Goal: Task Accomplishment & Management: Complete application form

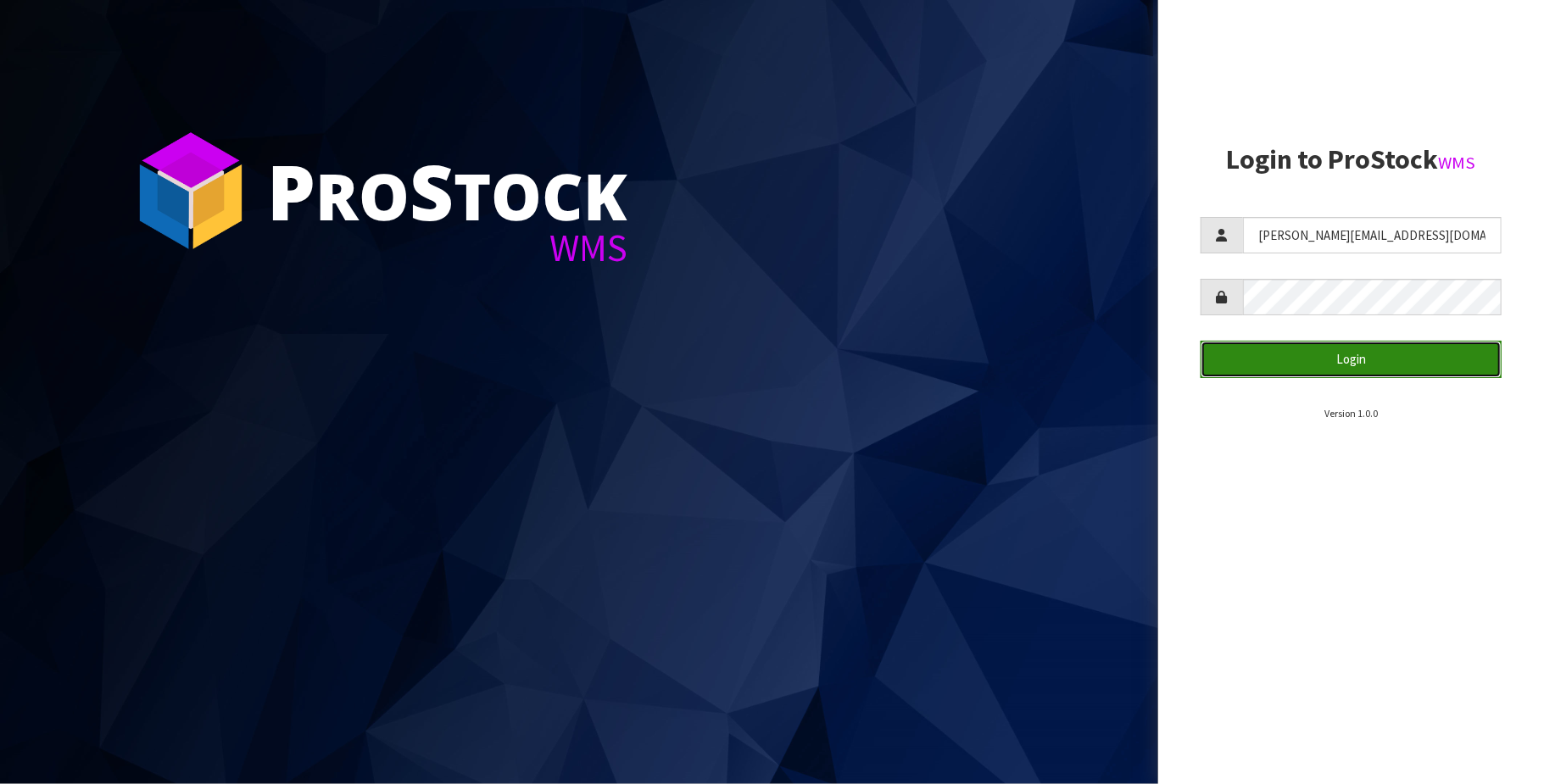
click at [1348, 354] on button "Login" at bounding box center [1351, 358] width 301 height 36
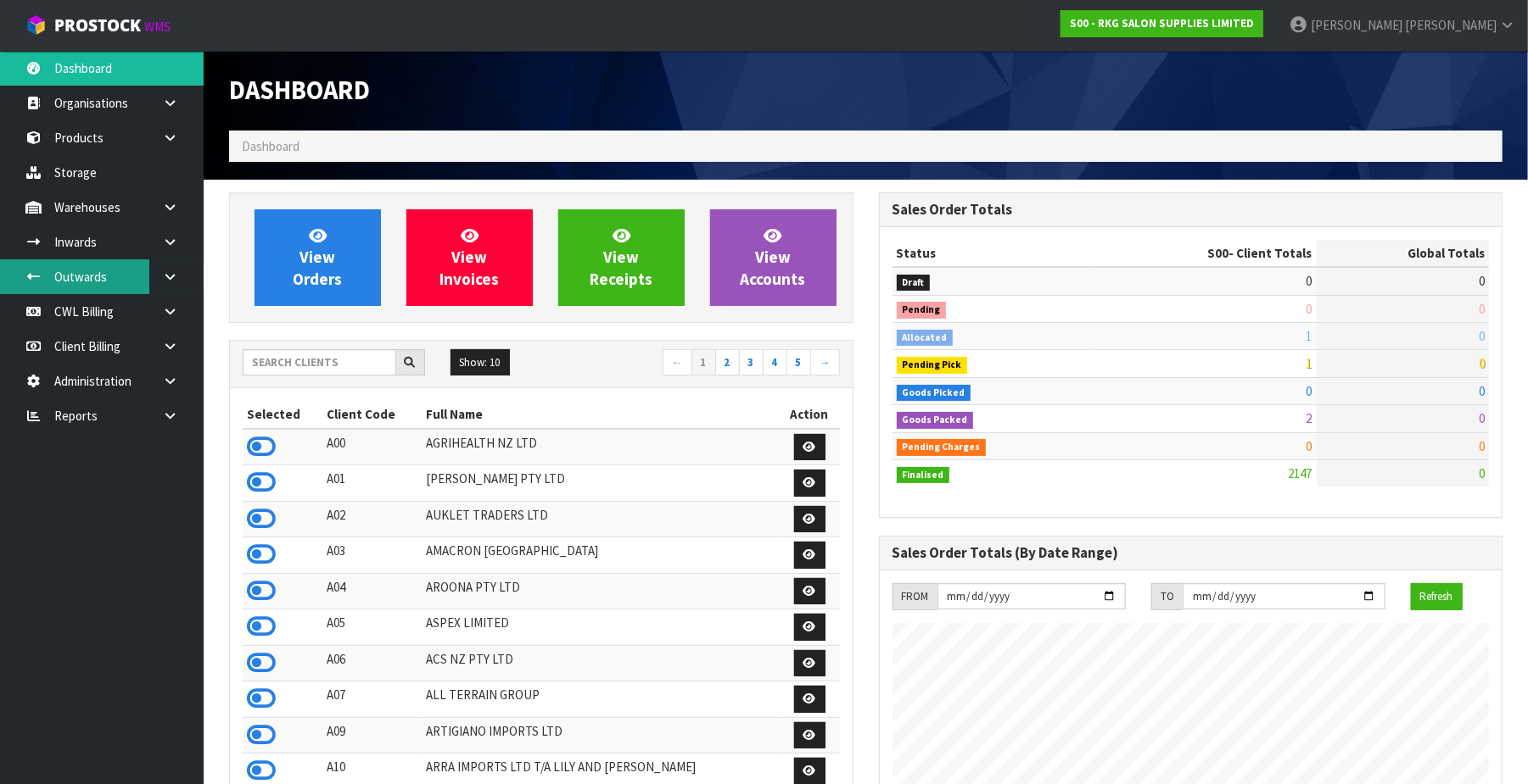
scroll to position [1291, 650]
click at [101, 309] on link "CWL Billing" at bounding box center [101, 311] width 204 height 34
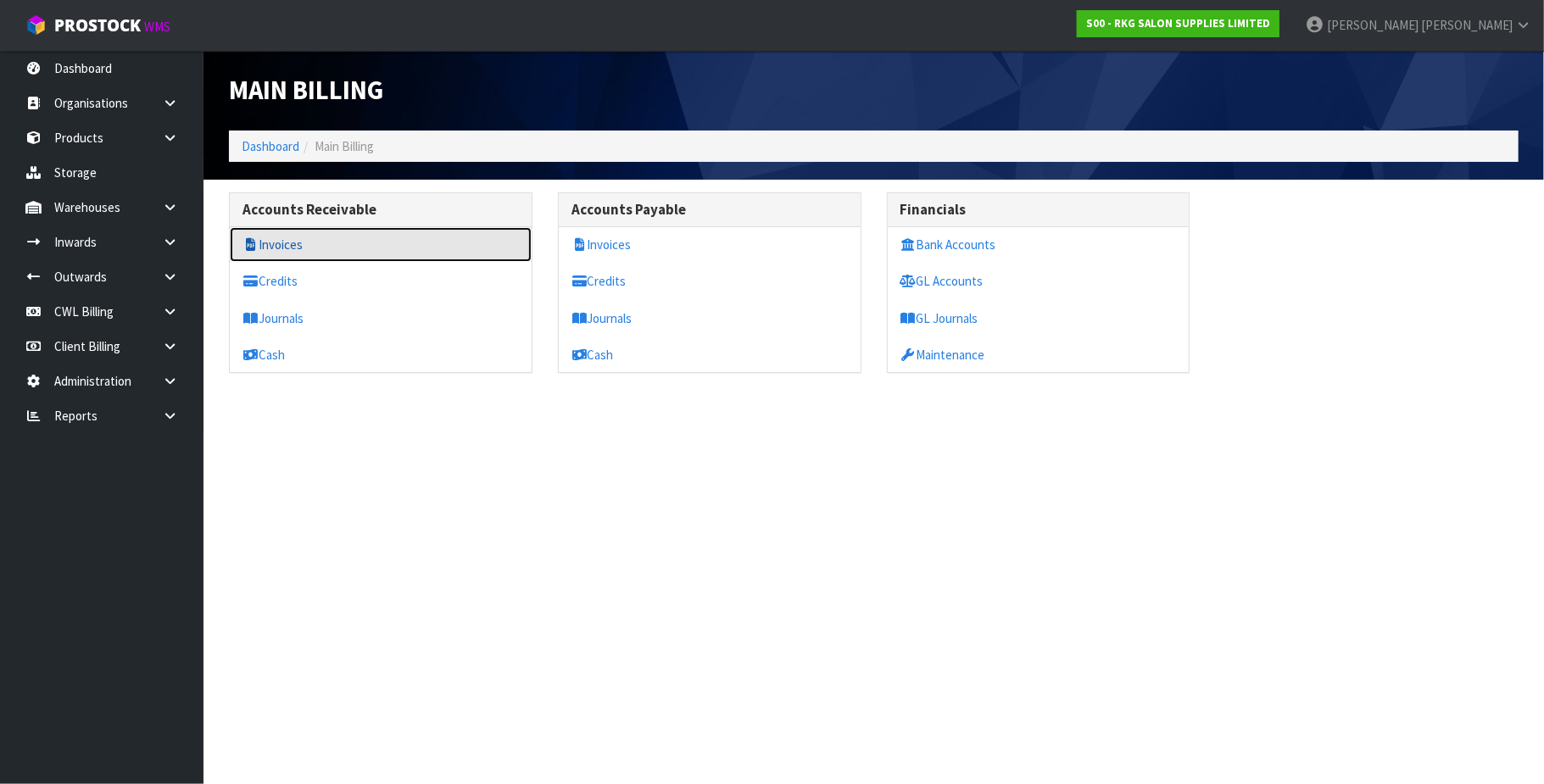
click at [285, 245] on link "Invoices" at bounding box center [380, 244] width 302 height 34
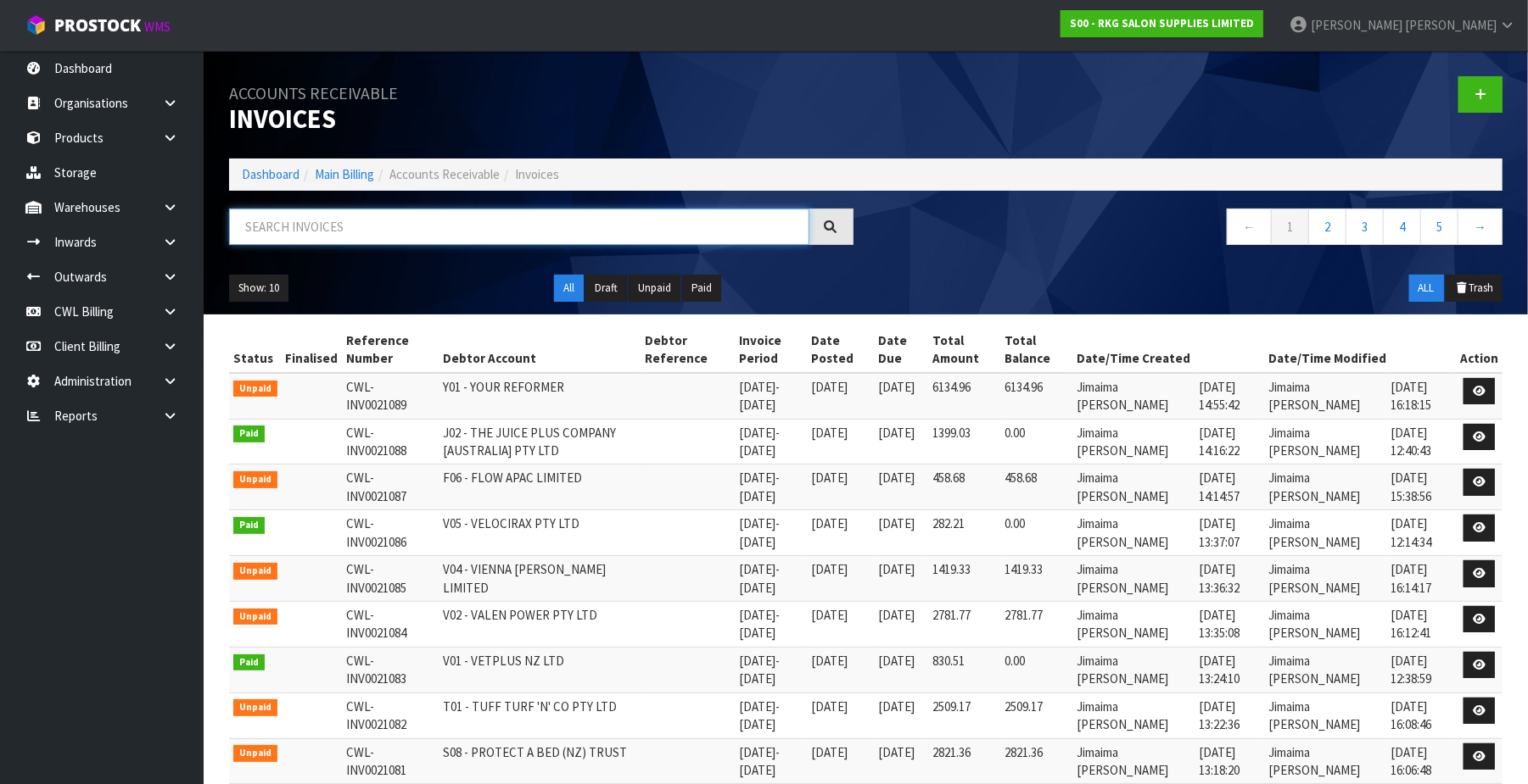
drag, startPoint x: 286, startPoint y: 228, endPoint x: 322, endPoint y: 190, distance: 52.3
click at [286, 227] on input "text" at bounding box center [519, 226] width 581 height 36
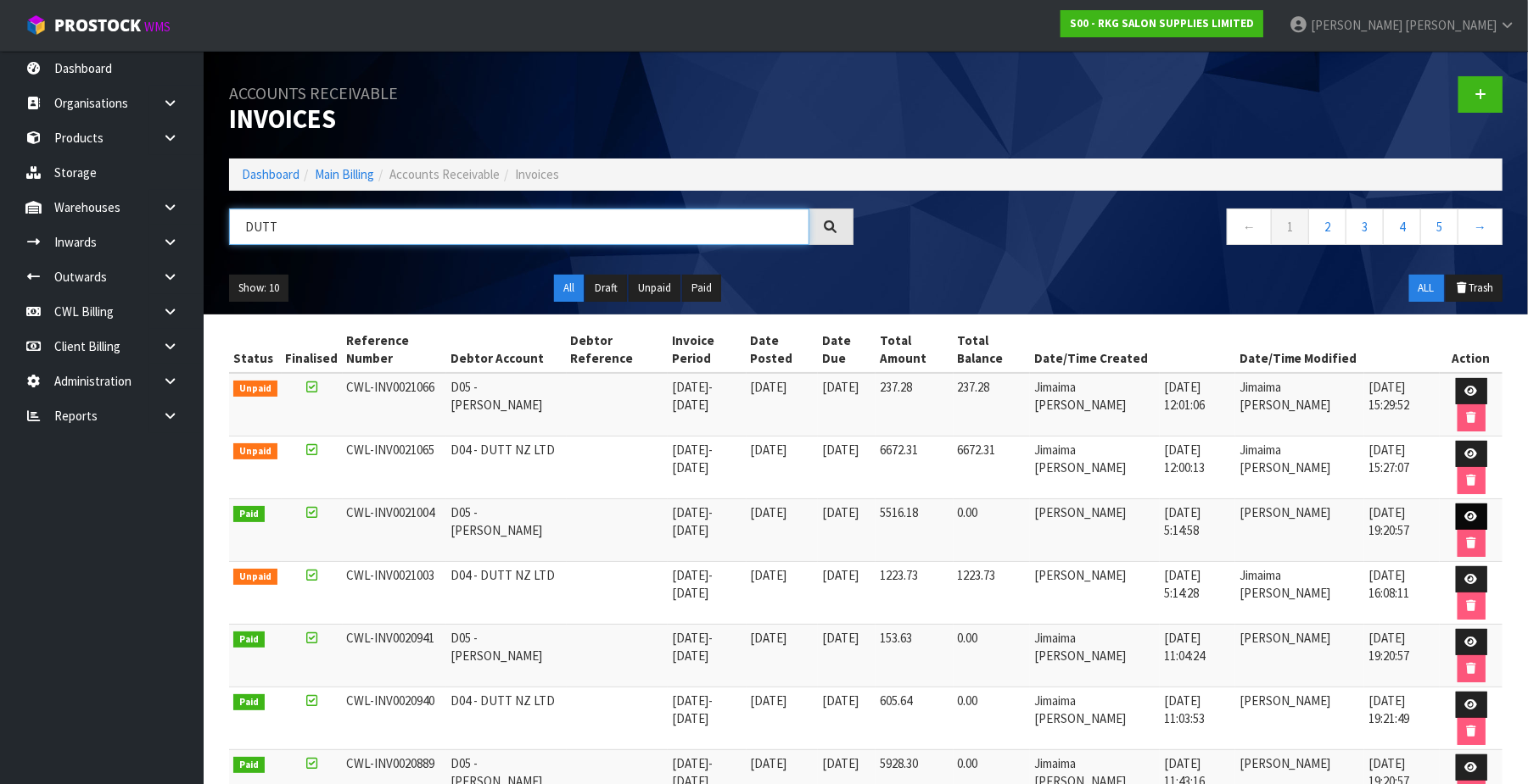
type input "DUTT"
click at [1465, 519] on icon at bounding box center [1471, 517] width 13 height 11
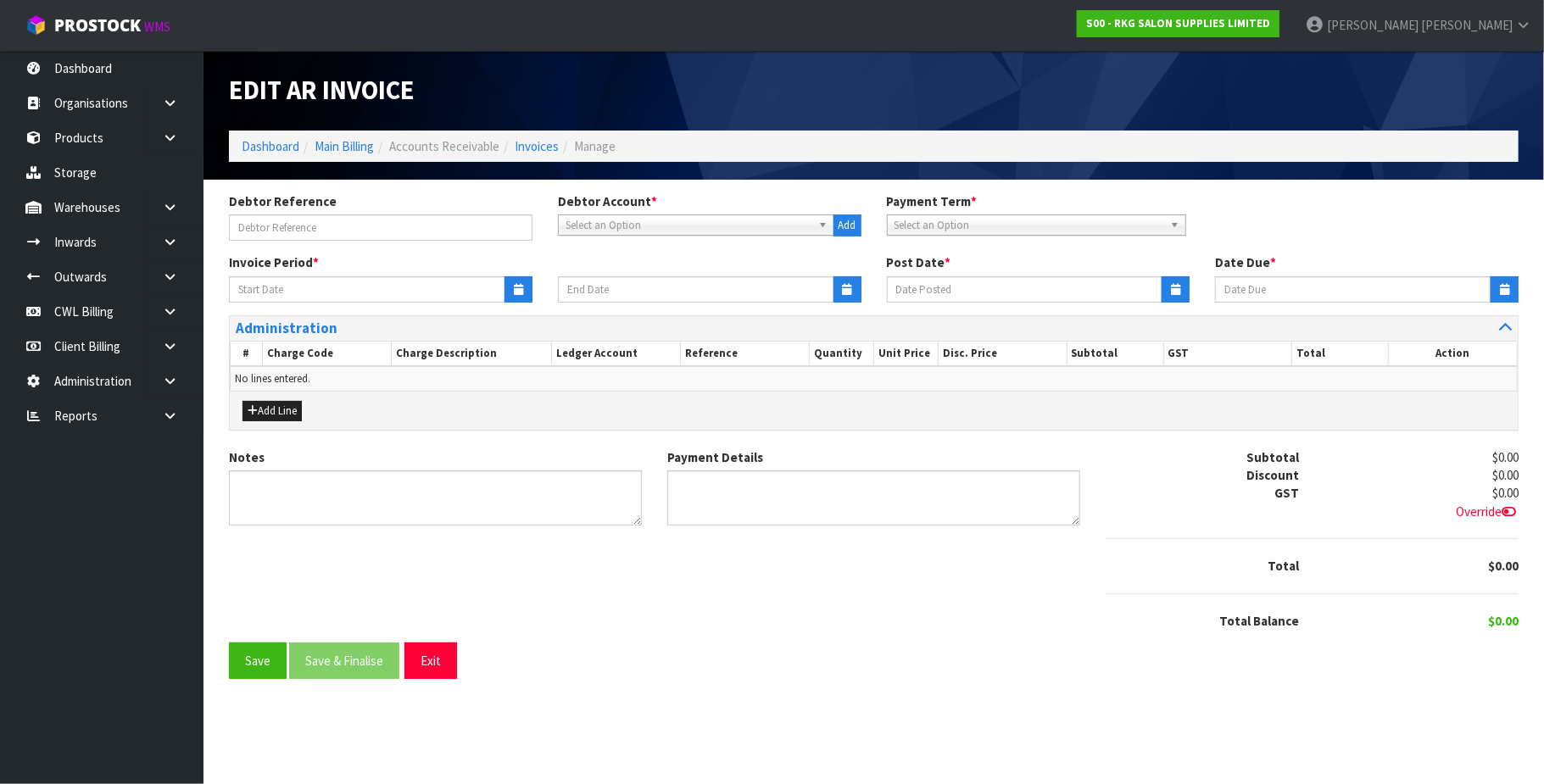
type input "[DATE]"
type textarea "Please contact us [DATE] should there be any discrepancies."
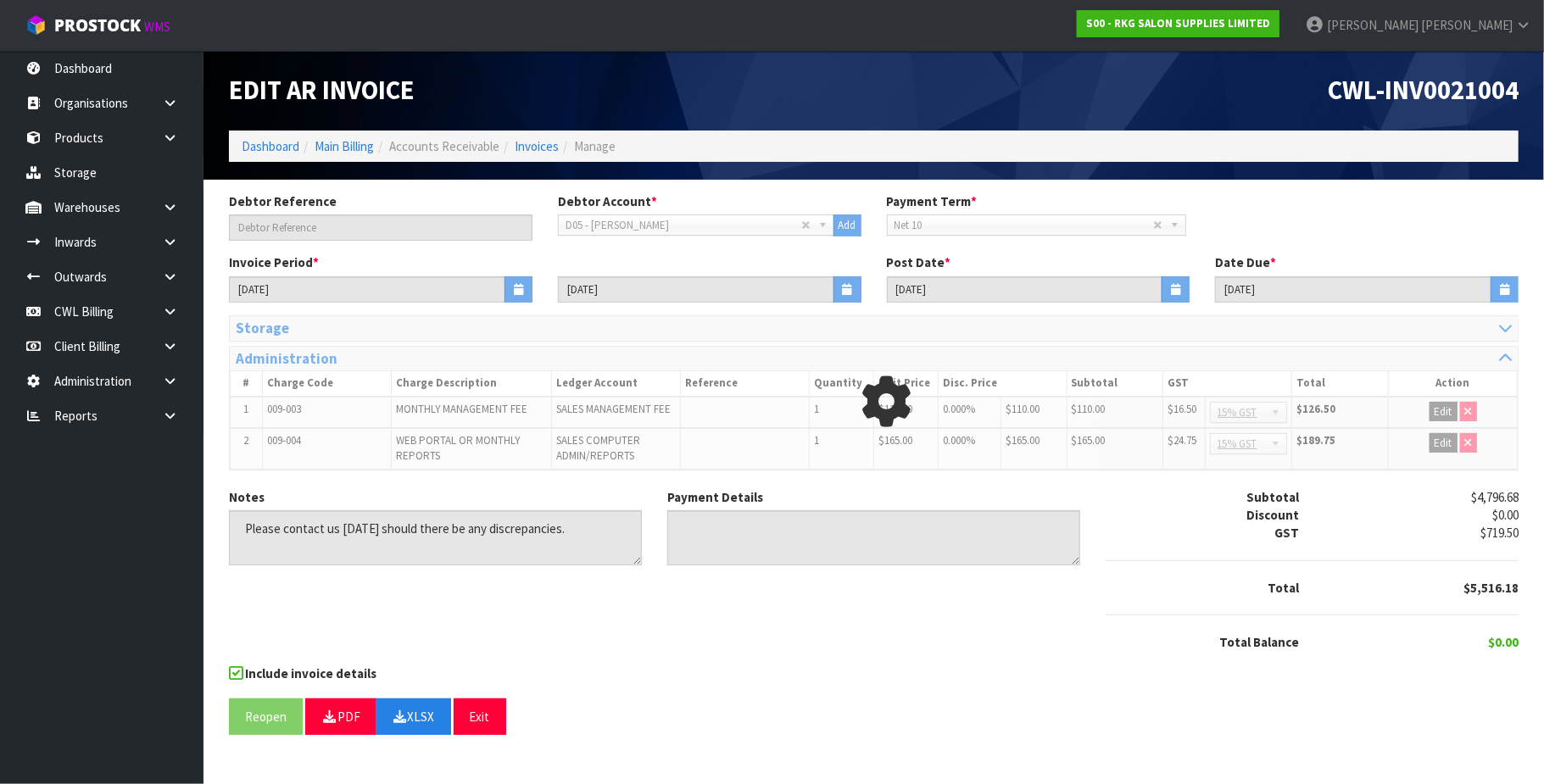
click at [1506, 330] on div at bounding box center [886, 402] width 1315 height 173
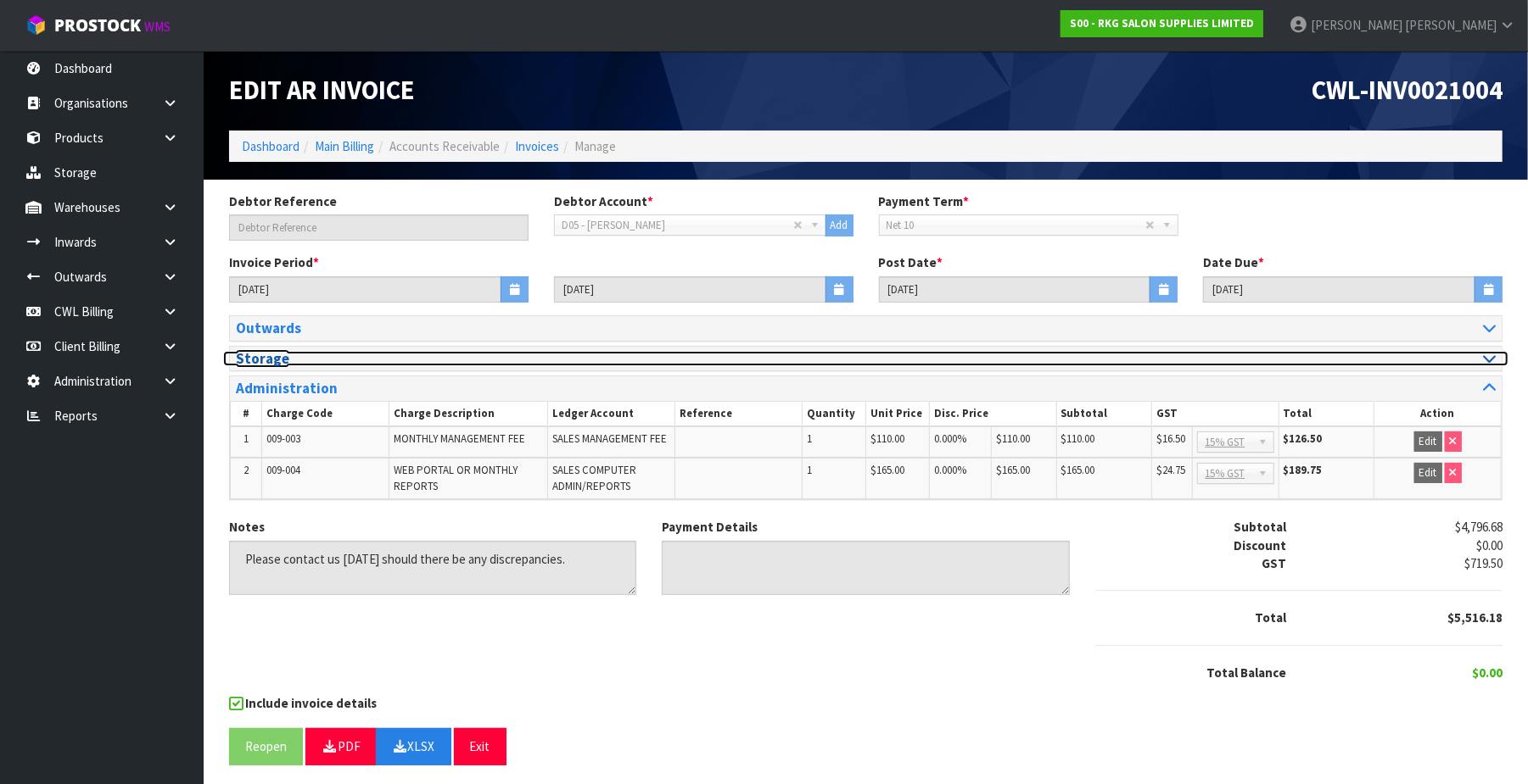
click at [1486, 365] on icon at bounding box center [1490, 357] width 13 height 14
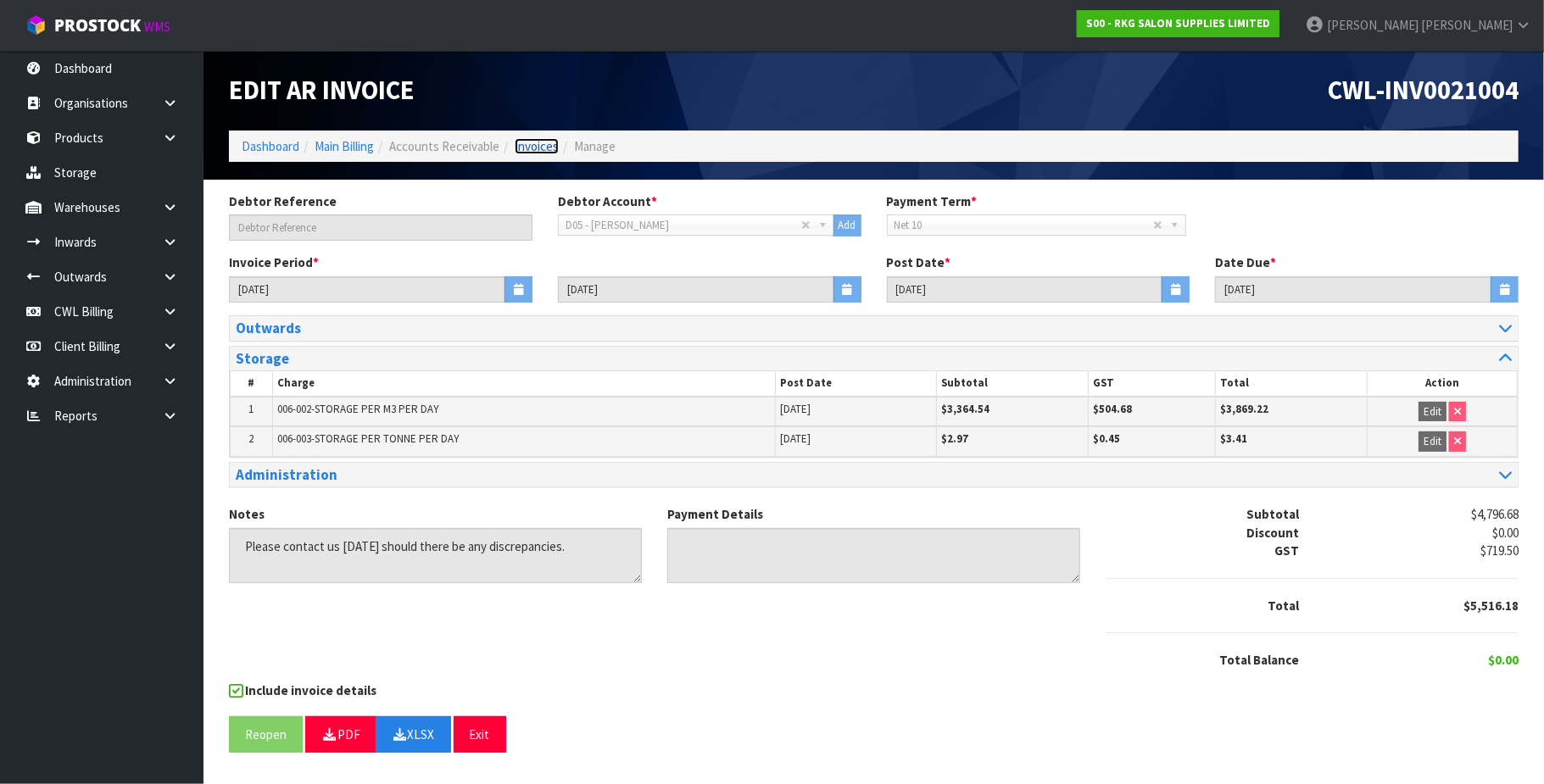
click at [527, 150] on link "Invoices" at bounding box center [536, 146] width 44 height 16
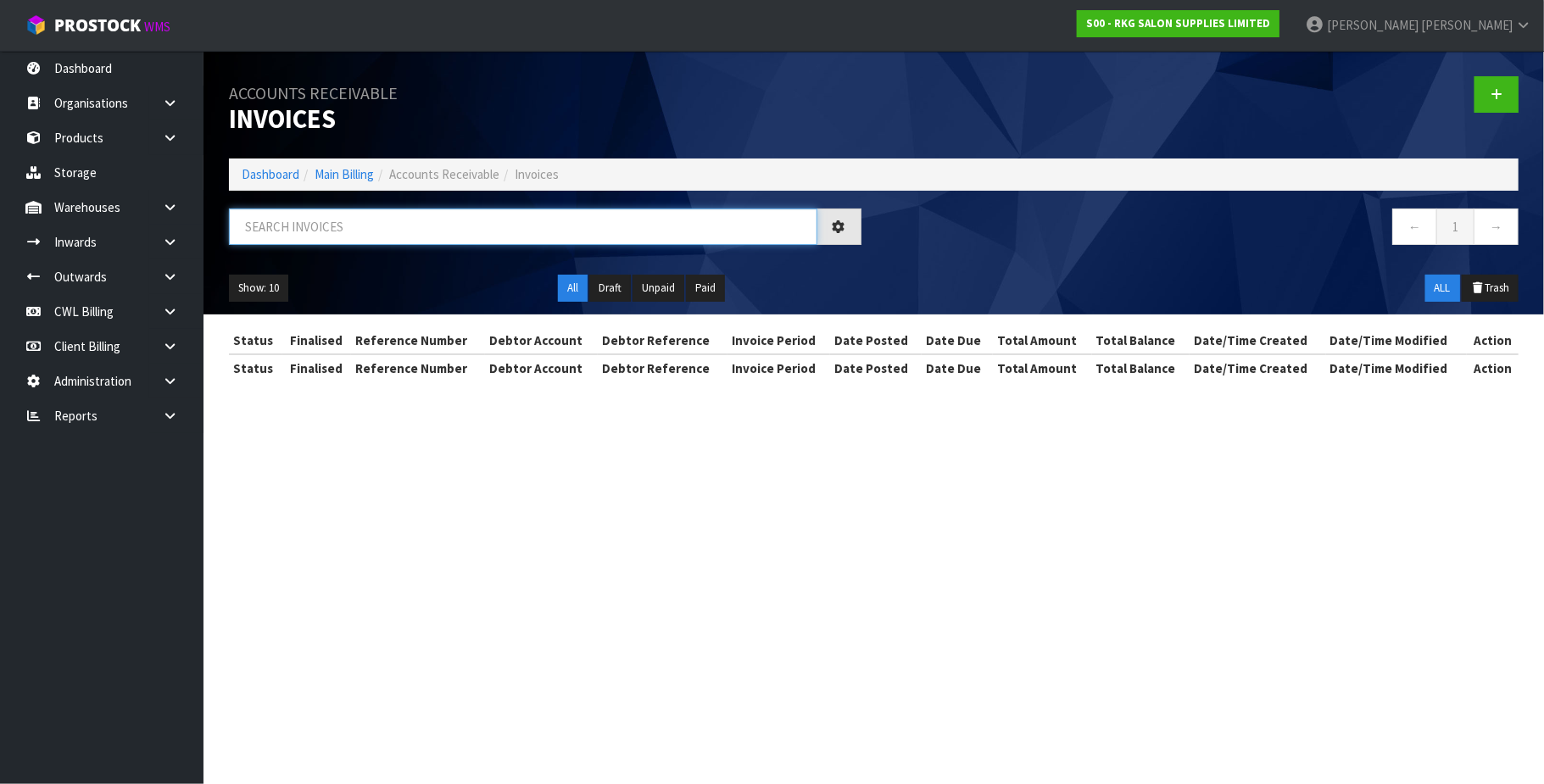
click at [367, 222] on input "text" at bounding box center [523, 226] width 589 height 36
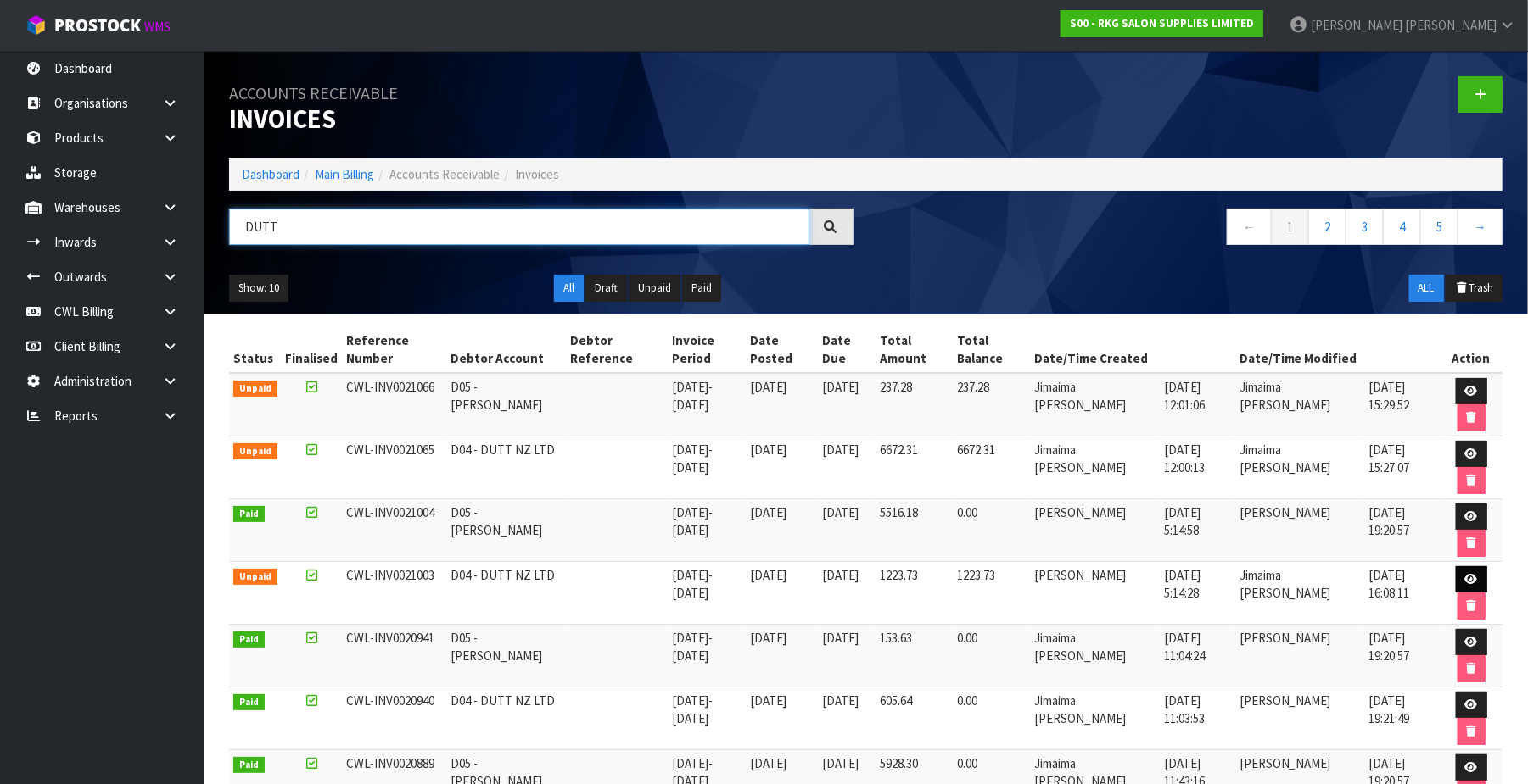
type input "DUTT"
click at [1466, 585] on icon at bounding box center [1471, 579] width 13 height 11
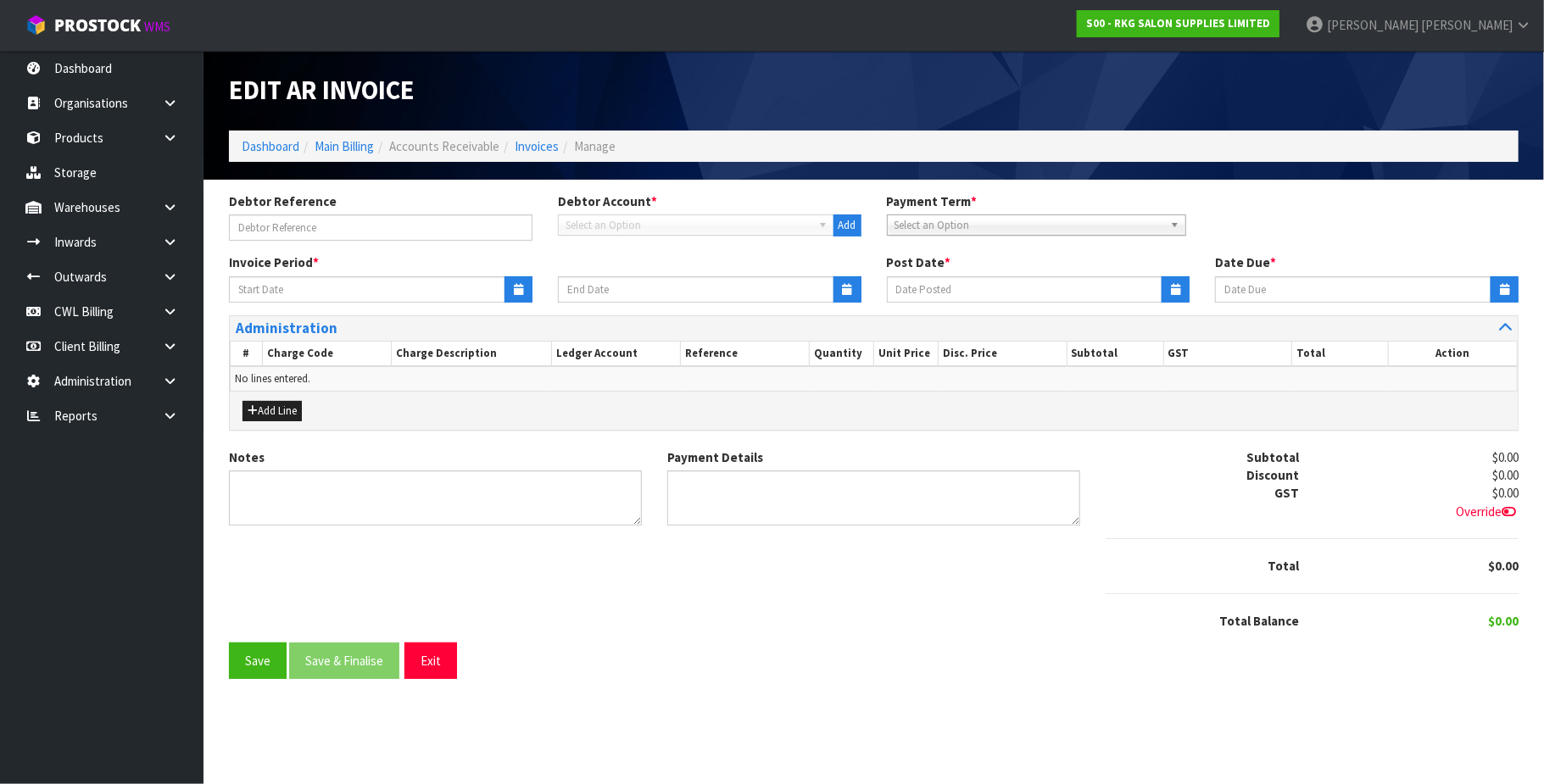
type input "[DATE]"
type textarea "Please contact us [DATE] should there be any discrepancies."
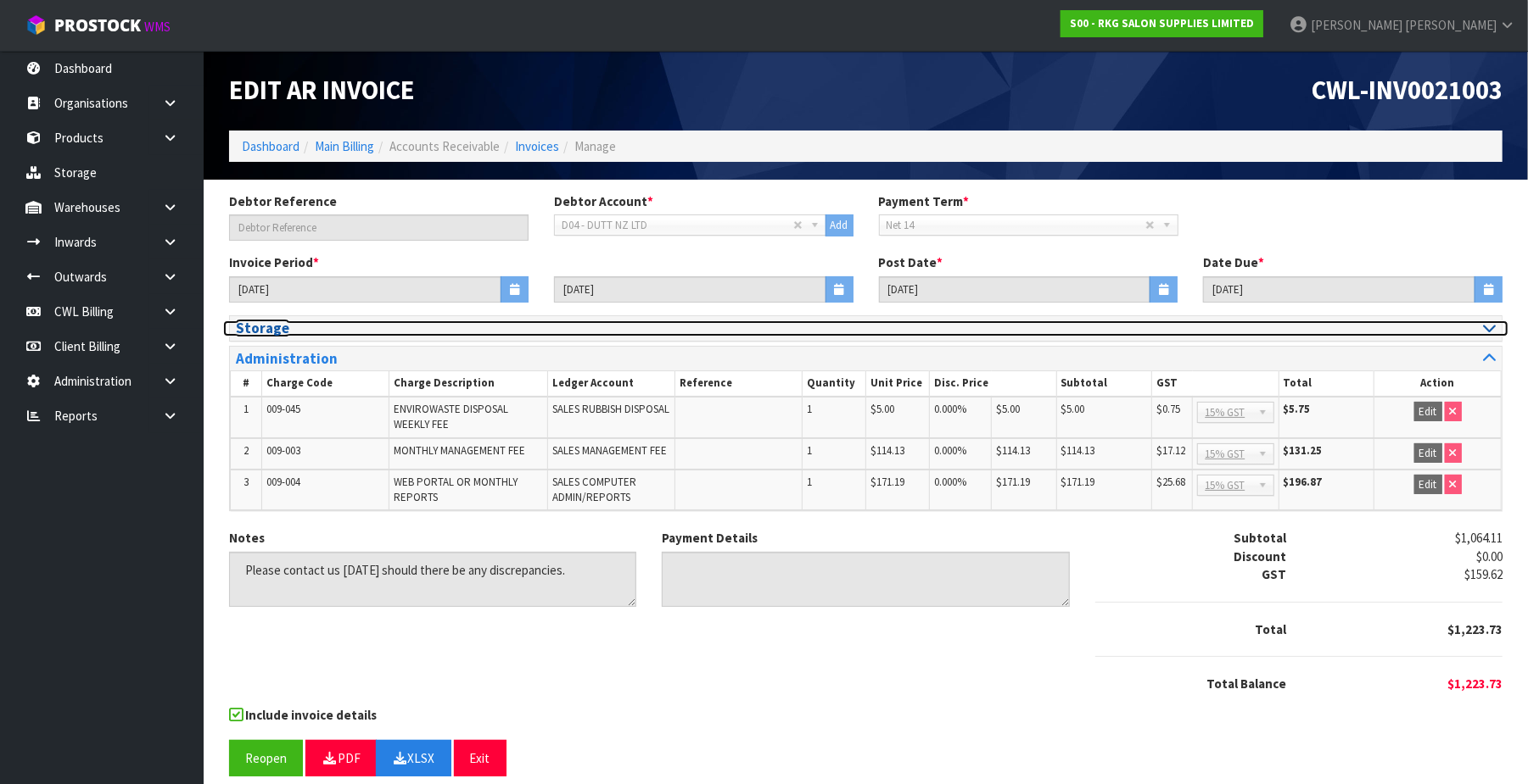
click at [1488, 333] on icon at bounding box center [1490, 327] width 13 height 14
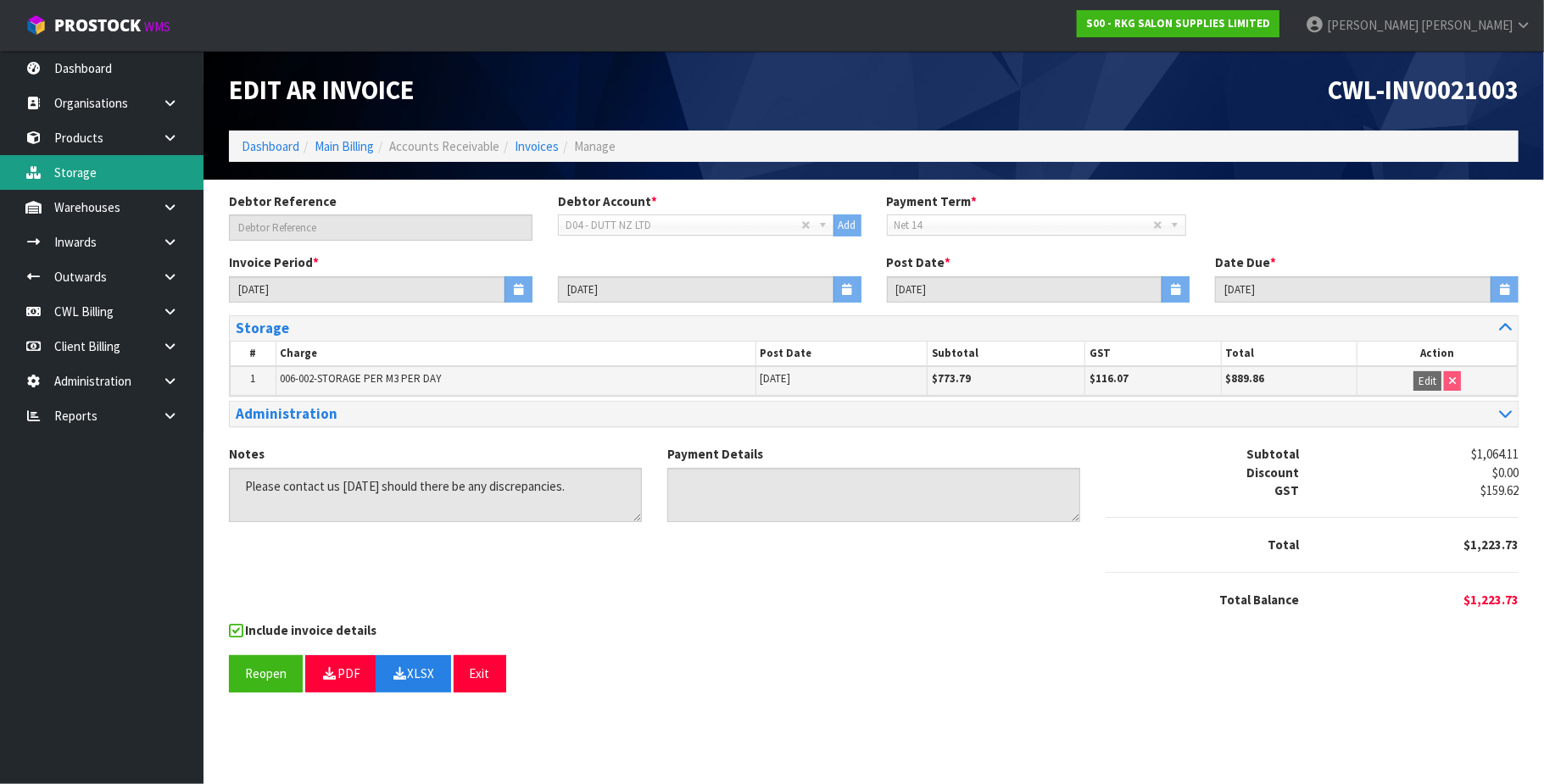
click at [66, 174] on link "Storage" at bounding box center [101, 172] width 204 height 34
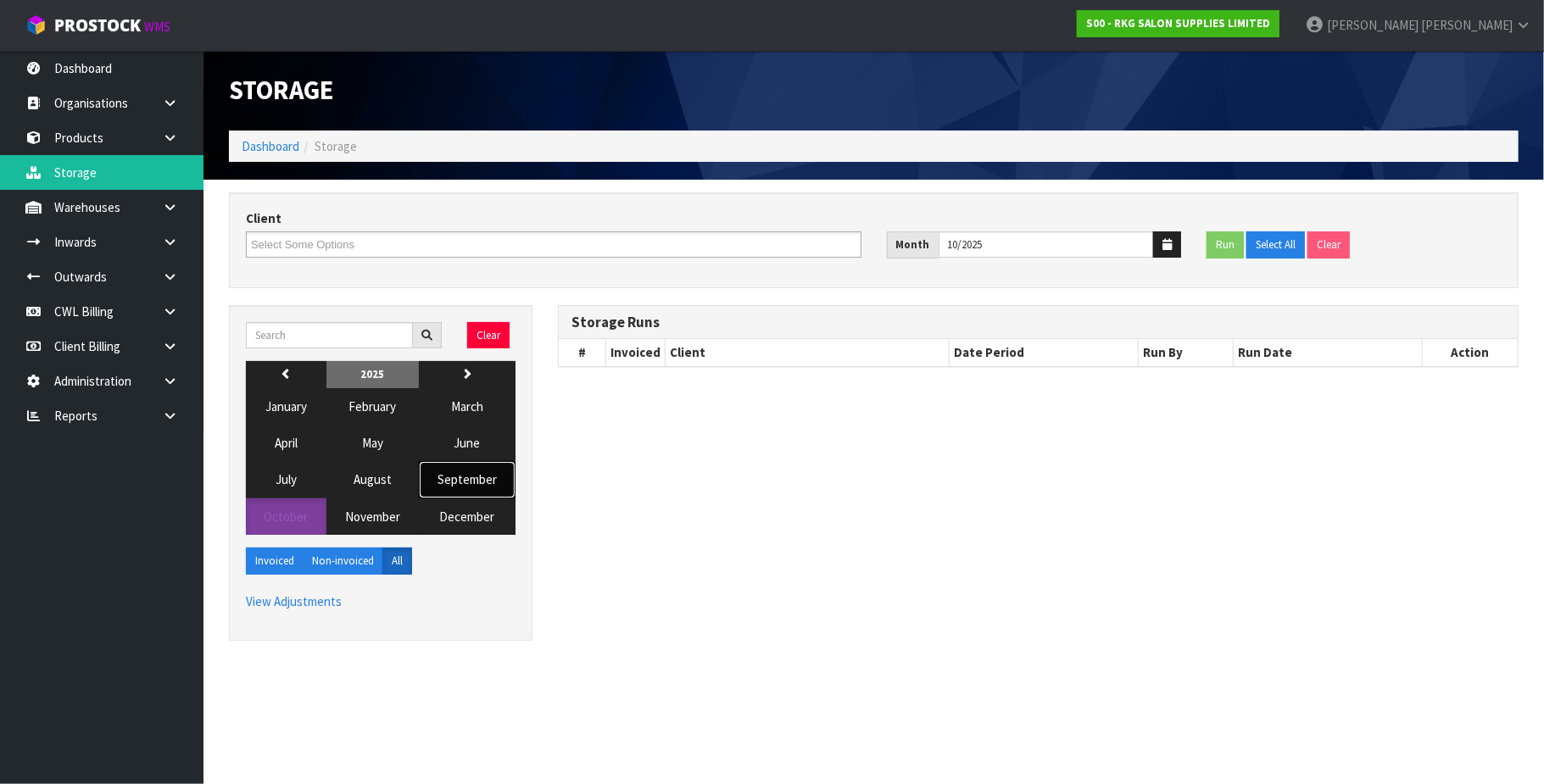
click at [473, 486] on span "September" at bounding box center [467, 479] width 60 height 16
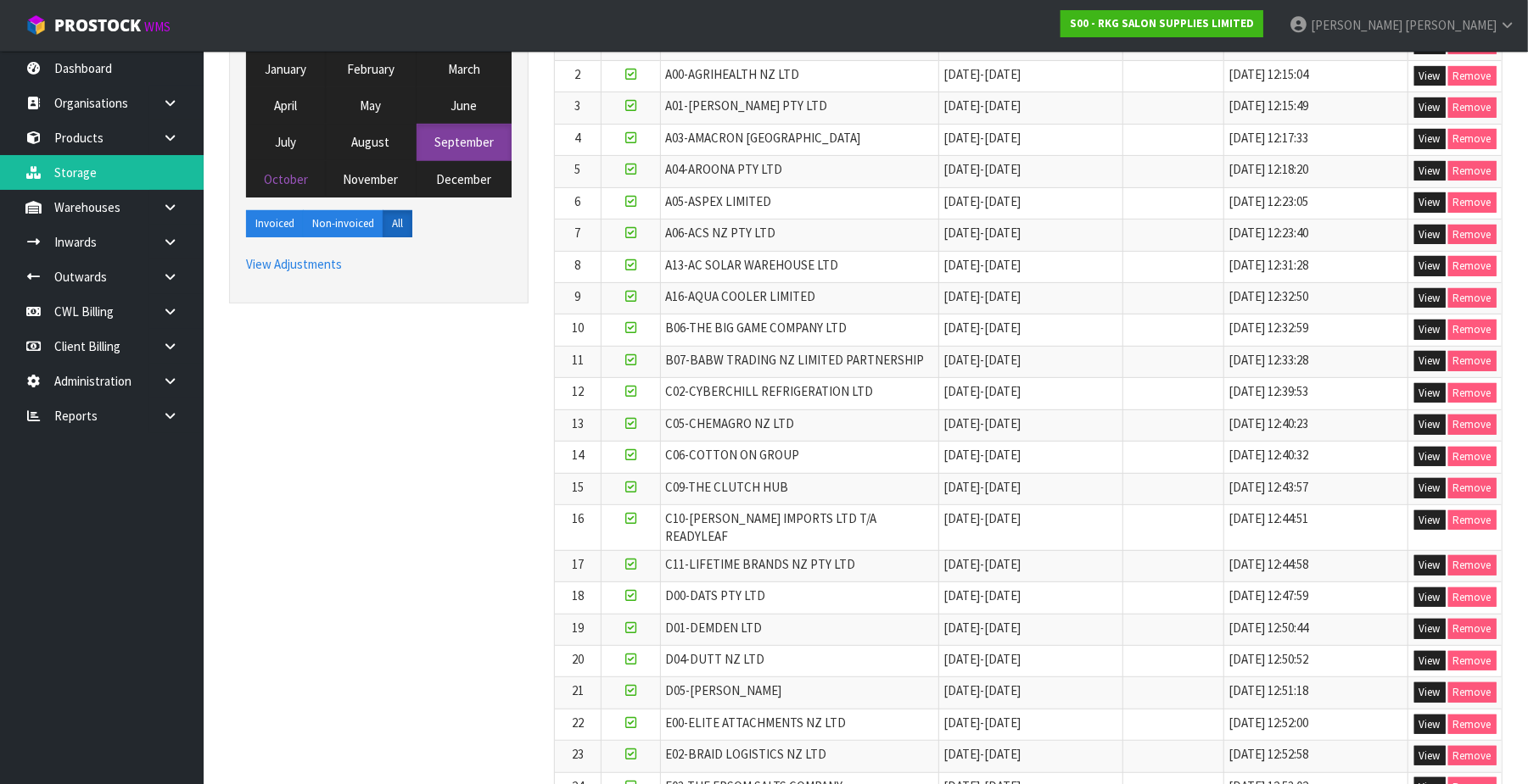
scroll to position [339, 0]
click at [1424, 651] on button "View" at bounding box center [1430, 659] width 32 height 20
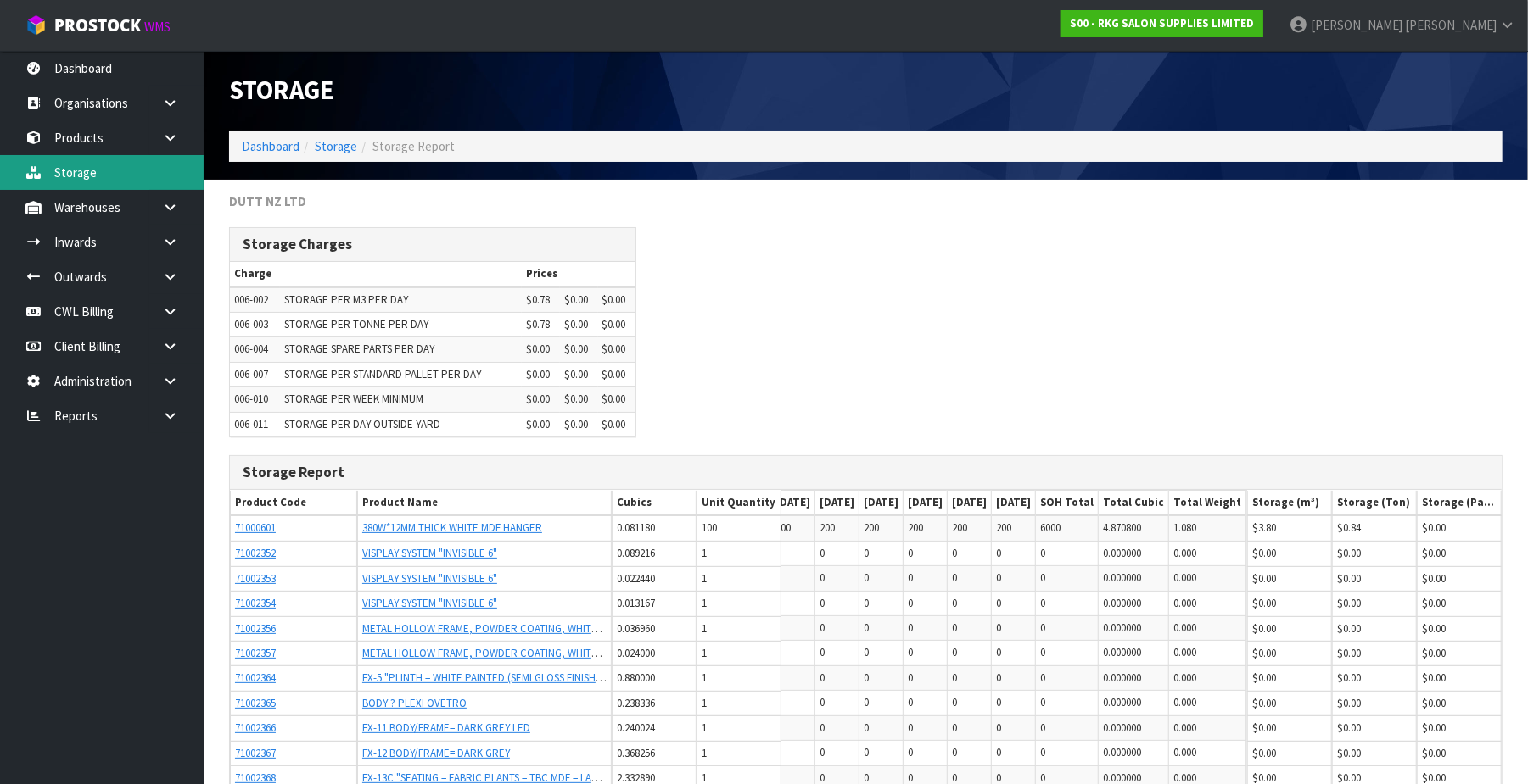
click at [103, 170] on link "Storage" at bounding box center [101, 172] width 204 height 34
click at [75, 168] on link "Storage" at bounding box center [101, 172] width 204 height 34
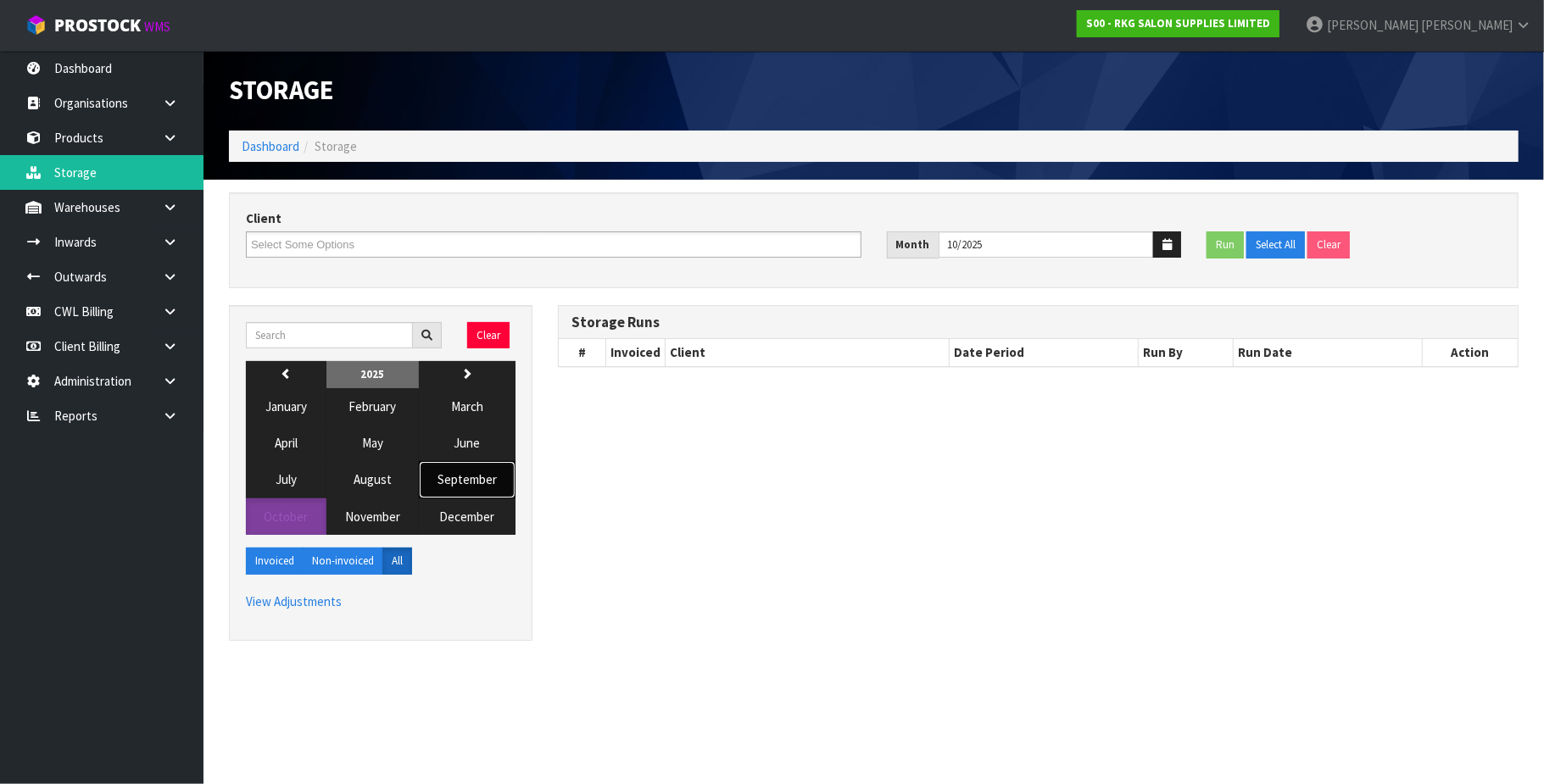
click at [486, 485] on span "September" at bounding box center [467, 479] width 60 height 16
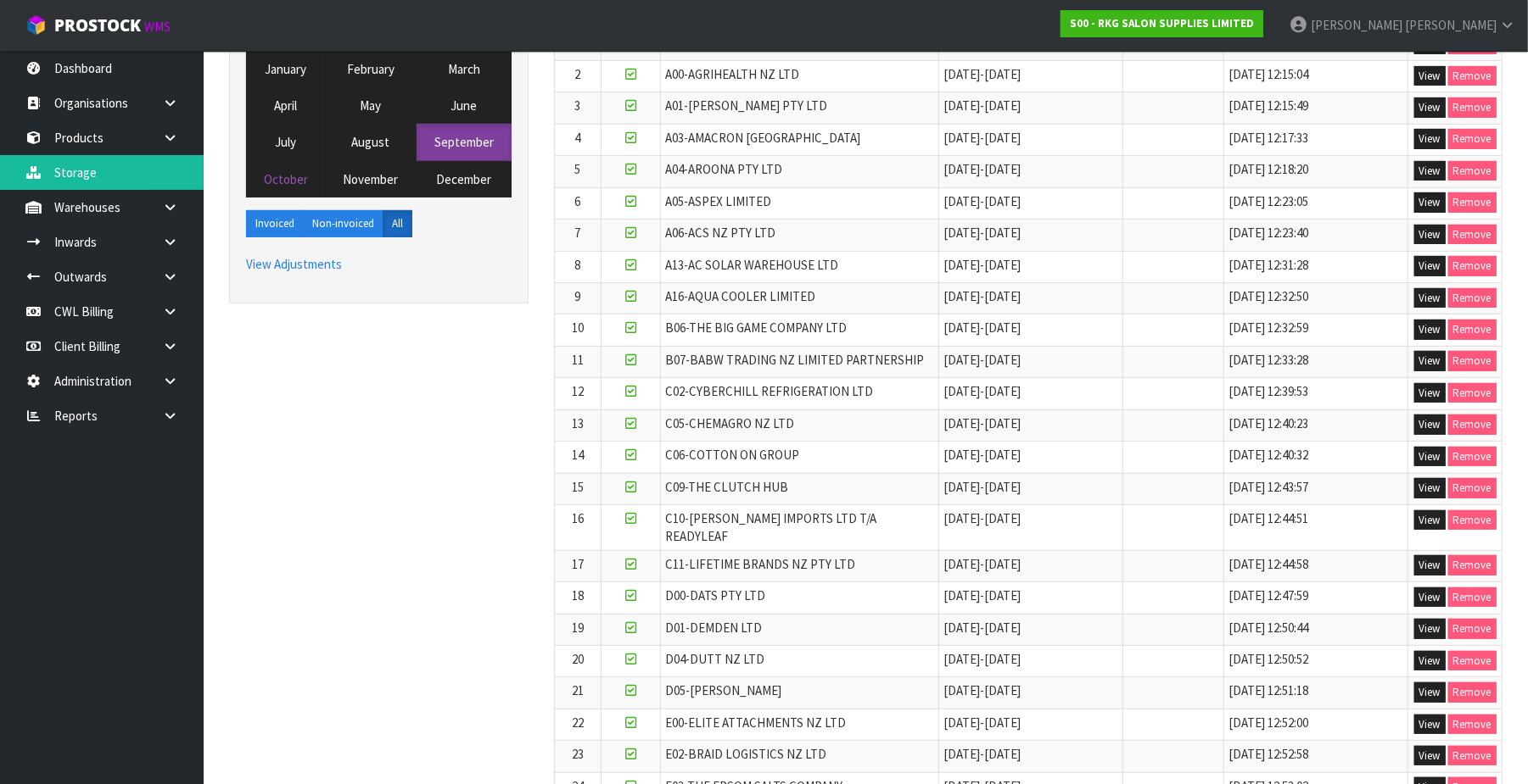
scroll to position [339, 0]
click at [1420, 655] on button "View" at bounding box center [1430, 659] width 32 height 20
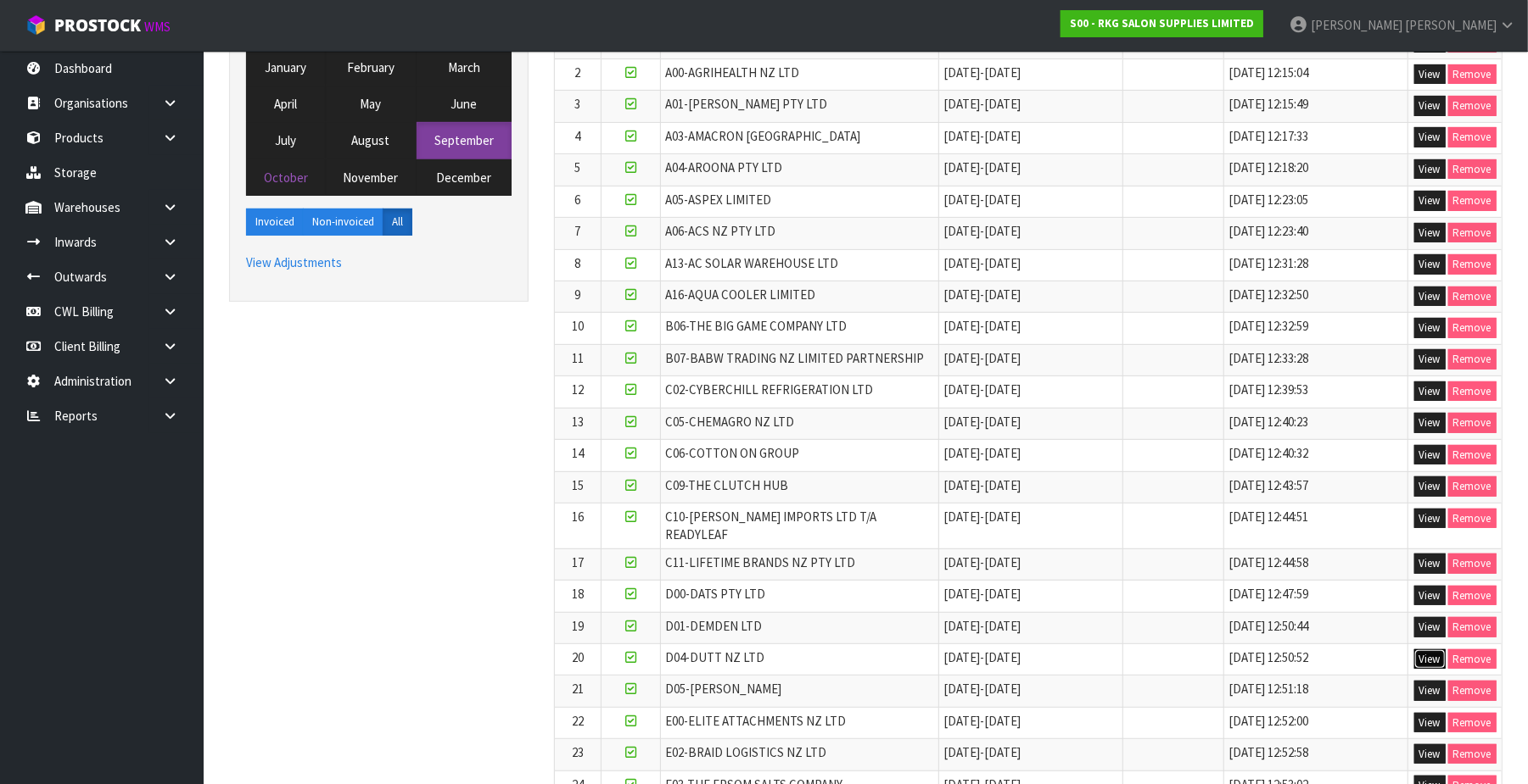
click at [1434, 649] on button "View" at bounding box center [1430, 659] width 32 height 20
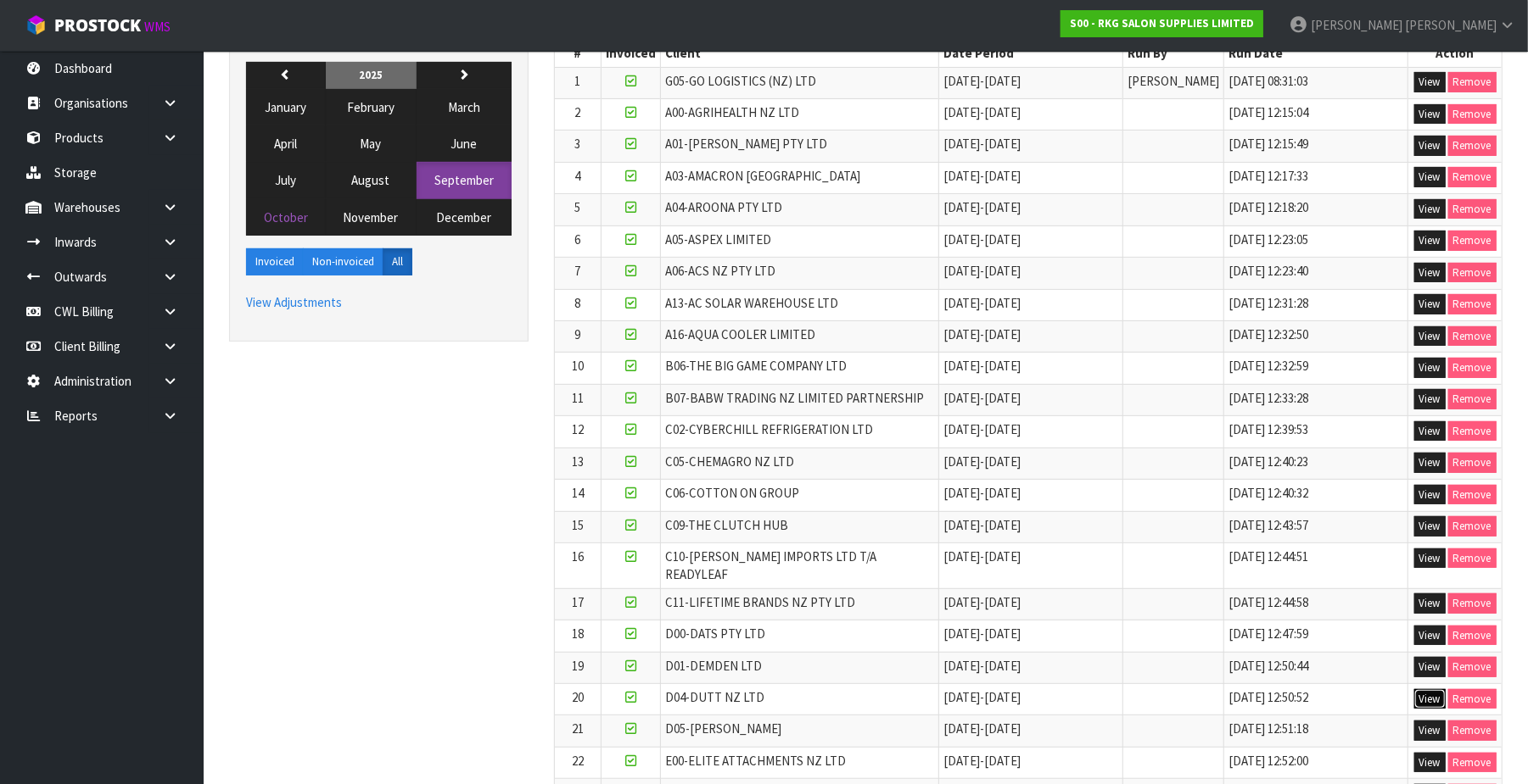
scroll to position [339, 0]
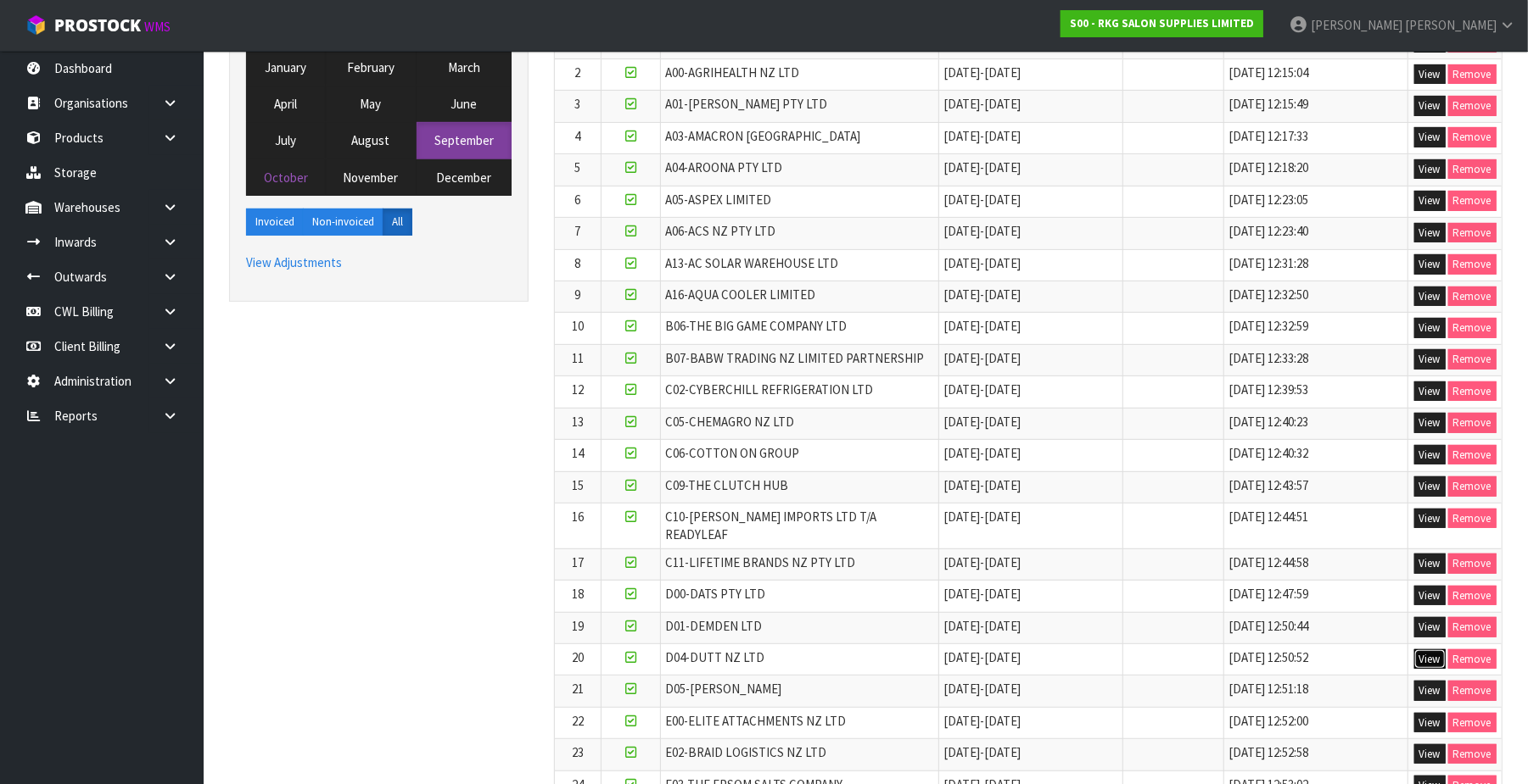
click at [1428, 651] on button "View" at bounding box center [1430, 659] width 32 height 20
click at [115, 65] on link "Dashboard" at bounding box center [101, 68] width 204 height 34
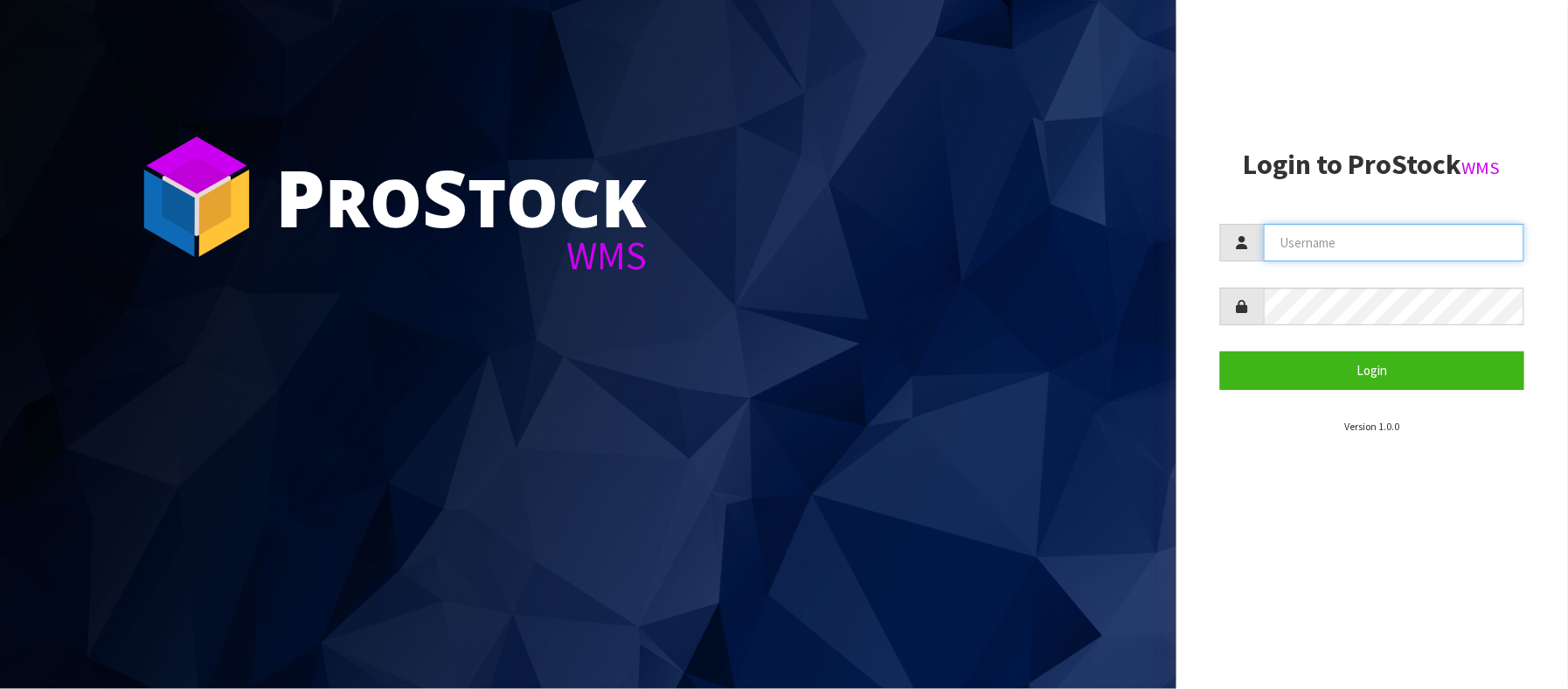
click at [1327, 245] on input "text" at bounding box center [1394, 242] width 262 height 37
type input "[PERSON_NAME][EMAIL_ADDRESS][DOMAIN_NAME]"
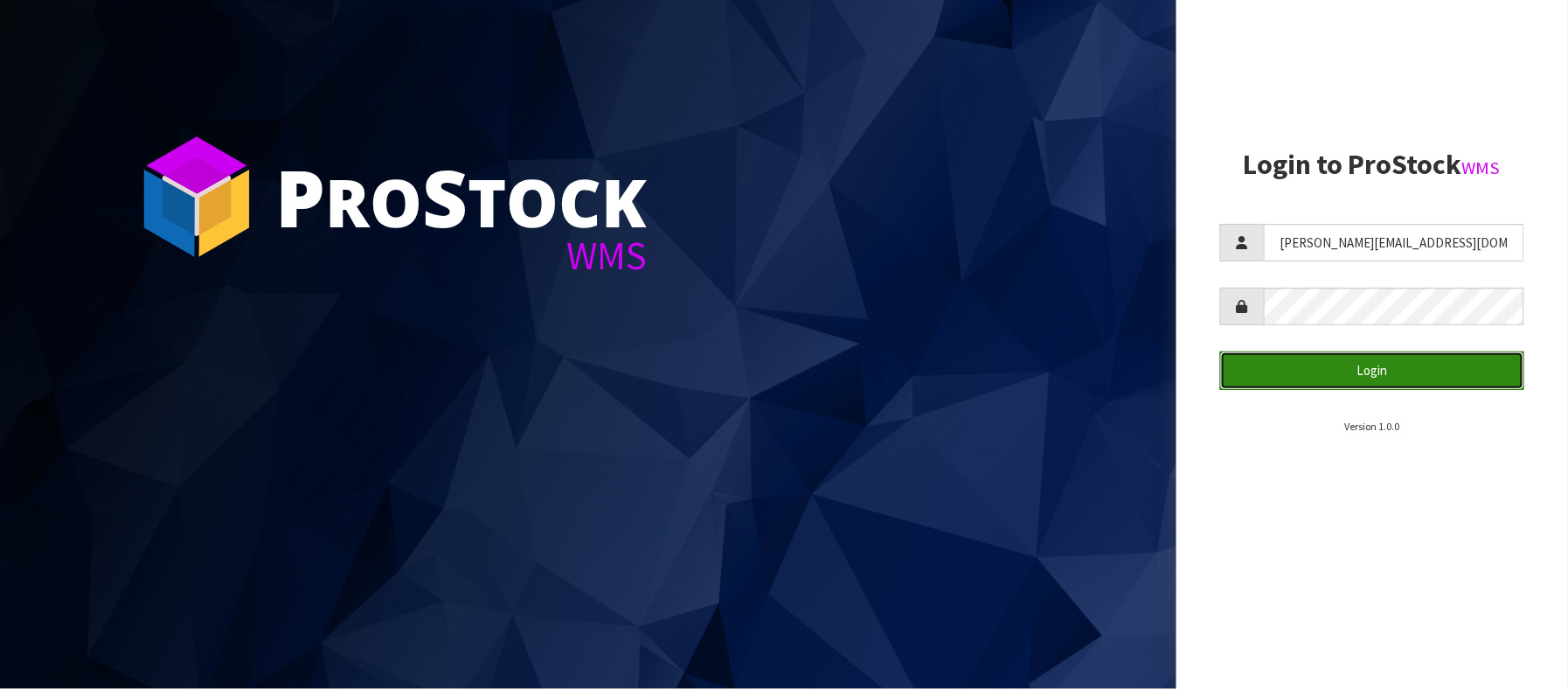
click at [1341, 375] on button "Login" at bounding box center [1373, 369] width 305 height 37
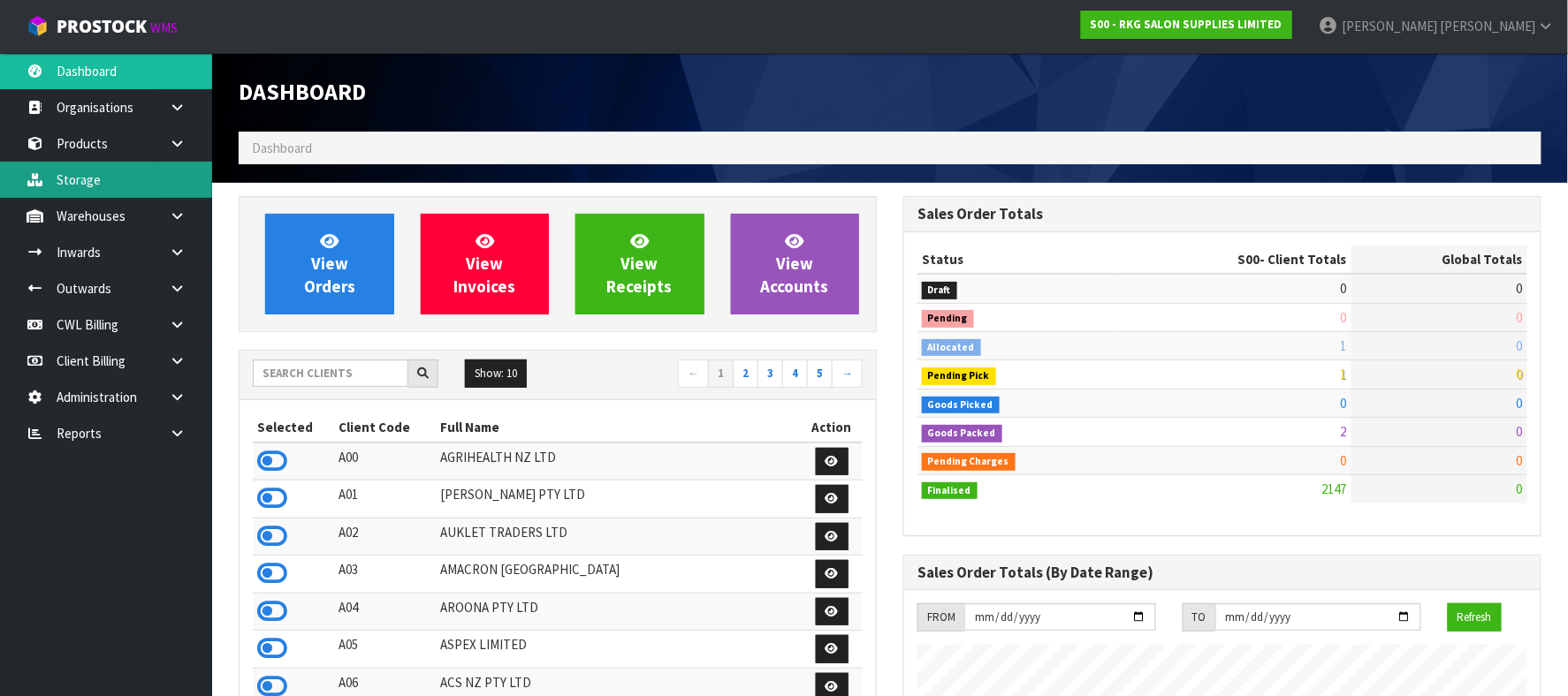
scroll to position [1383, 665]
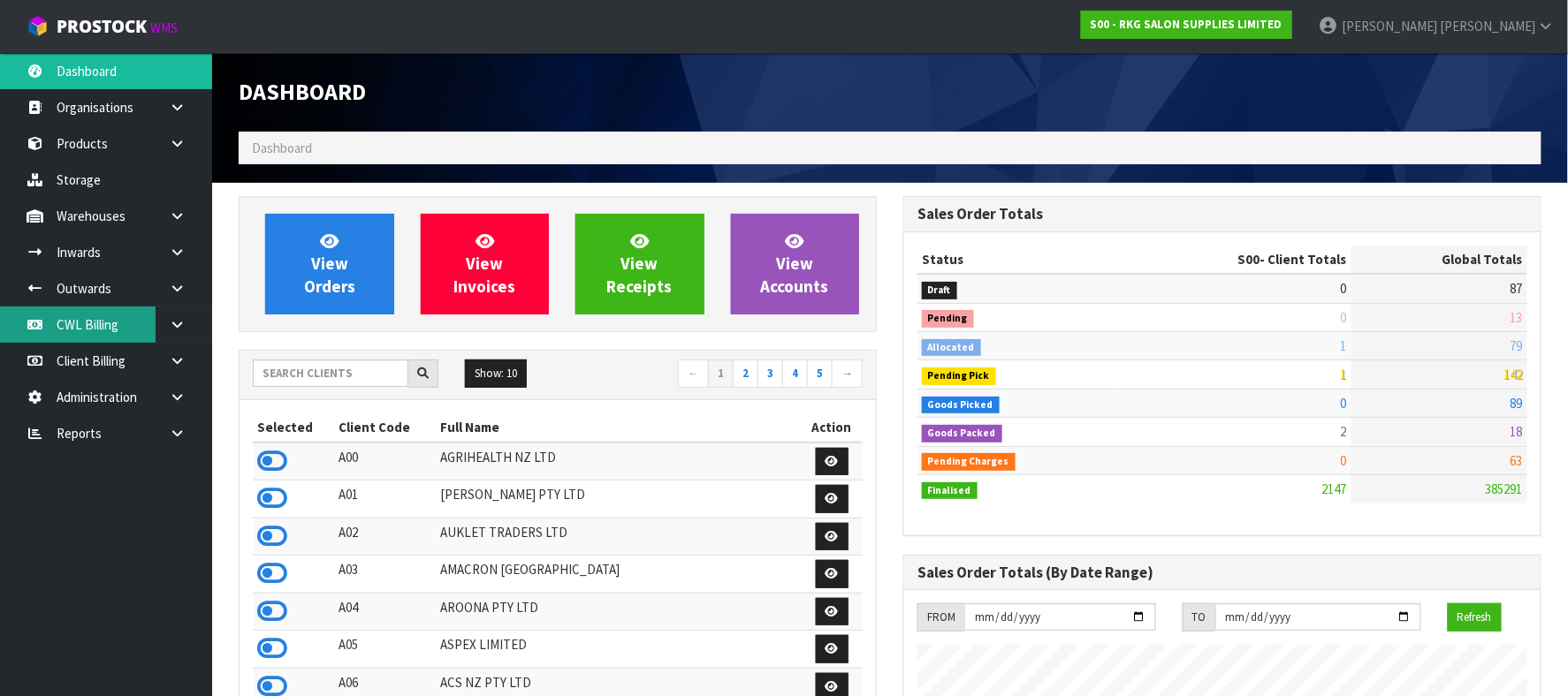
click at [121, 326] on link "CWL Billing" at bounding box center [106, 324] width 212 height 36
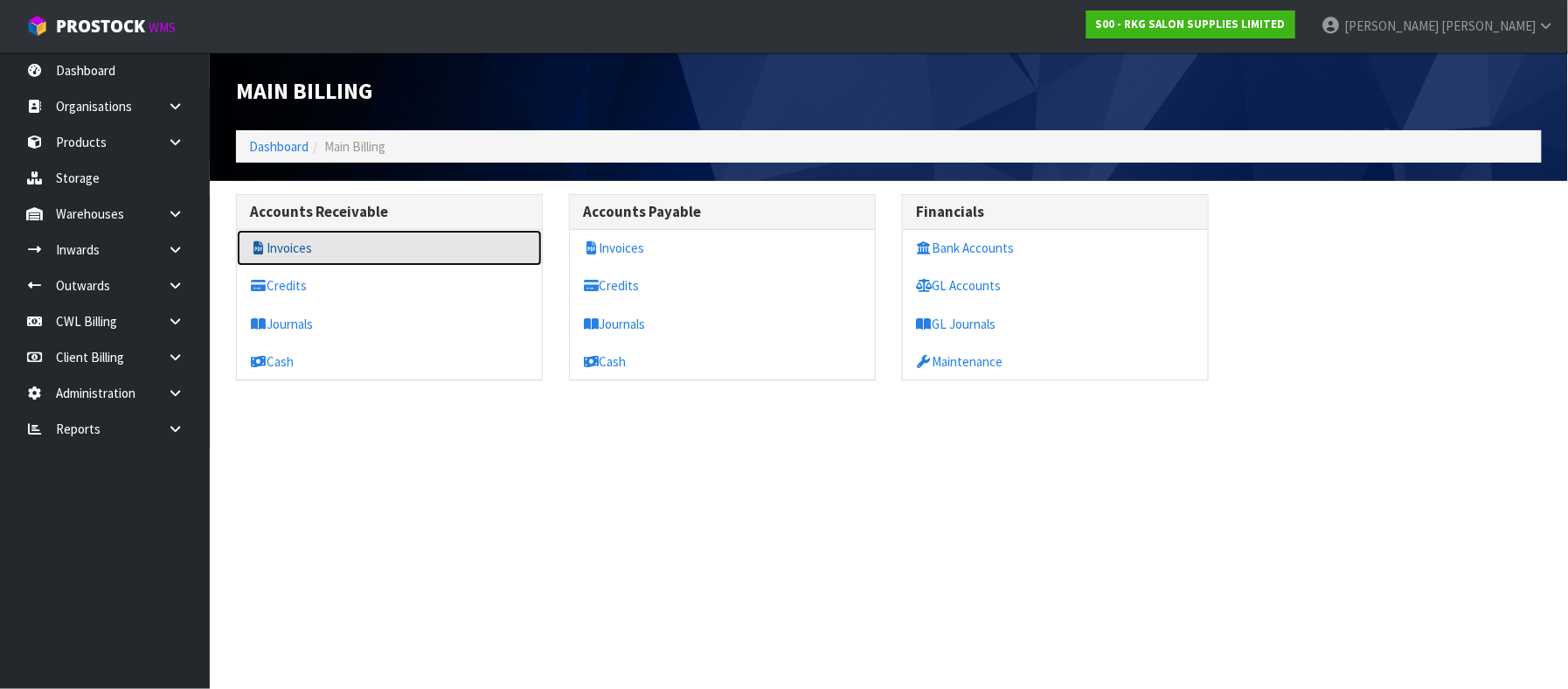
click at [351, 260] on link "Invoices" at bounding box center [389, 248] width 305 height 36
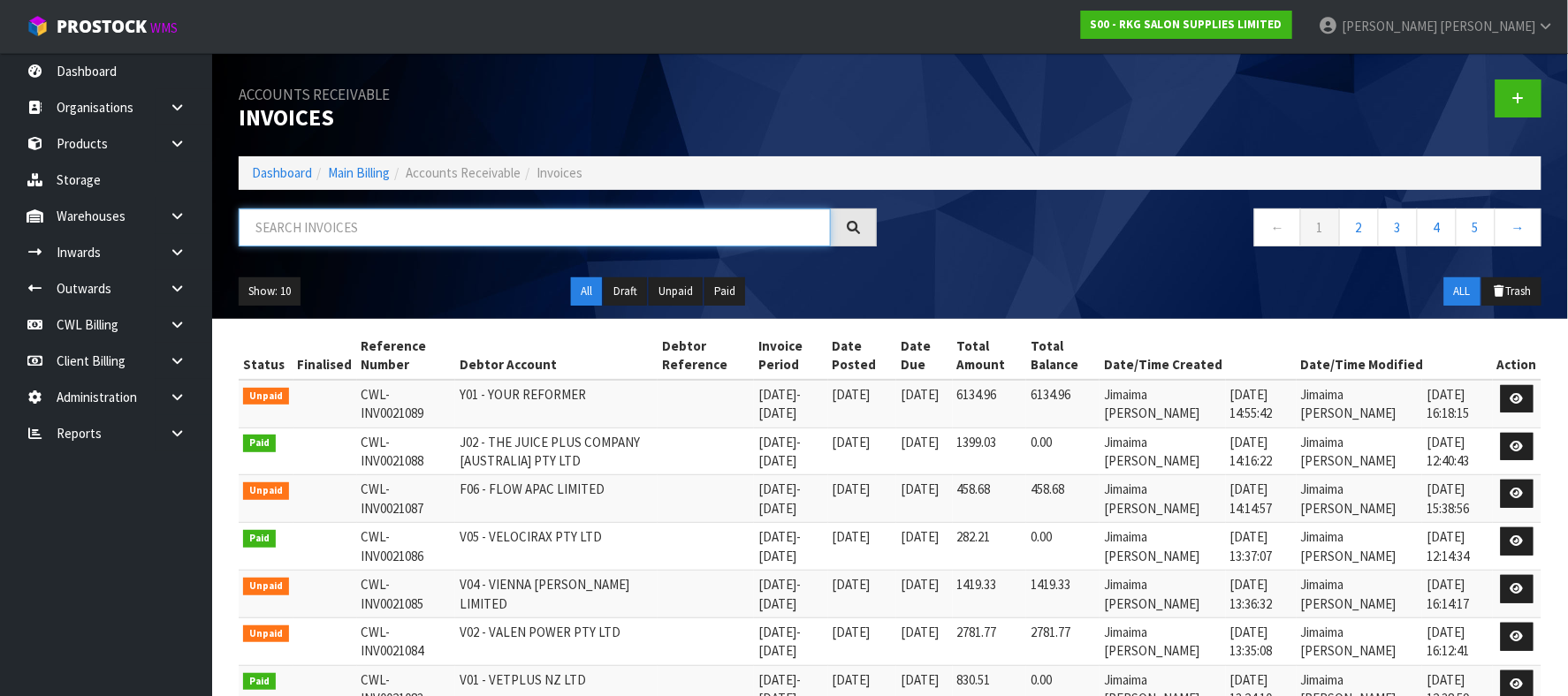
click at [336, 232] on input "text" at bounding box center [534, 227] width 592 height 38
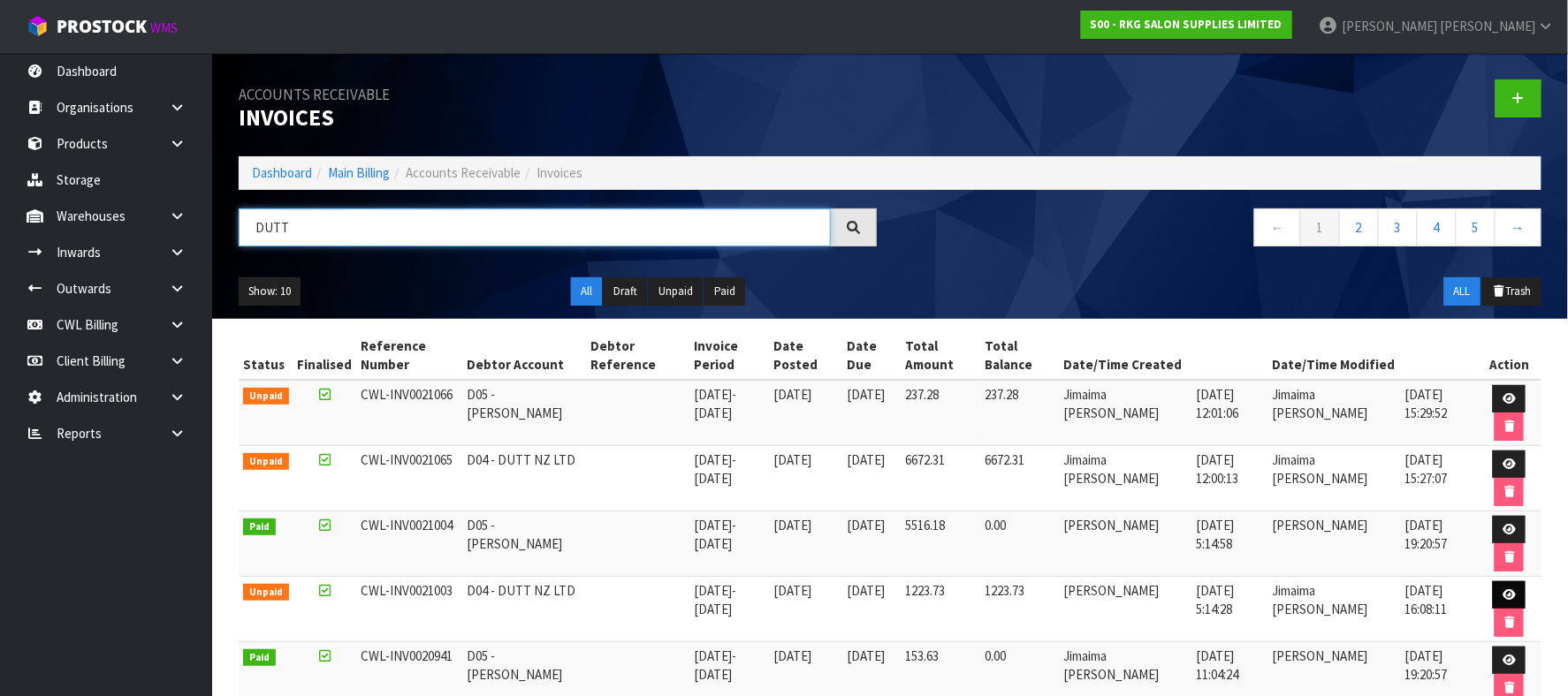
type input "DUTT"
click at [1504, 597] on icon at bounding box center [1510, 595] width 14 height 12
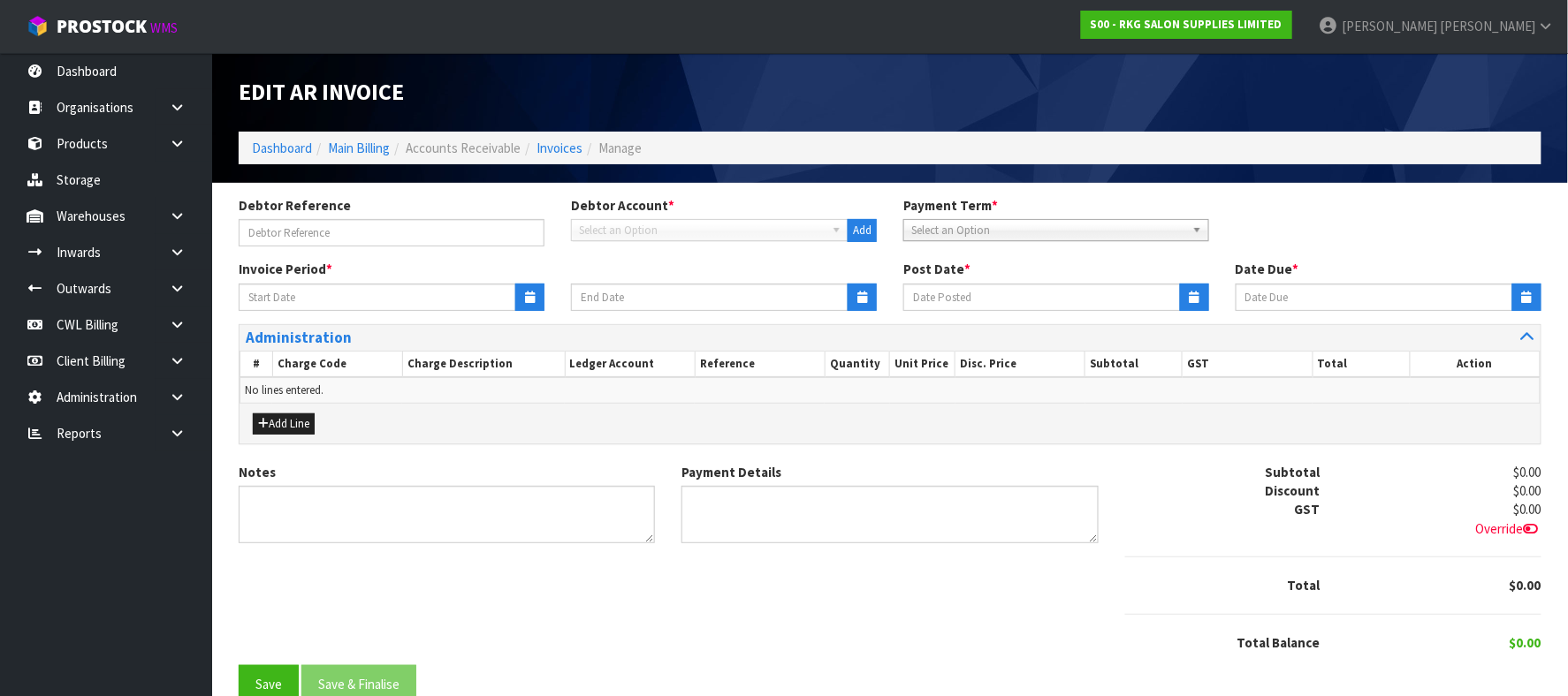
type input "[DATE]"
type textarea "Please contact us [DATE] should there be any discrepancies."
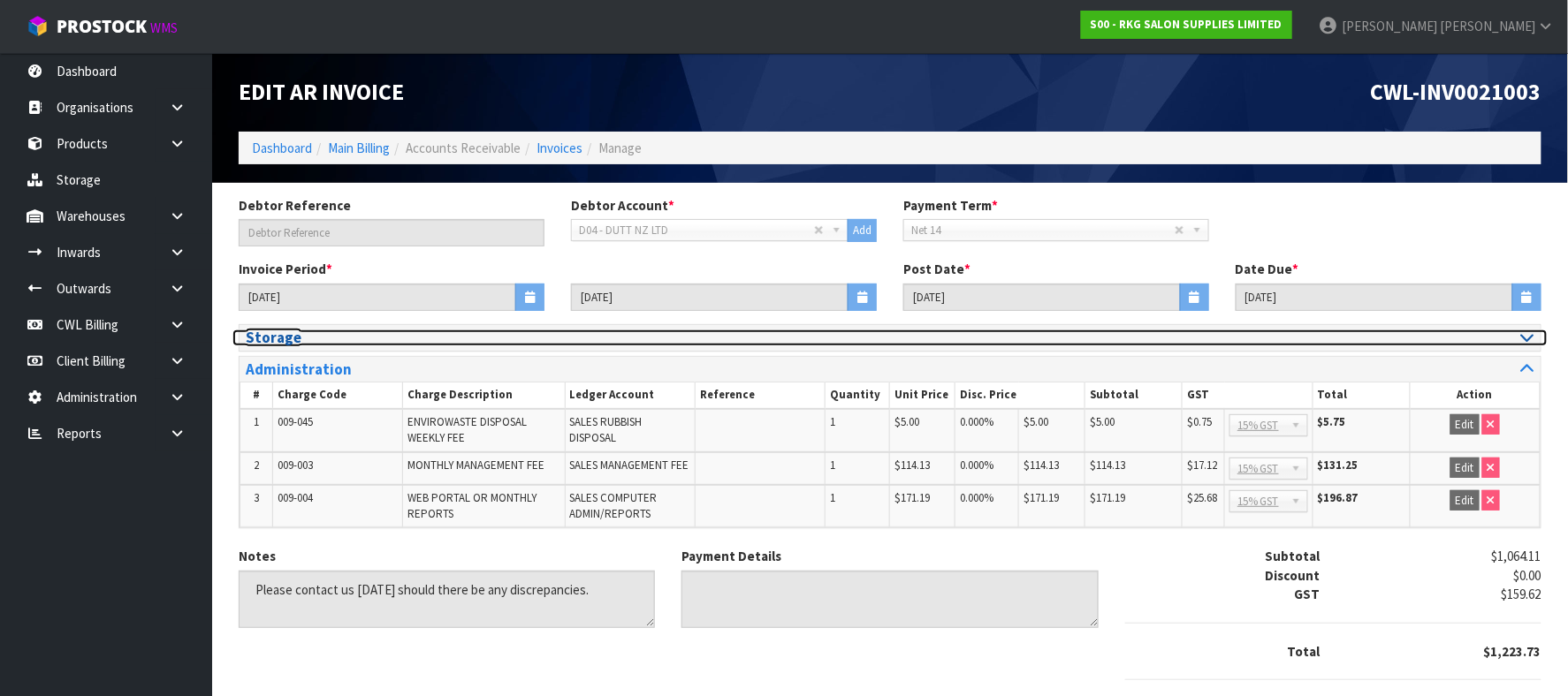
click at [1528, 345] on icon at bounding box center [1528, 336] width 14 height 15
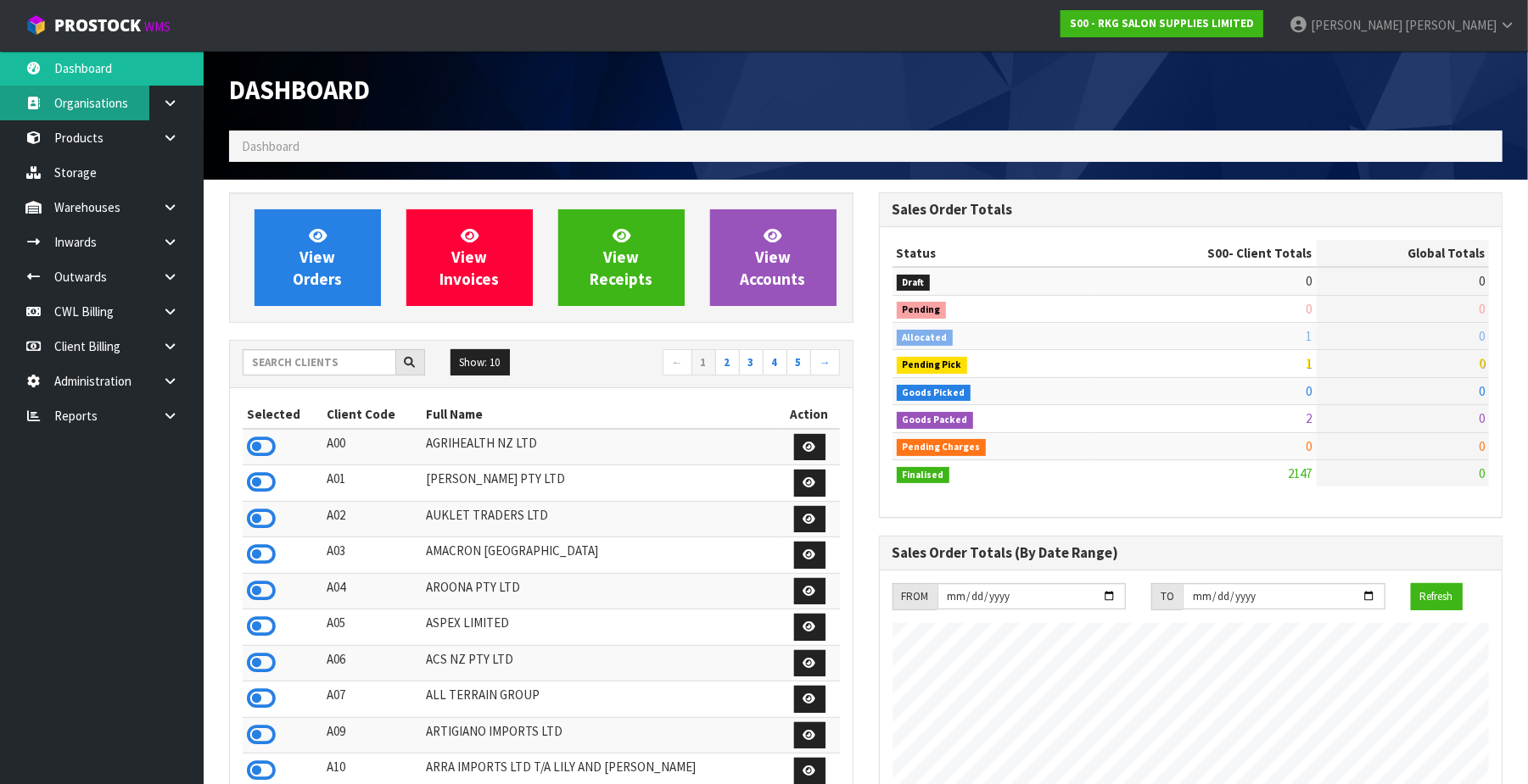
scroll to position [1327, 650]
click at [299, 367] on input "text" at bounding box center [319, 363] width 154 height 26
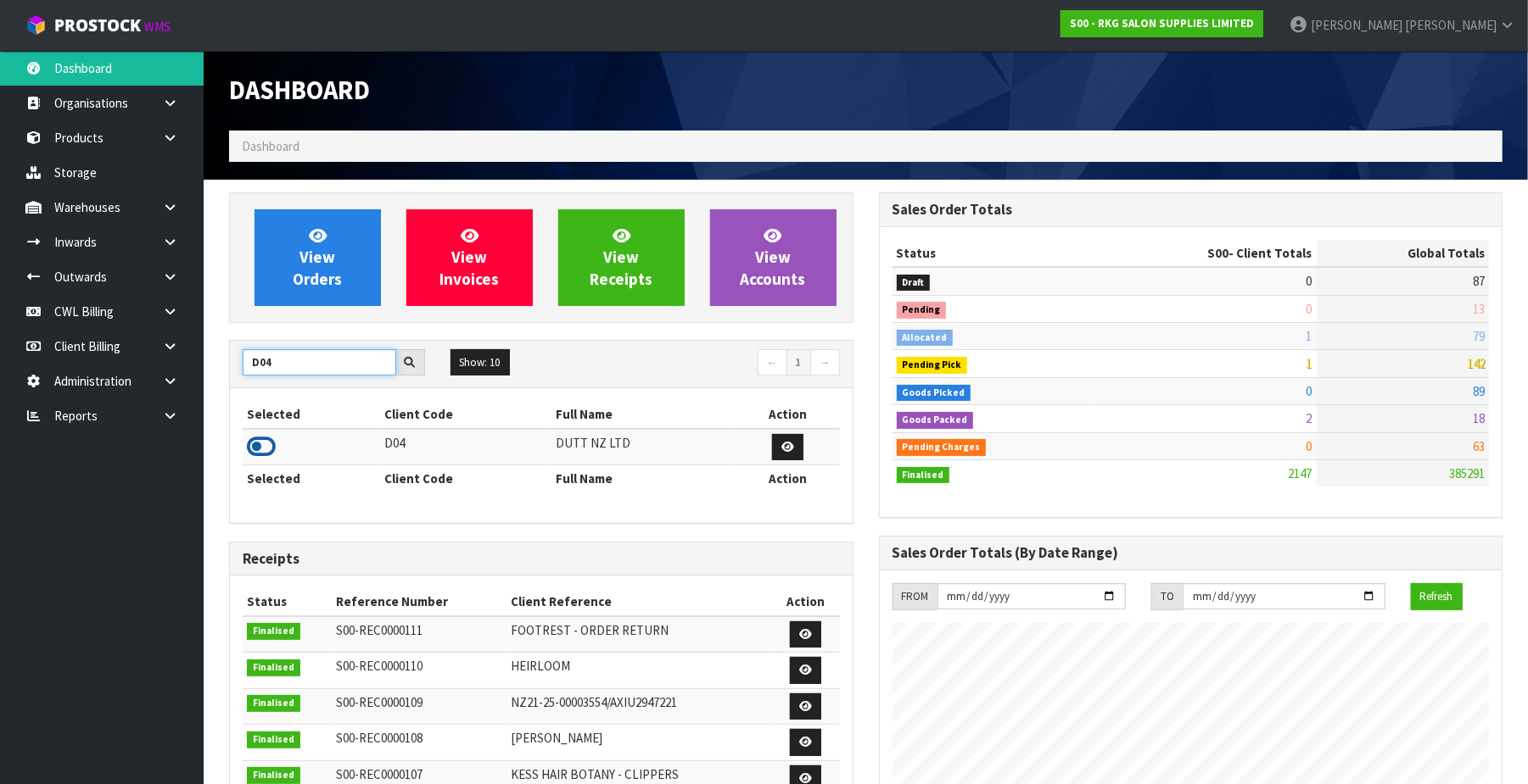
type input "D04"
click at [262, 443] on icon at bounding box center [261, 446] width 29 height 25
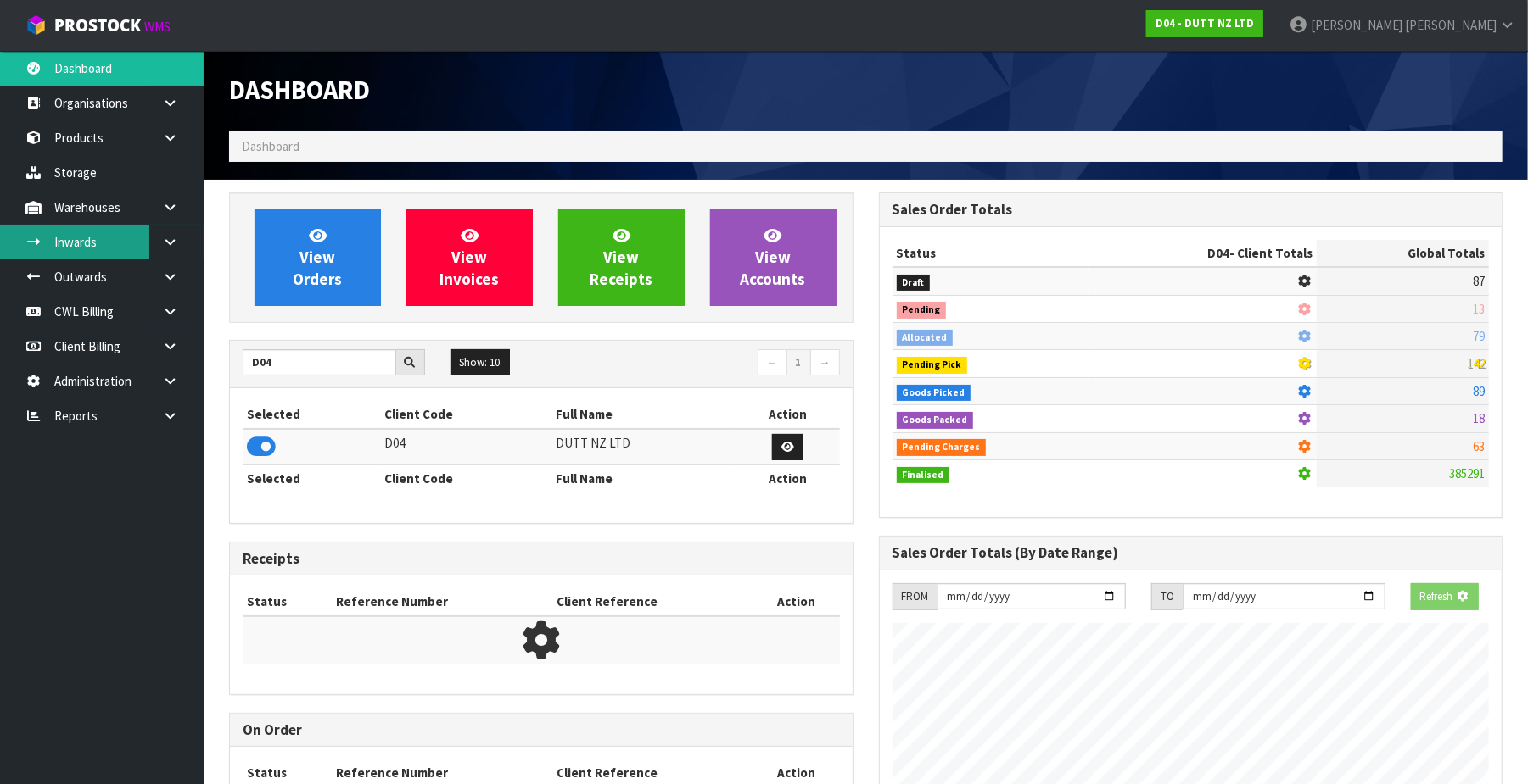
scroll to position [1060, 650]
click at [107, 243] on link "Inwards" at bounding box center [101, 242] width 204 height 34
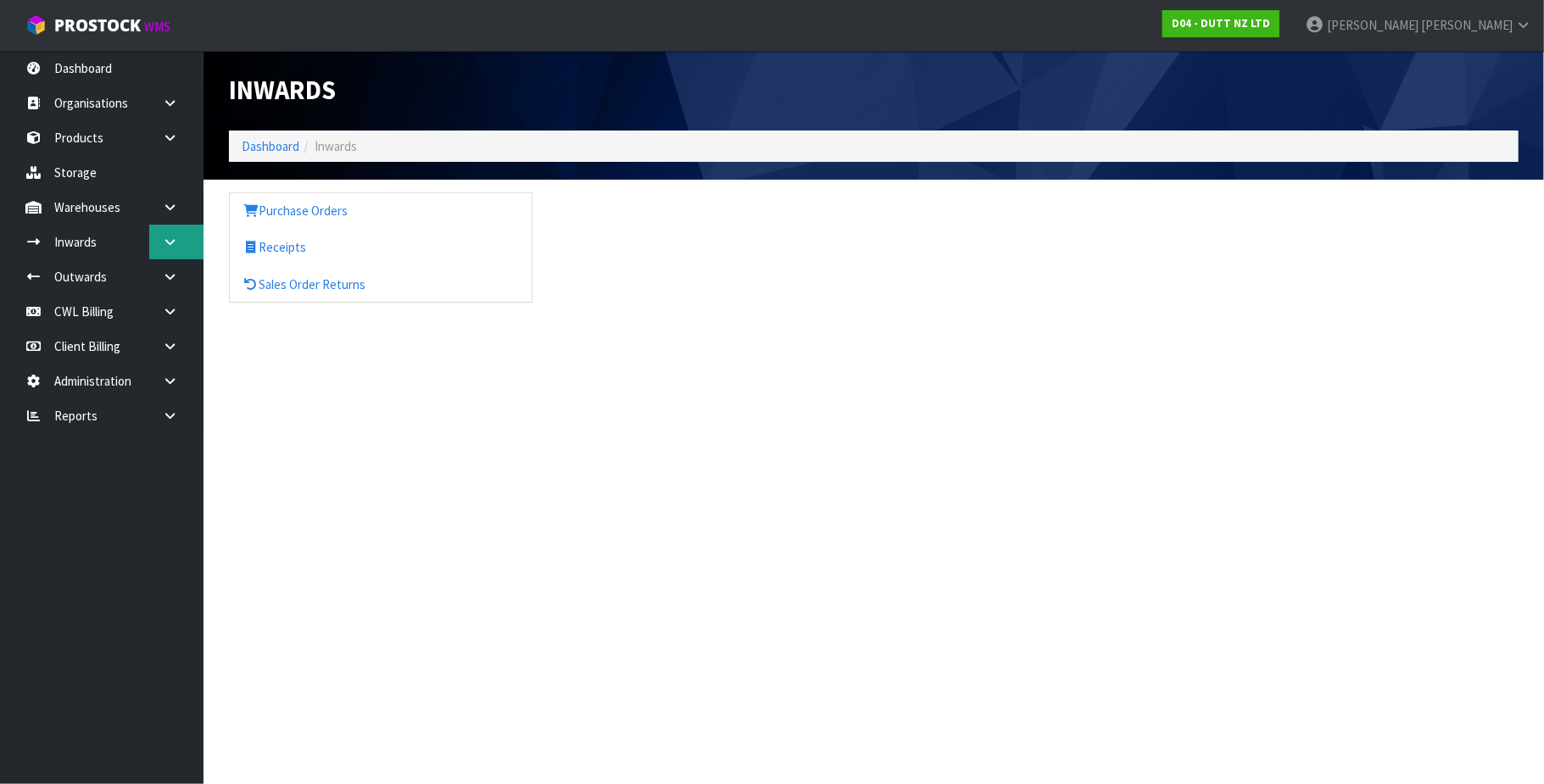
click at [164, 245] on div "Inwards Dashboard Inwards Purchase Orders Receipts Sales Order Returns" at bounding box center [772, 166] width 1544 height 333
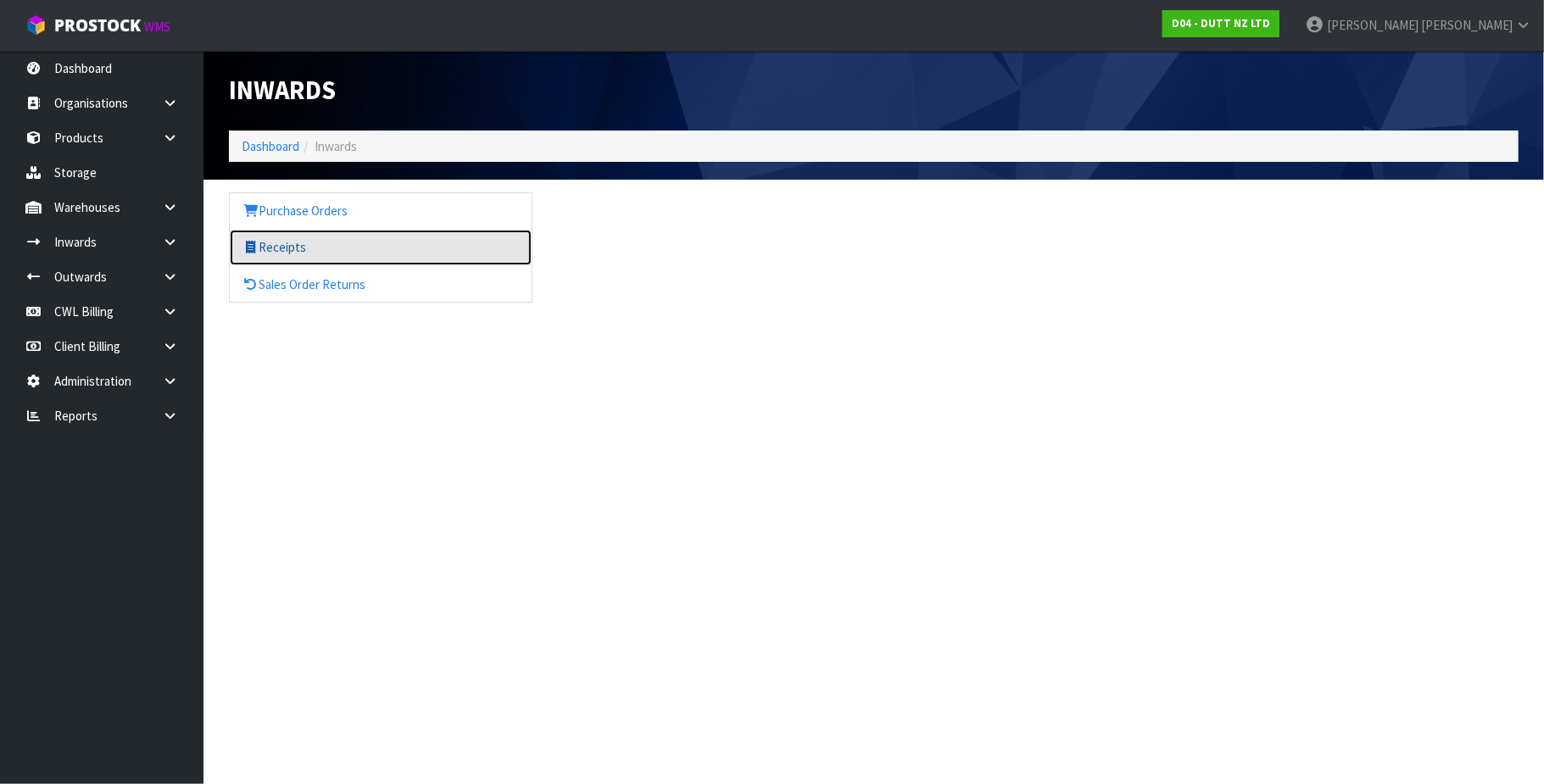
click at [273, 243] on link "Receipts" at bounding box center [380, 246] width 302 height 34
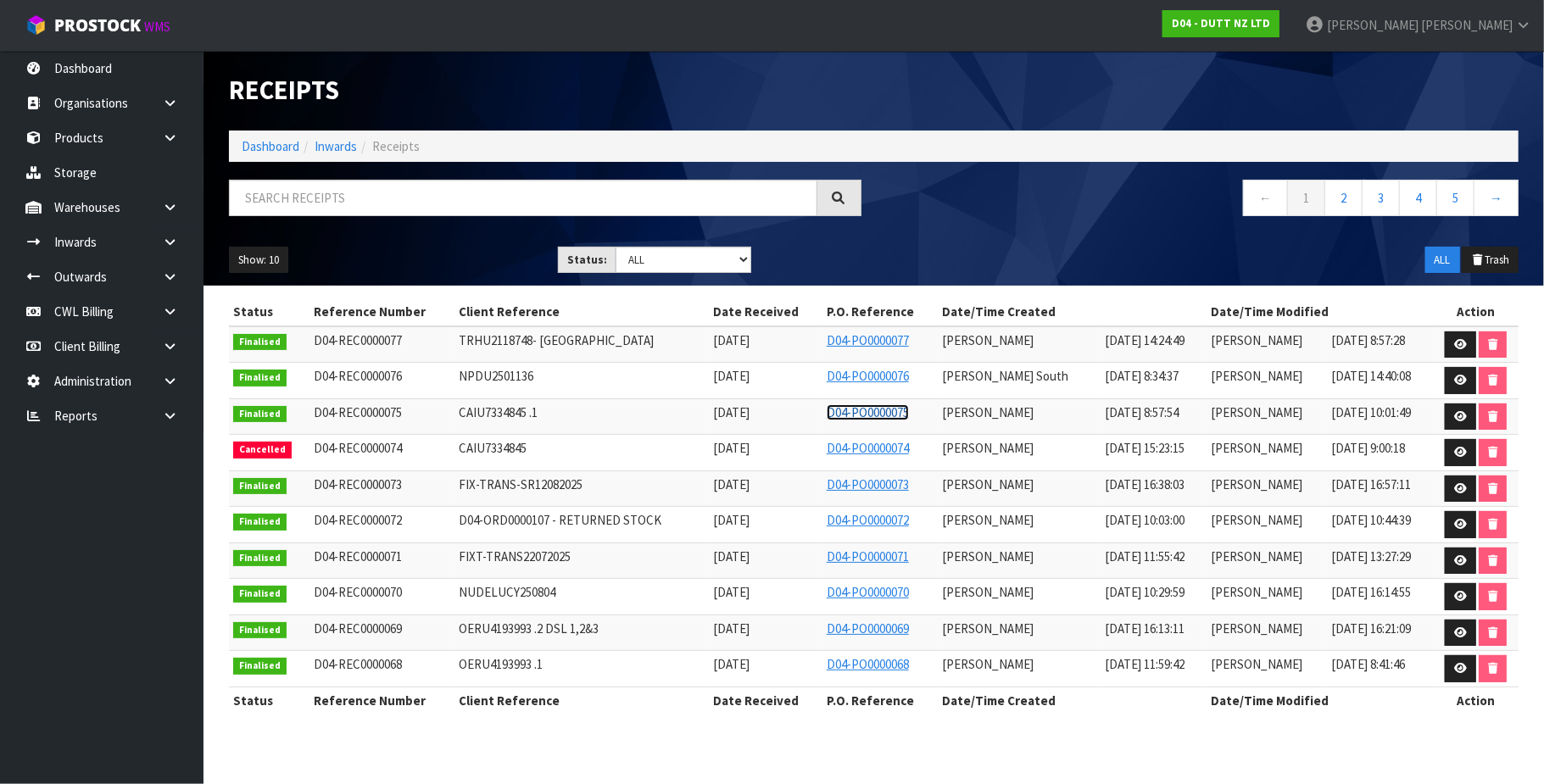
click at [875, 415] on link "D04-PO0000075" at bounding box center [868, 412] width 82 height 16
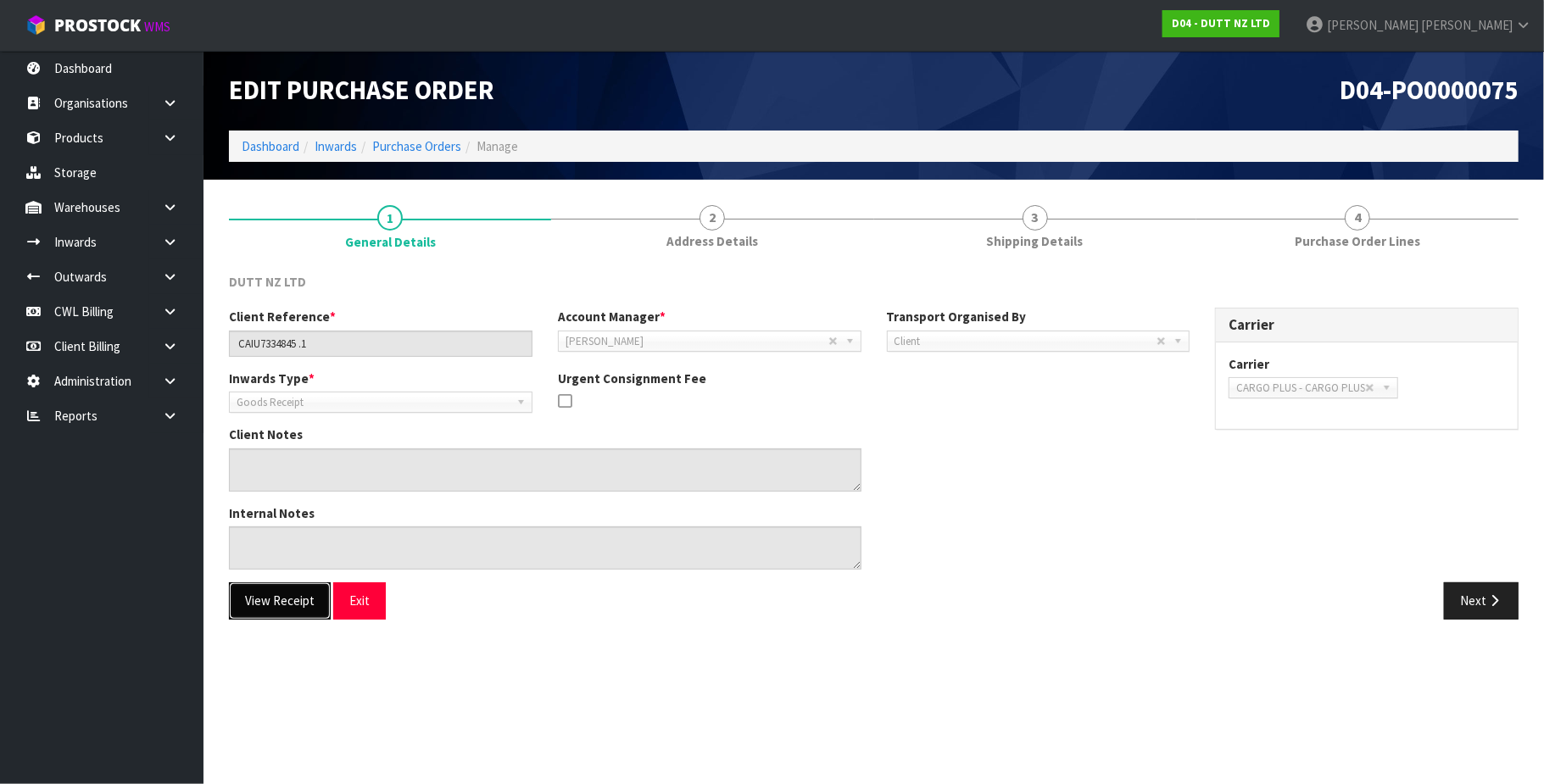
click at [276, 605] on button "View Receipt" at bounding box center [279, 600] width 101 height 36
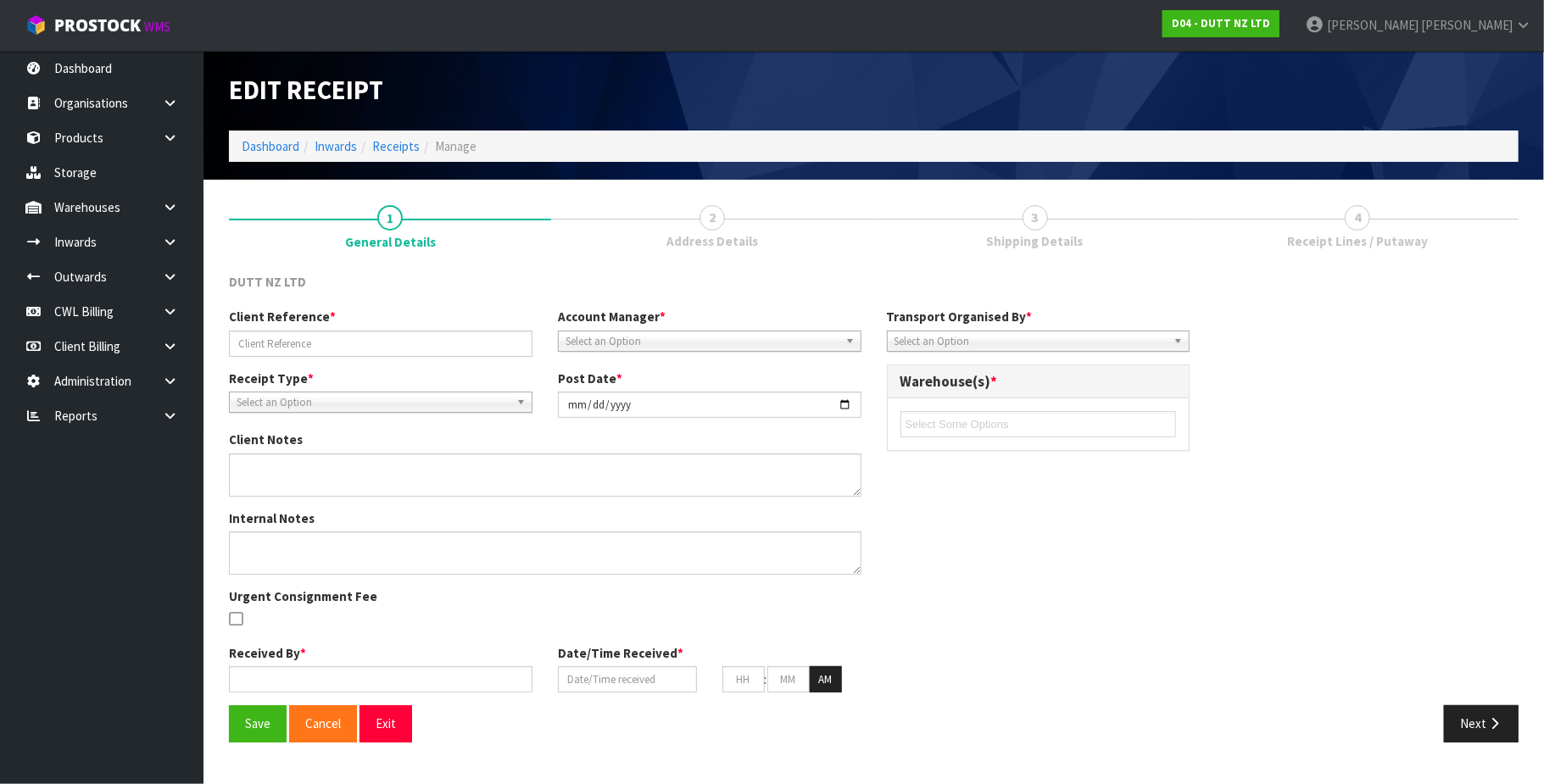
type input "CAIU7334845 .1"
type input "2025-09-10"
type textarea "REMADE PO AS CLIENT ADVISED THEY WANT IT BOOKED IN AS PALLETS AND PREVIOUS PO W…"
type input "Michael Drugan"
type input "05/09/2025"
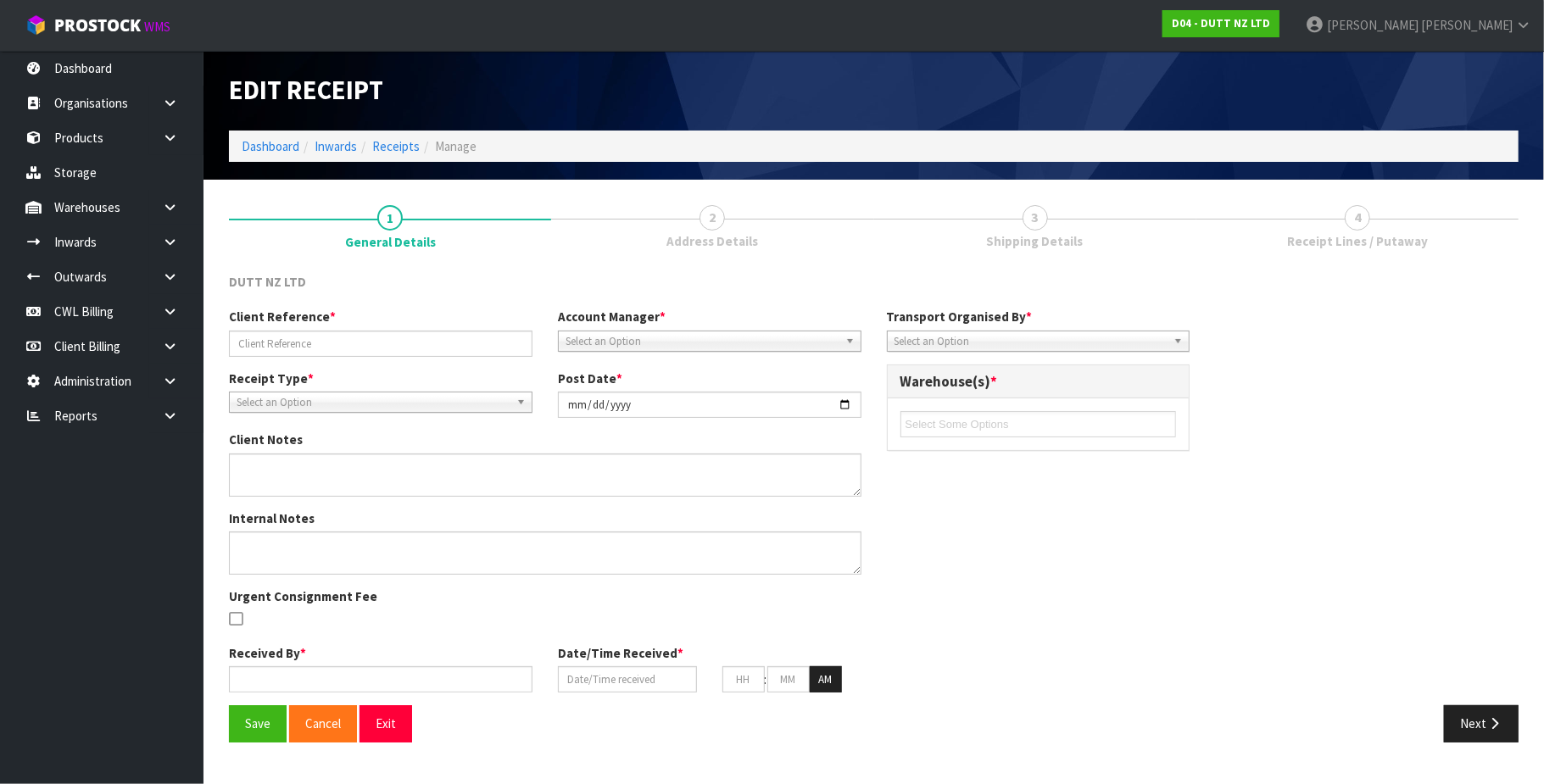
type input "08"
type input "57"
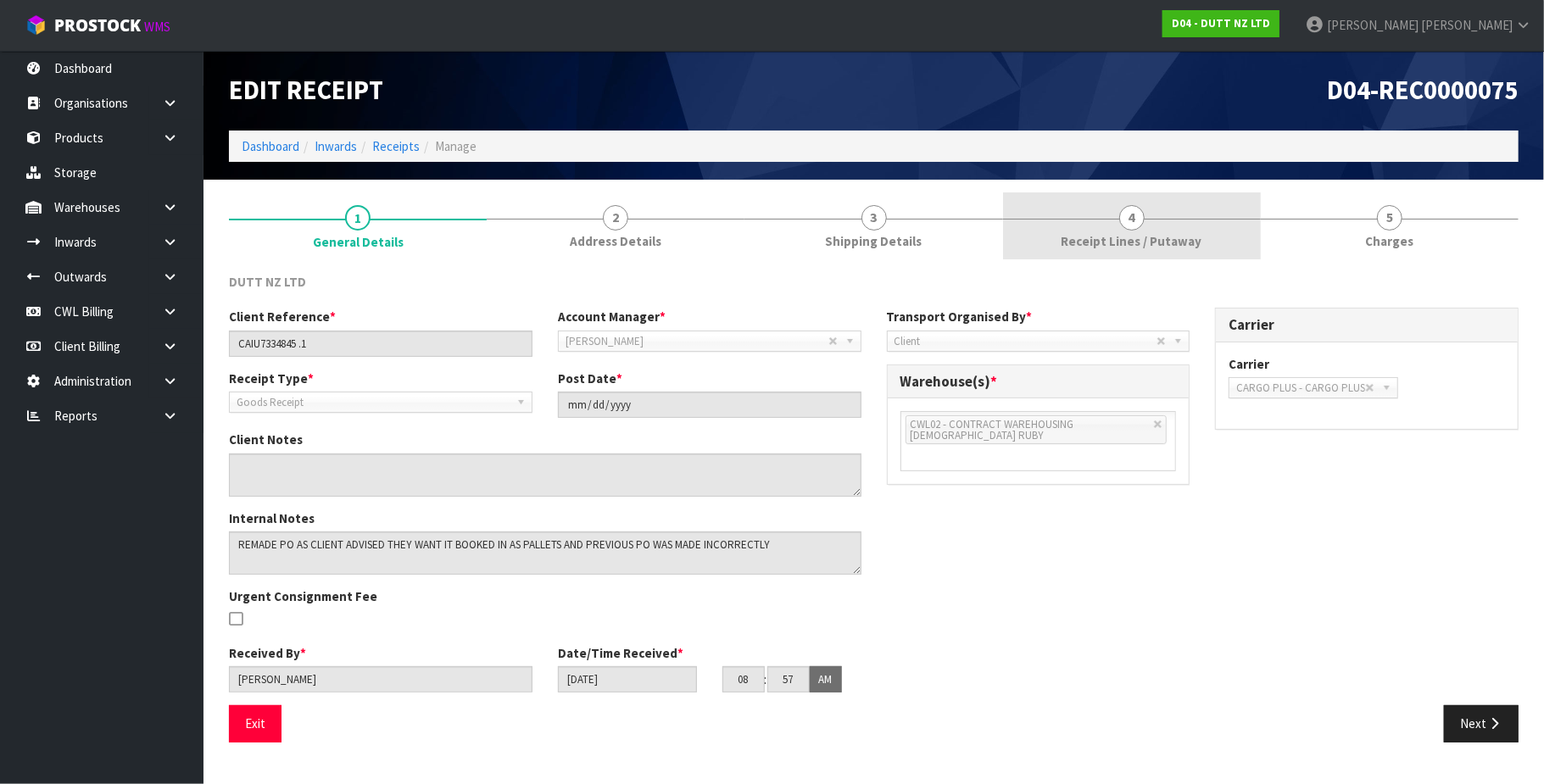
click at [1127, 214] on span "4" at bounding box center [1131, 218] width 25 height 25
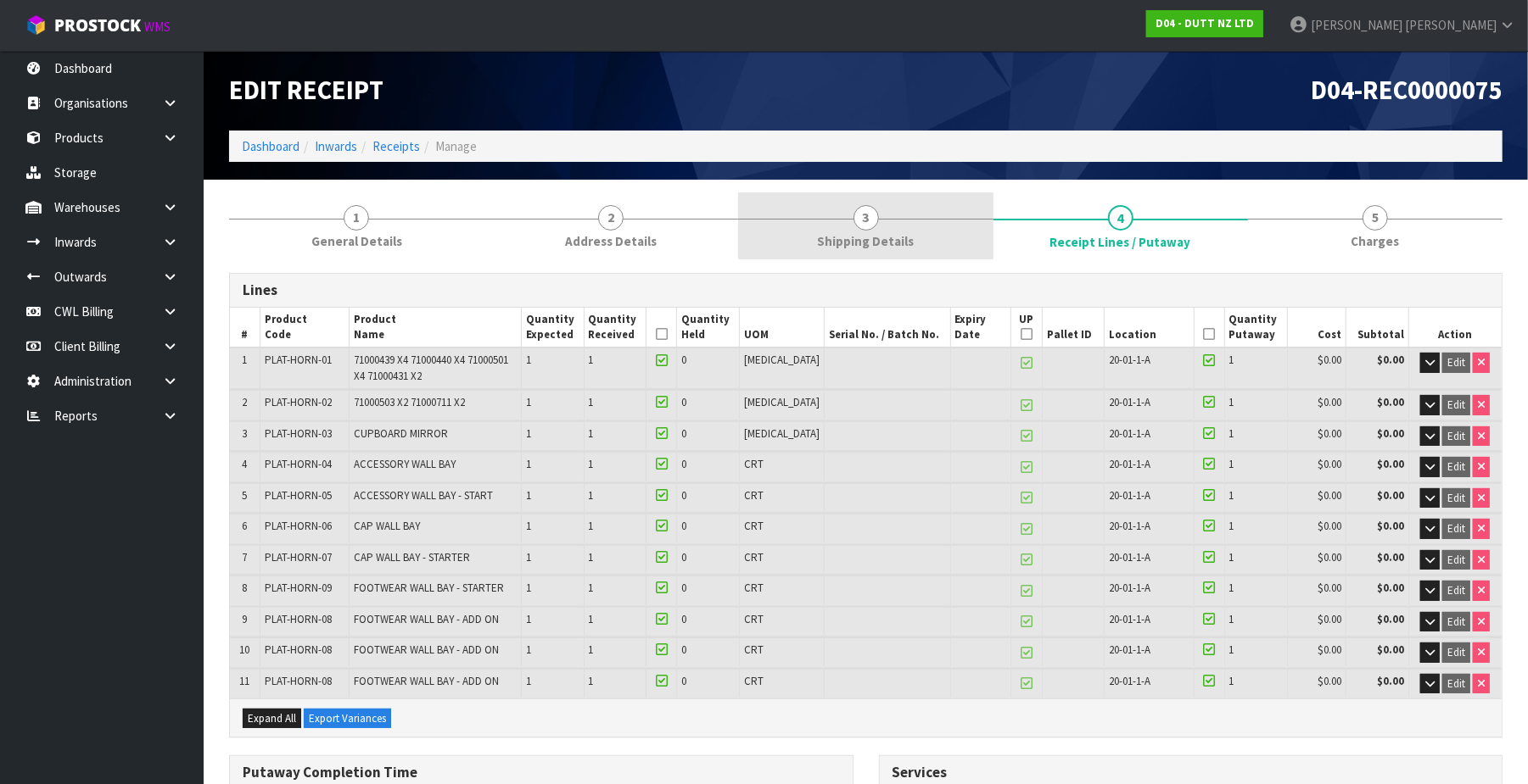
click at [865, 228] on span "3" at bounding box center [865, 218] width 25 height 25
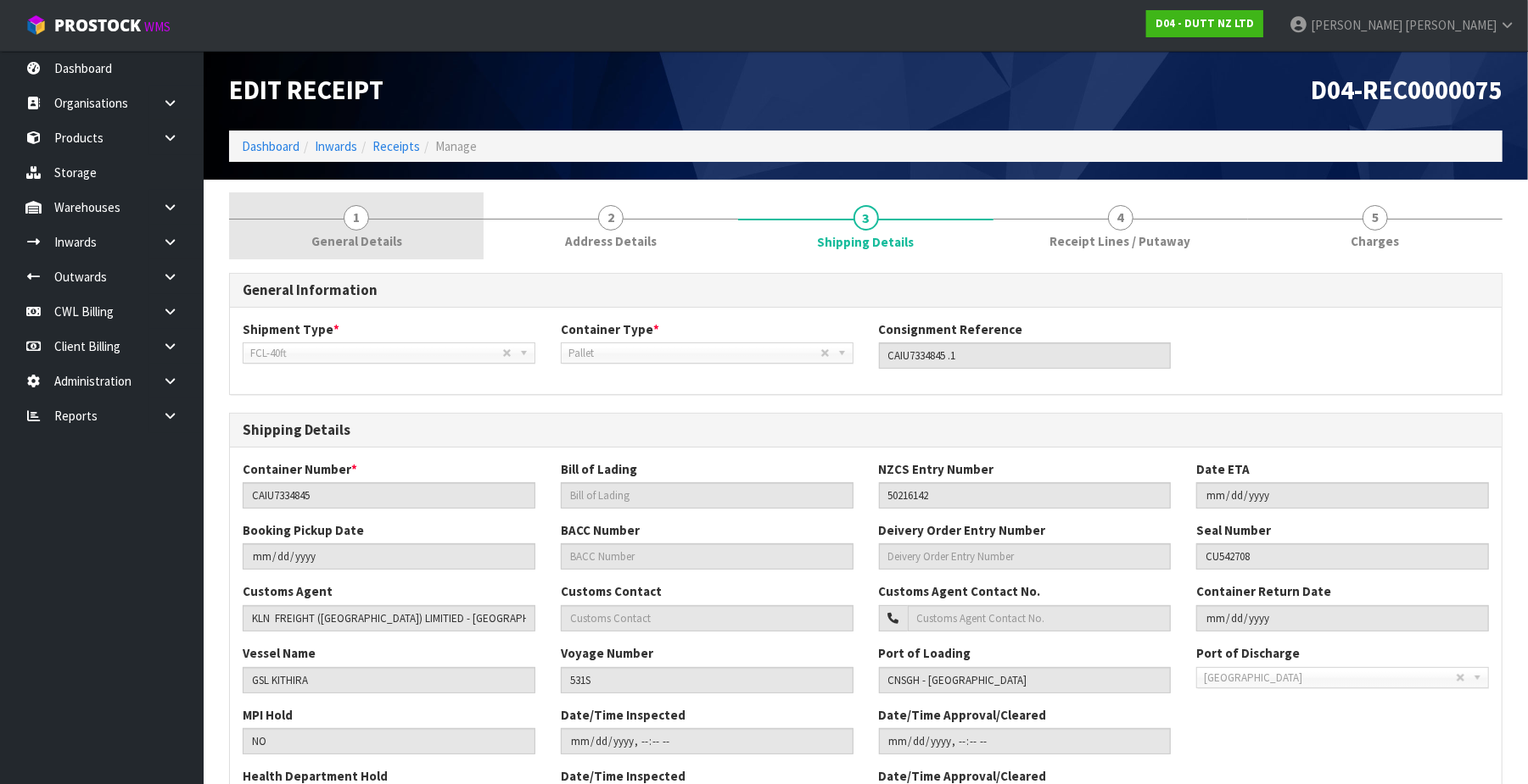
click at [360, 220] on span "1" at bounding box center [355, 218] width 25 height 25
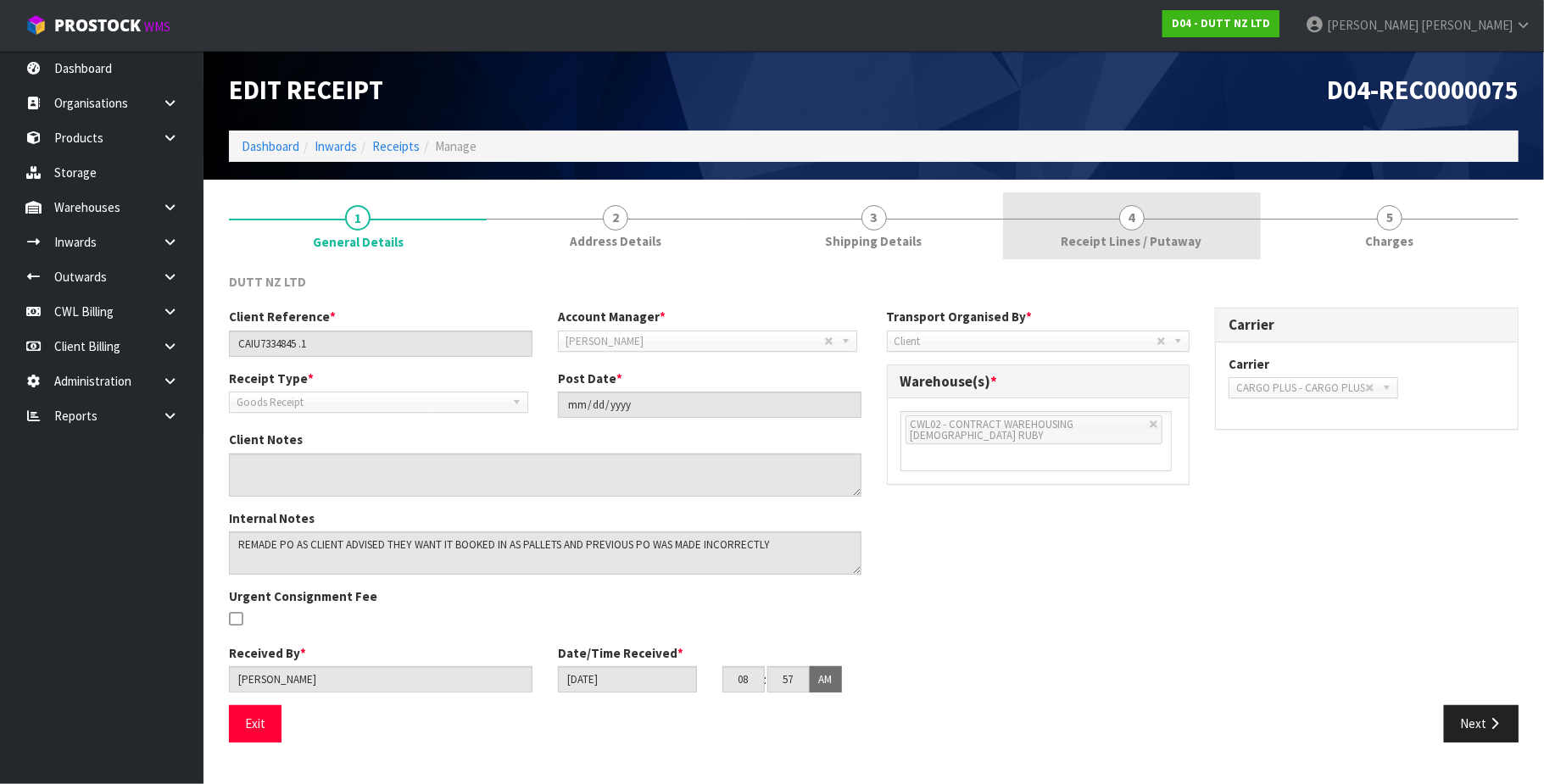
click at [1140, 221] on span "4" at bounding box center [1131, 218] width 25 height 25
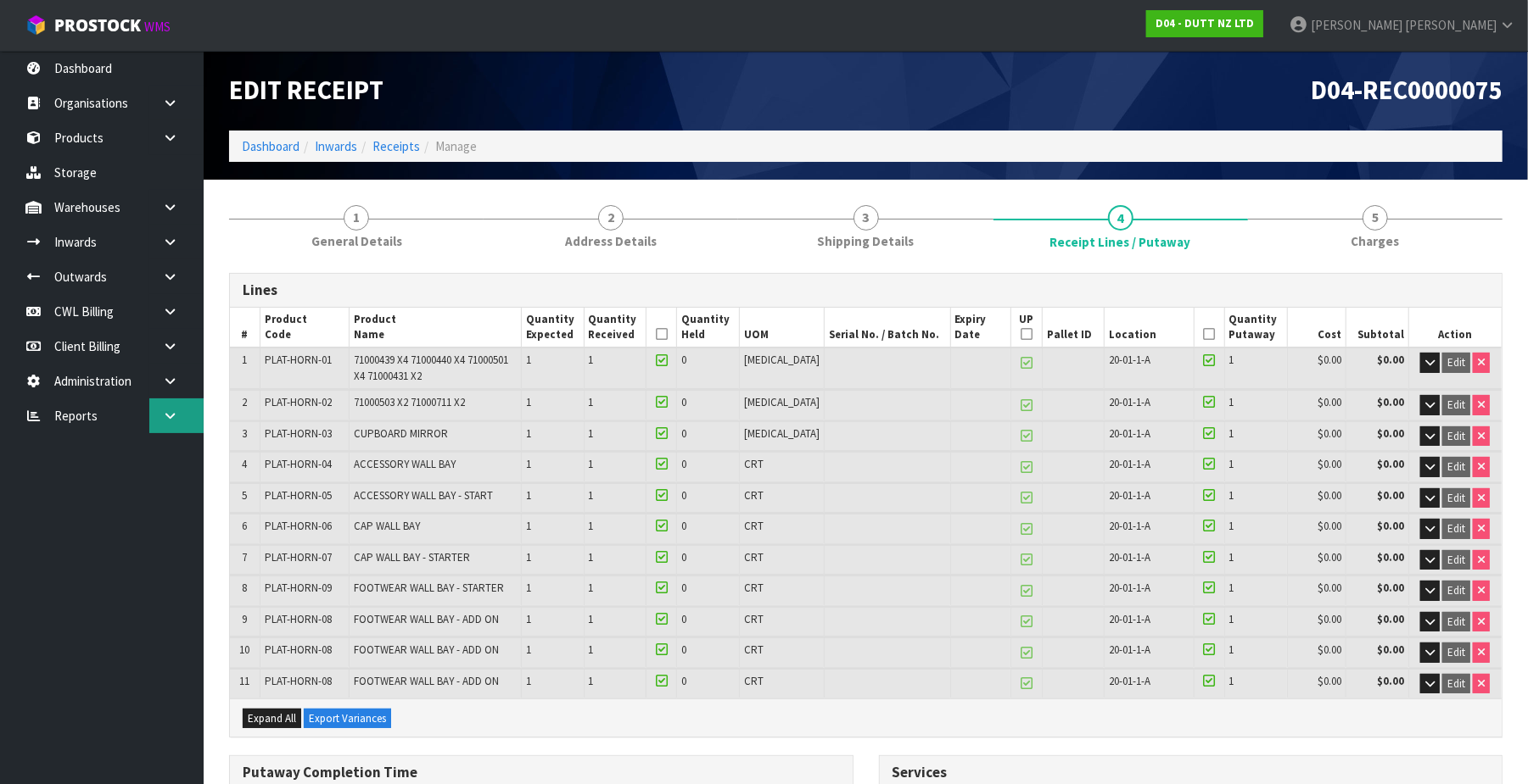
click at [177, 412] on icon at bounding box center [169, 416] width 16 height 13
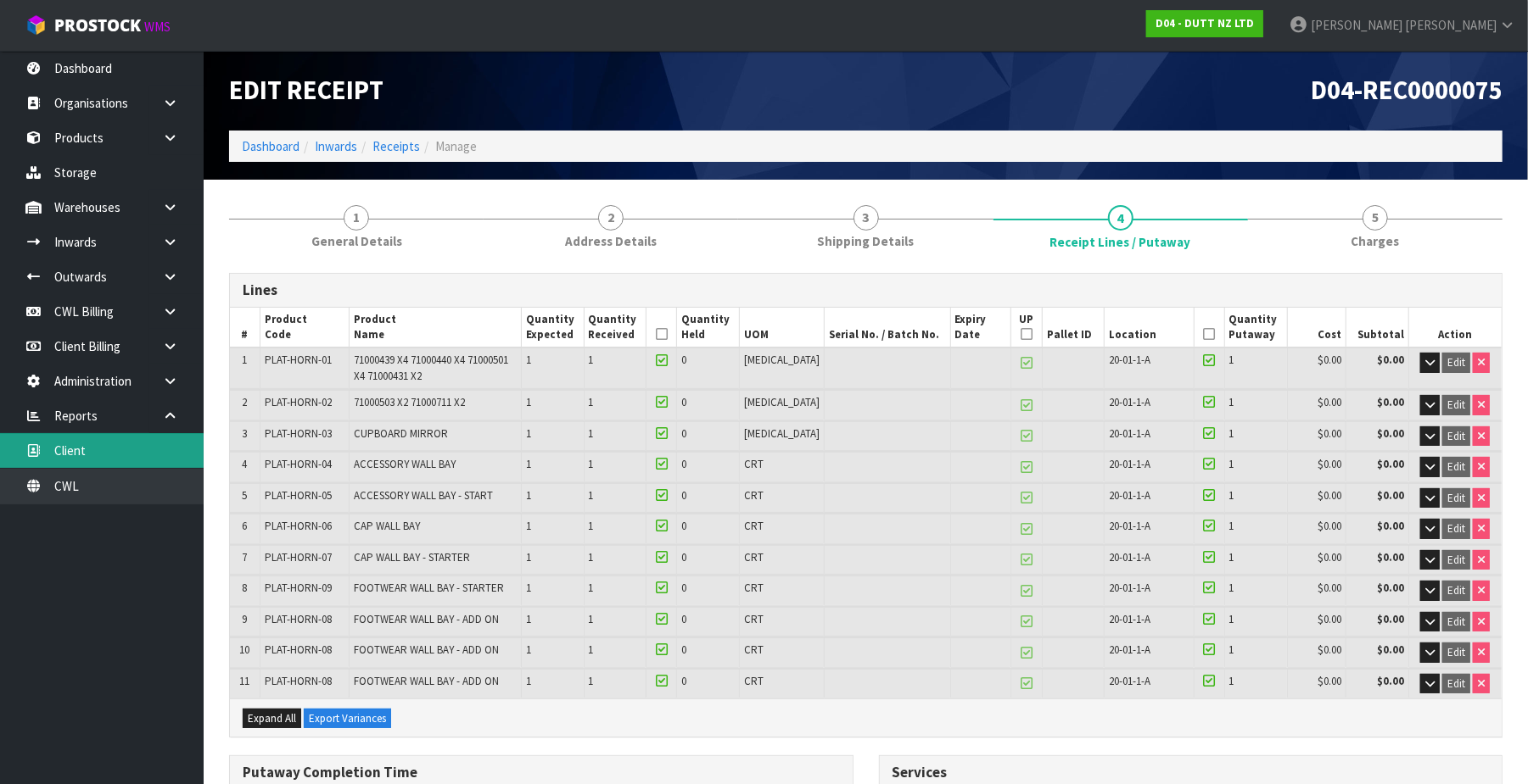
click at [109, 455] on link "Client" at bounding box center [101, 450] width 204 height 34
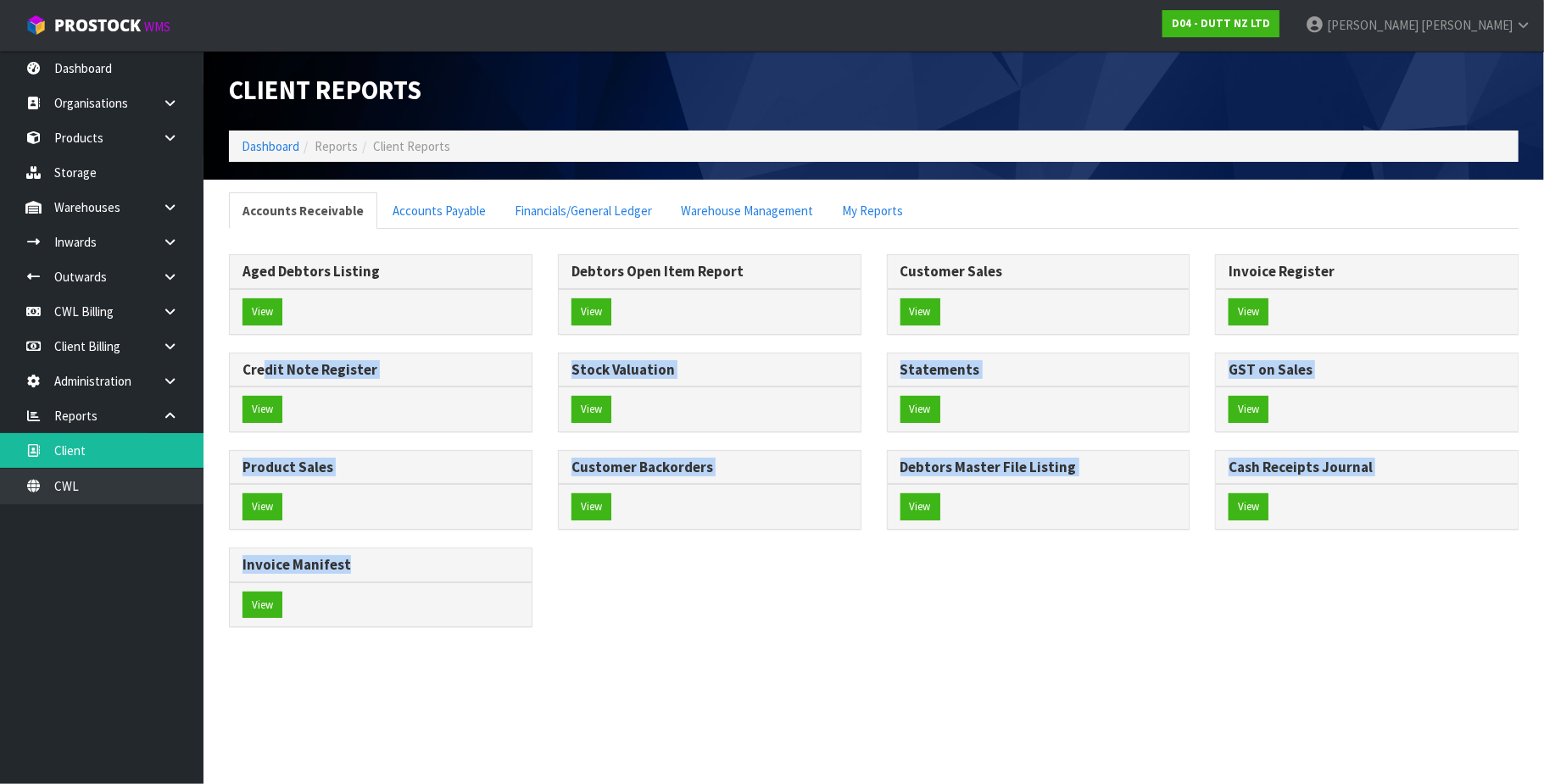
drag, startPoint x: 336, startPoint y: 360, endPoint x: 262, endPoint y: 368, distance: 74.4
click at [765, 206] on link "Warehouse Management" at bounding box center [746, 210] width 159 height 36
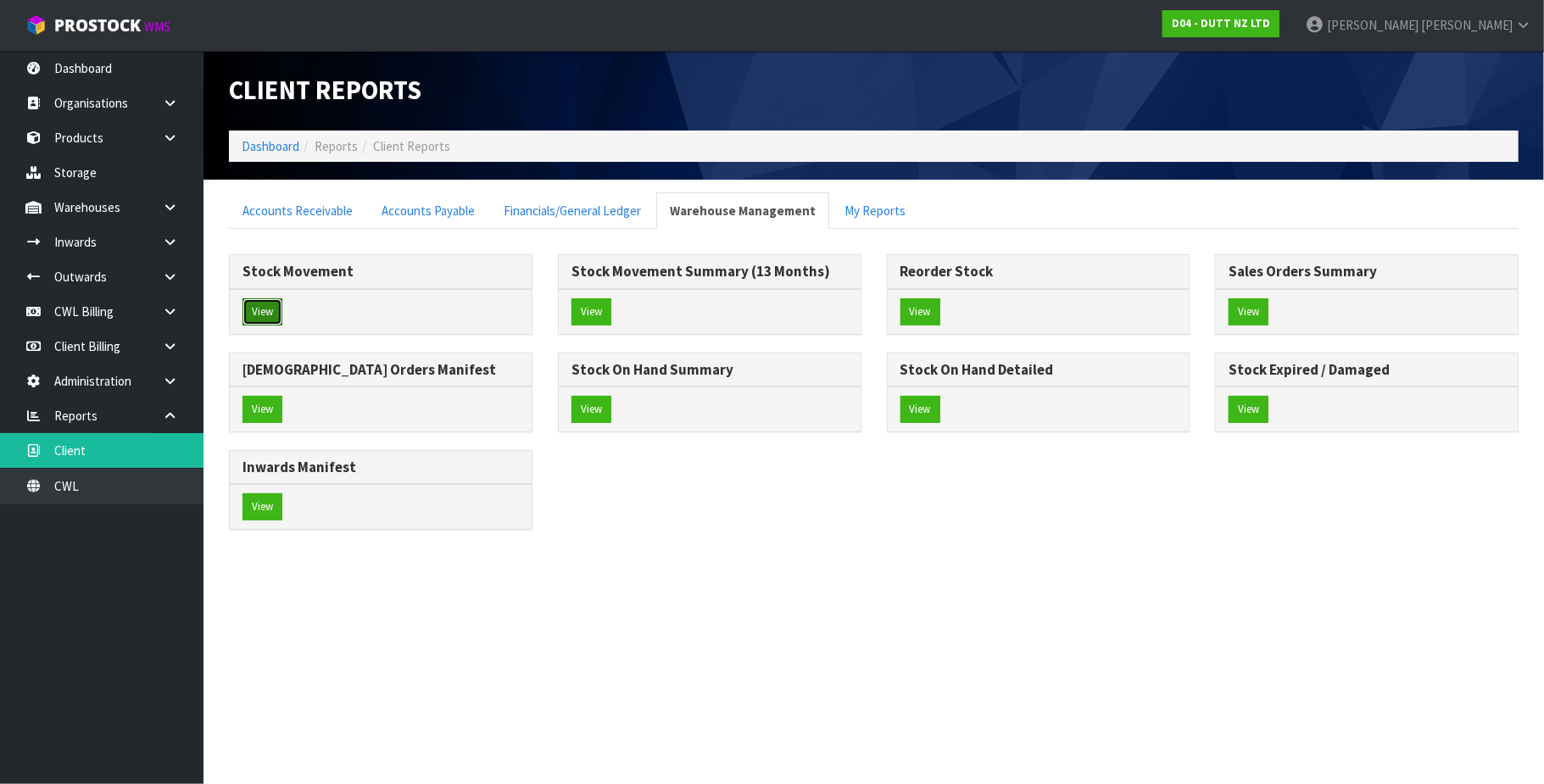
click at [264, 311] on button "View" at bounding box center [262, 312] width 40 height 27
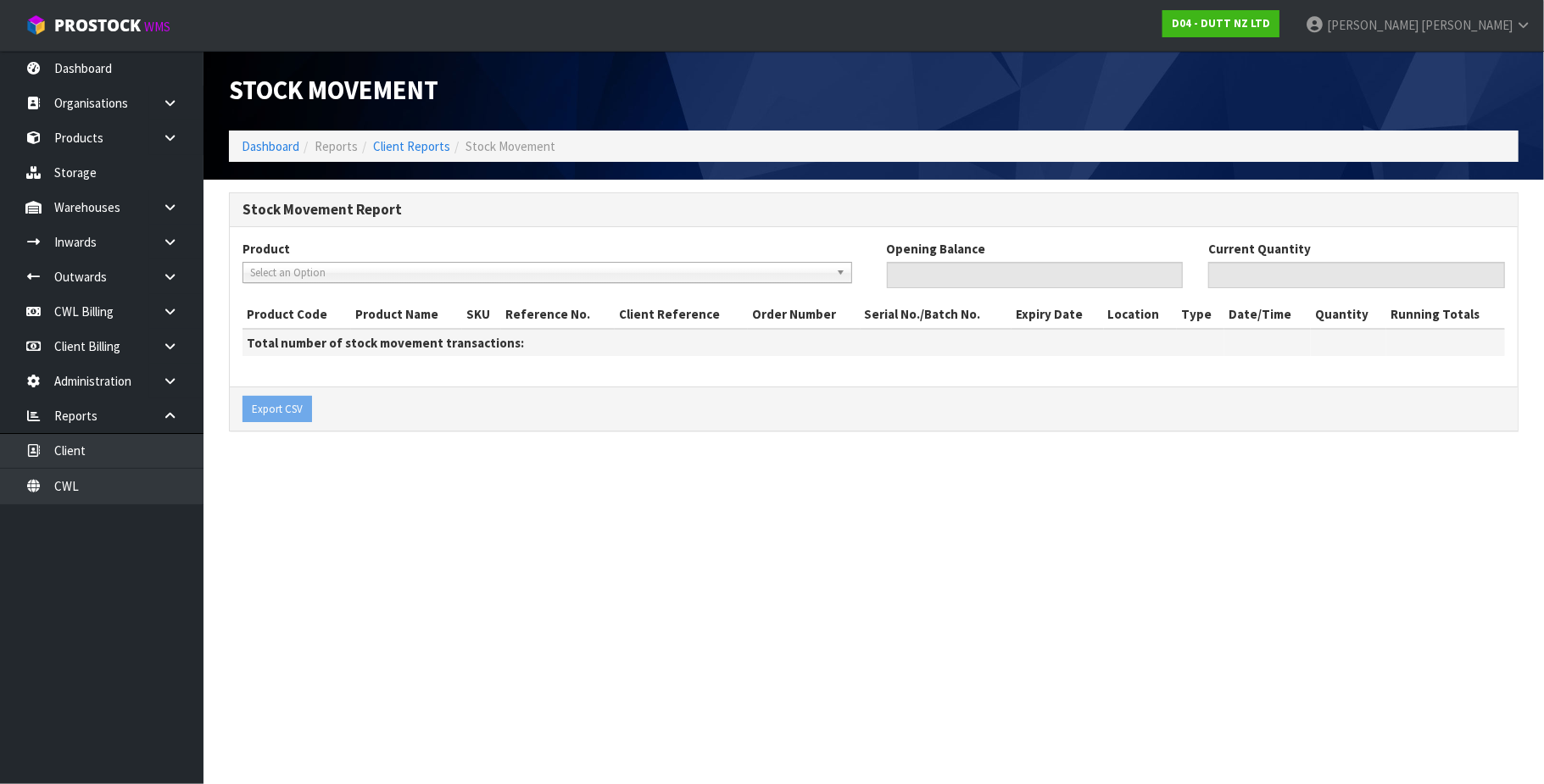
click at [283, 274] on span "Select an Option" at bounding box center [539, 273] width 579 height 20
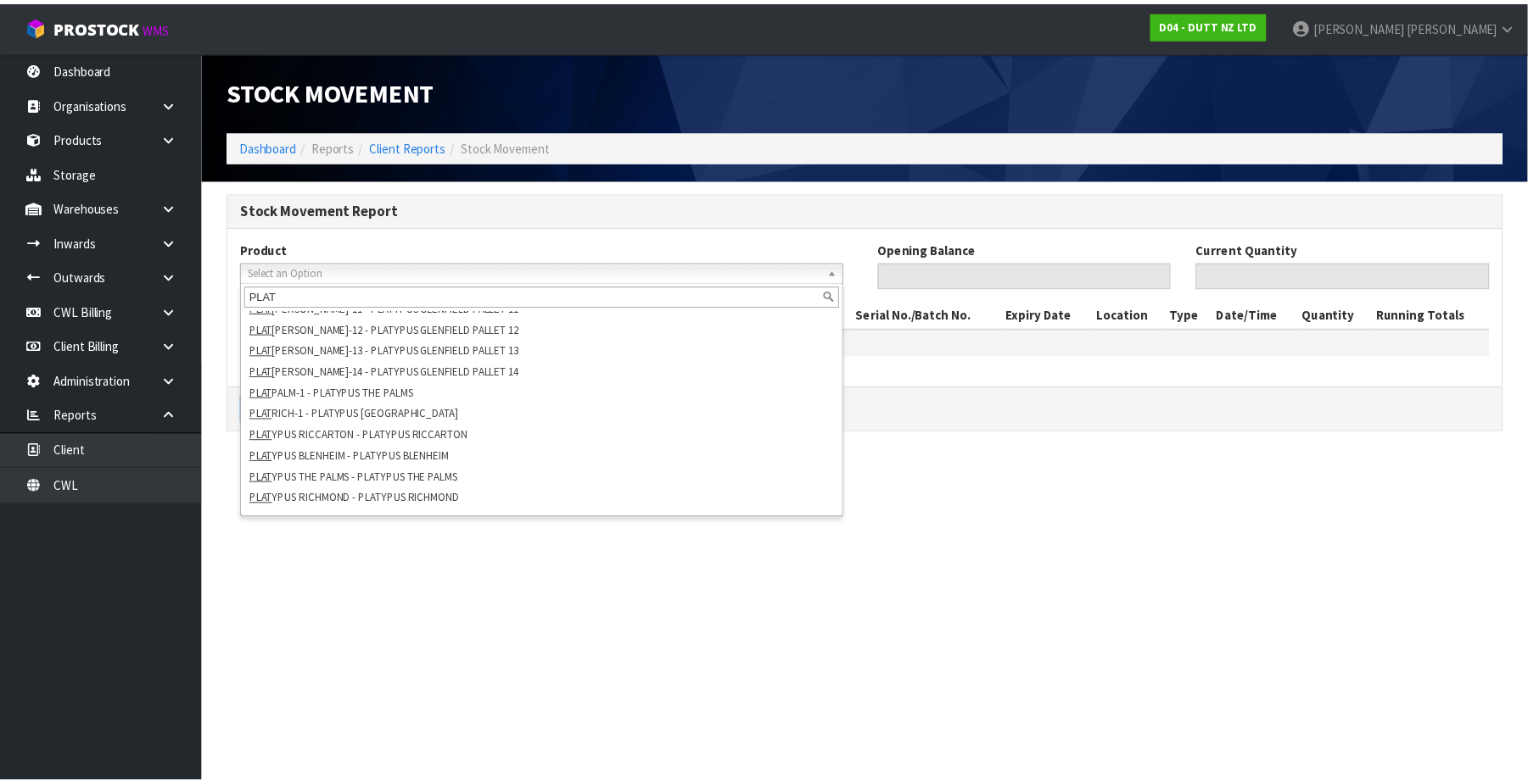
scroll to position [212, 0]
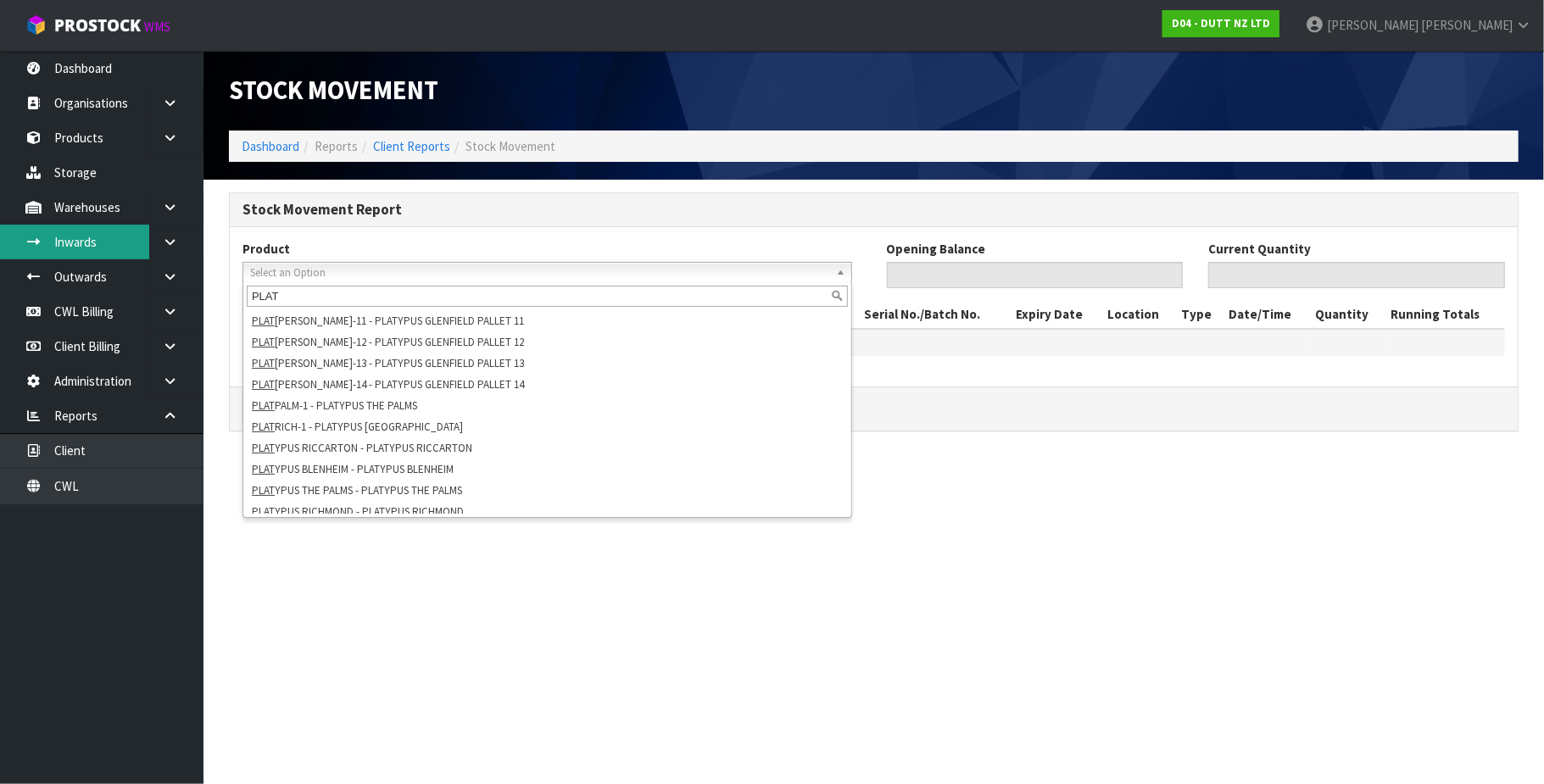
type input "PLAT"
click at [91, 245] on link "Inwards" at bounding box center [101, 242] width 204 height 34
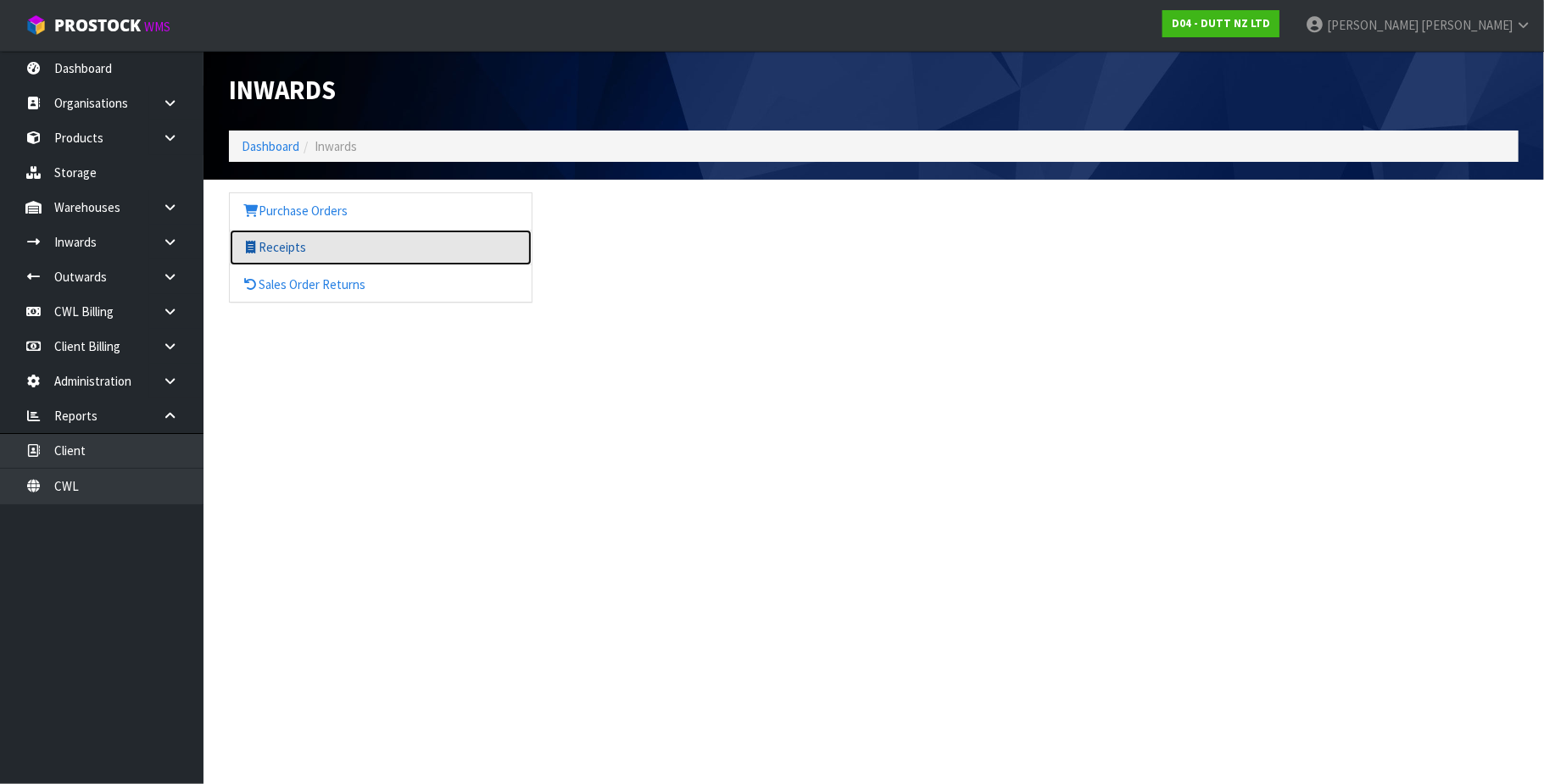
click at [273, 249] on link "Receipts" at bounding box center [380, 246] width 302 height 34
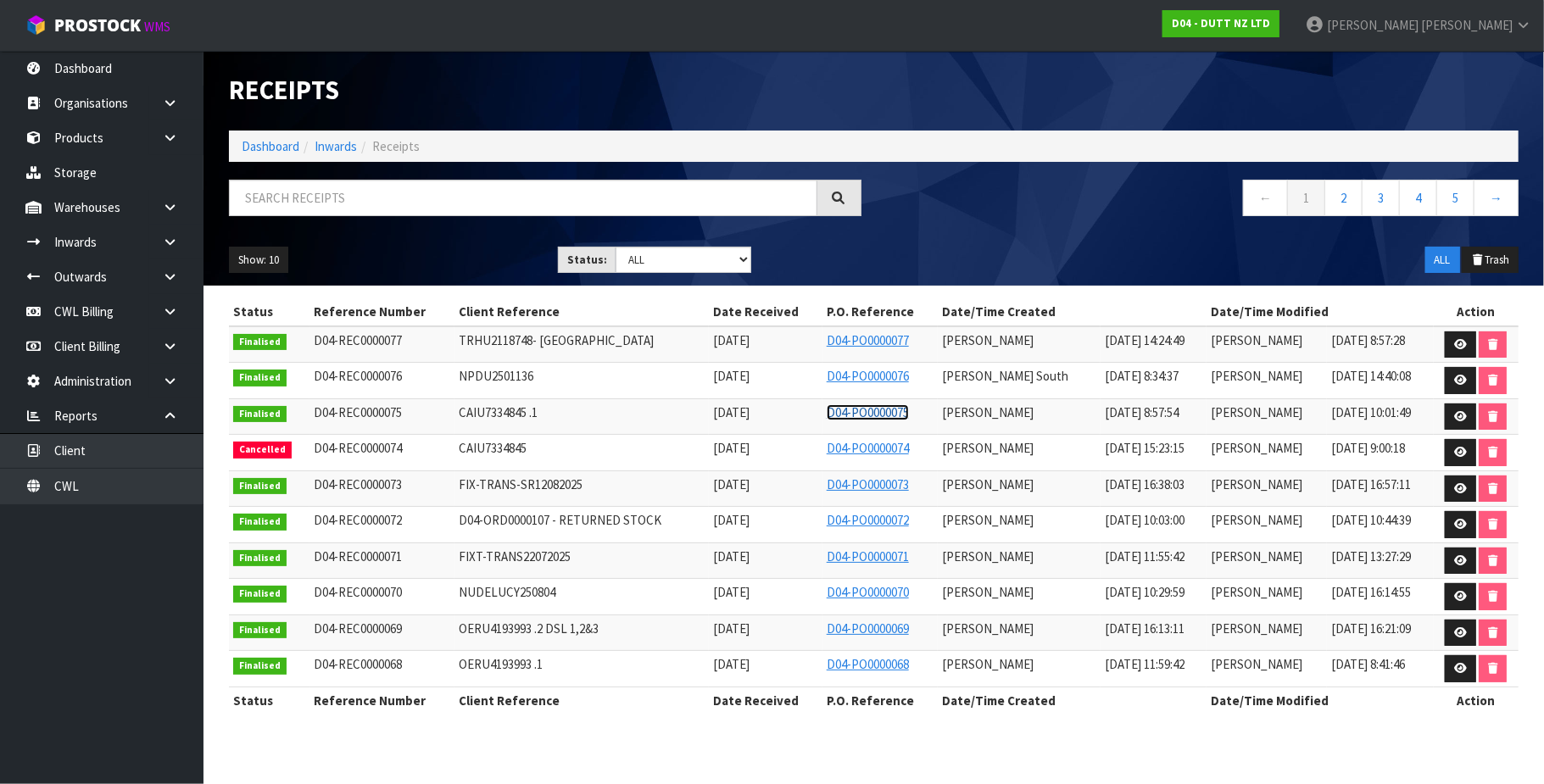
click at [866, 412] on link "D04-PO0000075" at bounding box center [868, 412] width 82 height 16
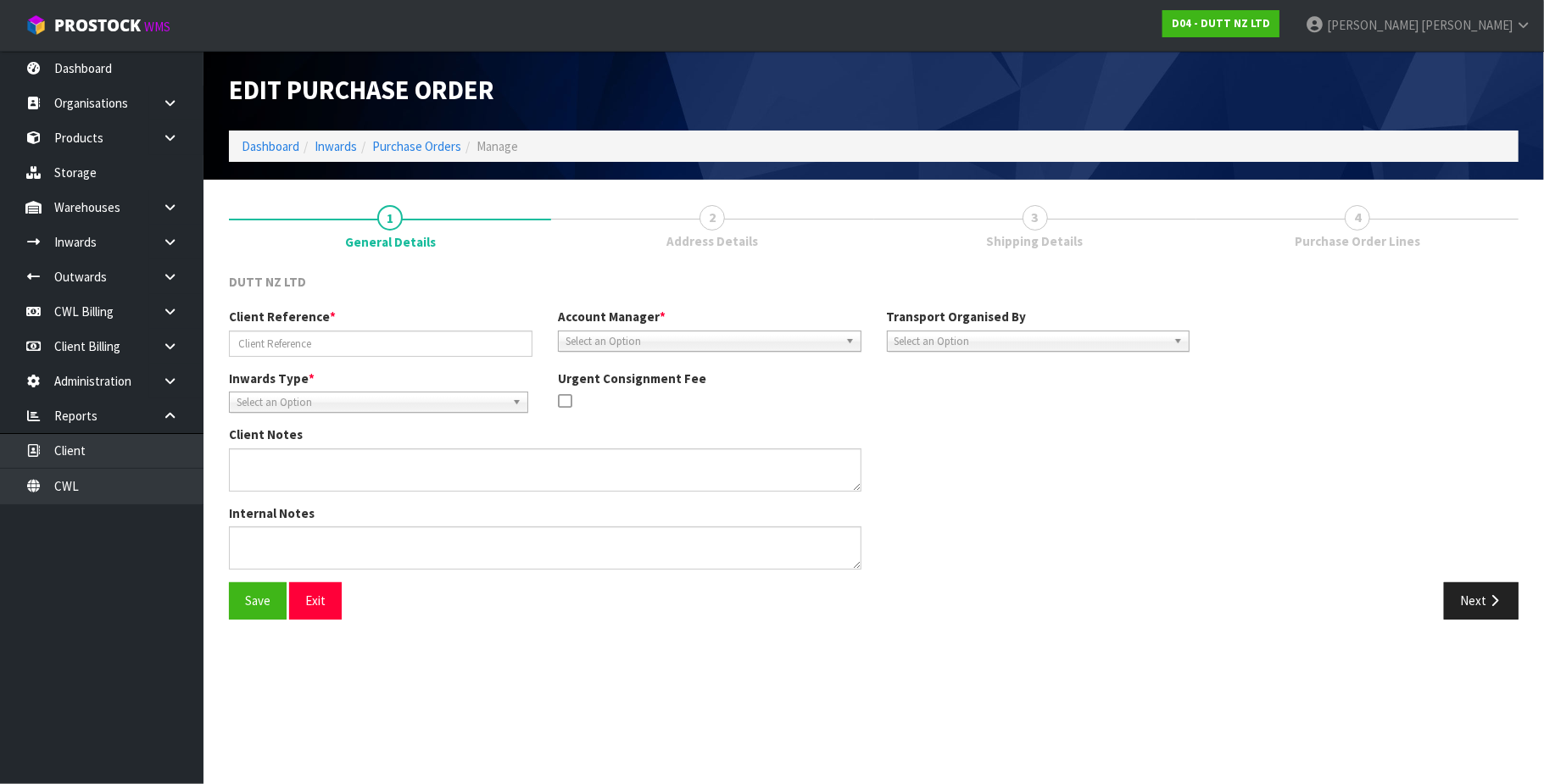
type input "CAIU7334845 .1"
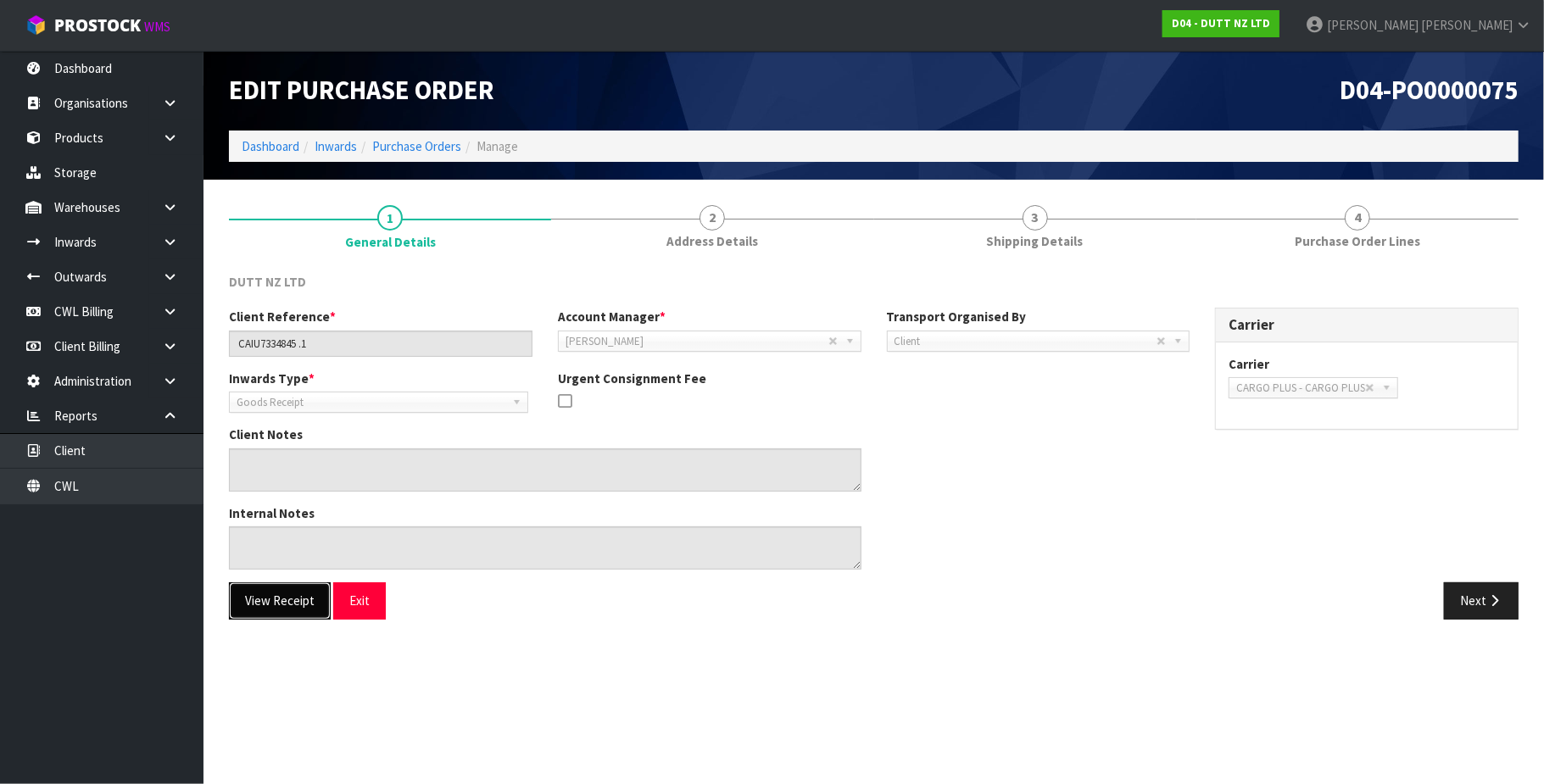
click at [293, 609] on button "View Receipt" at bounding box center [279, 600] width 101 height 36
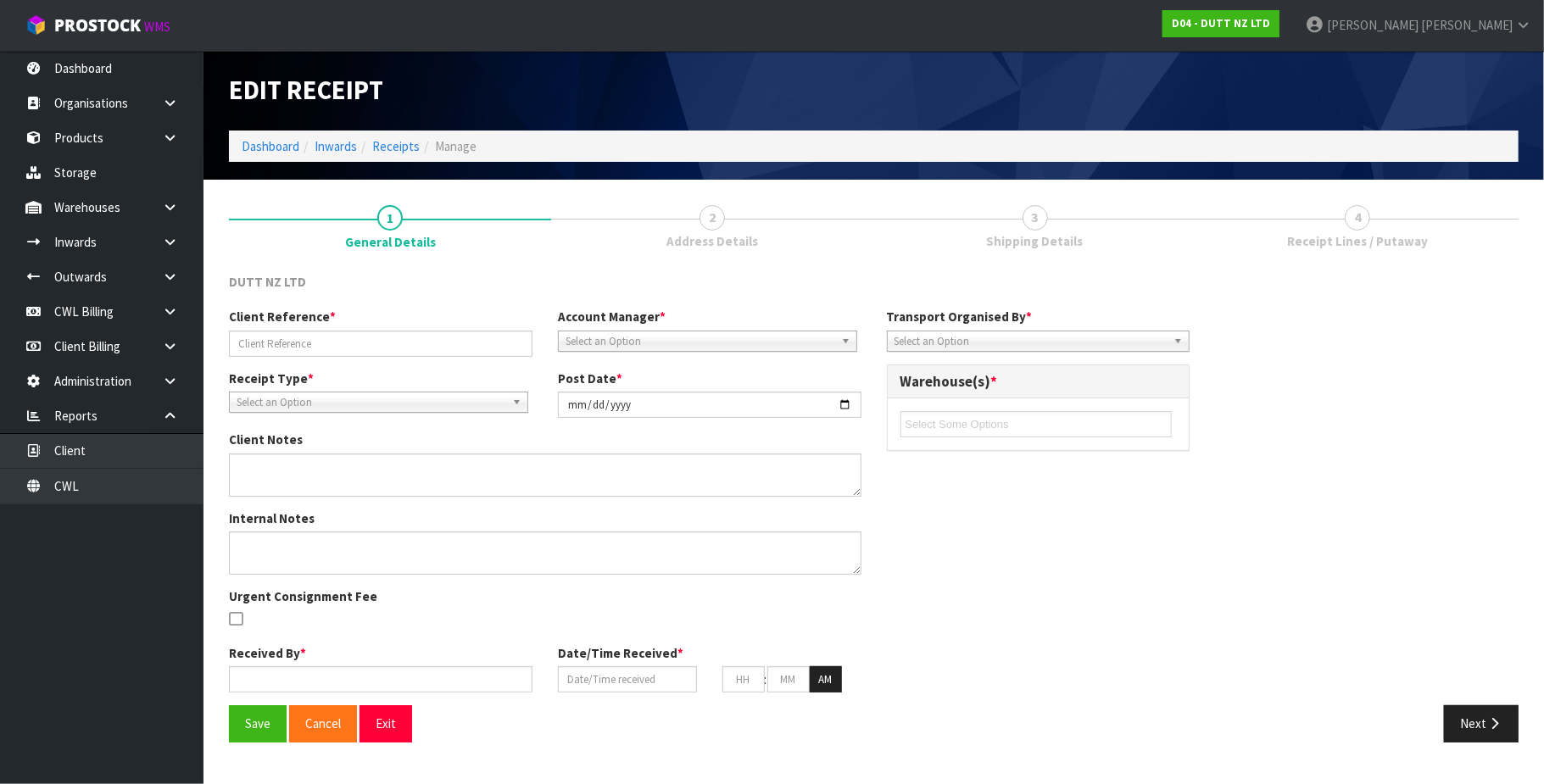
type input "CAIU7334845 .1"
type input "2025-09-10"
type textarea "REMADE PO AS CLIENT ADVISED THEY WANT IT BOOKED IN AS PALLETS AND PREVIOUS PO W…"
type input "Michael Drugan"
type input "05/09/2025"
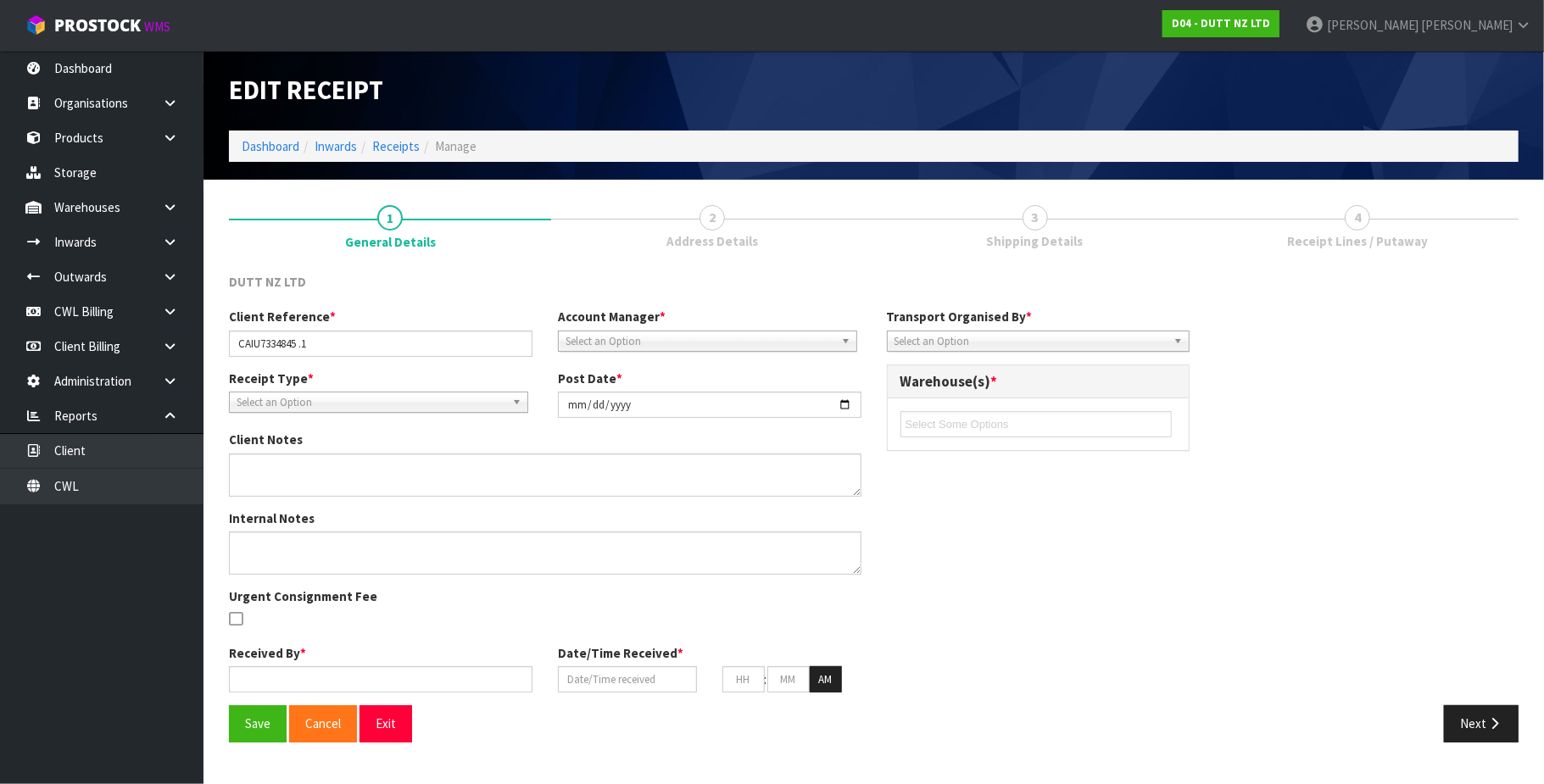
type input "08"
type input "57"
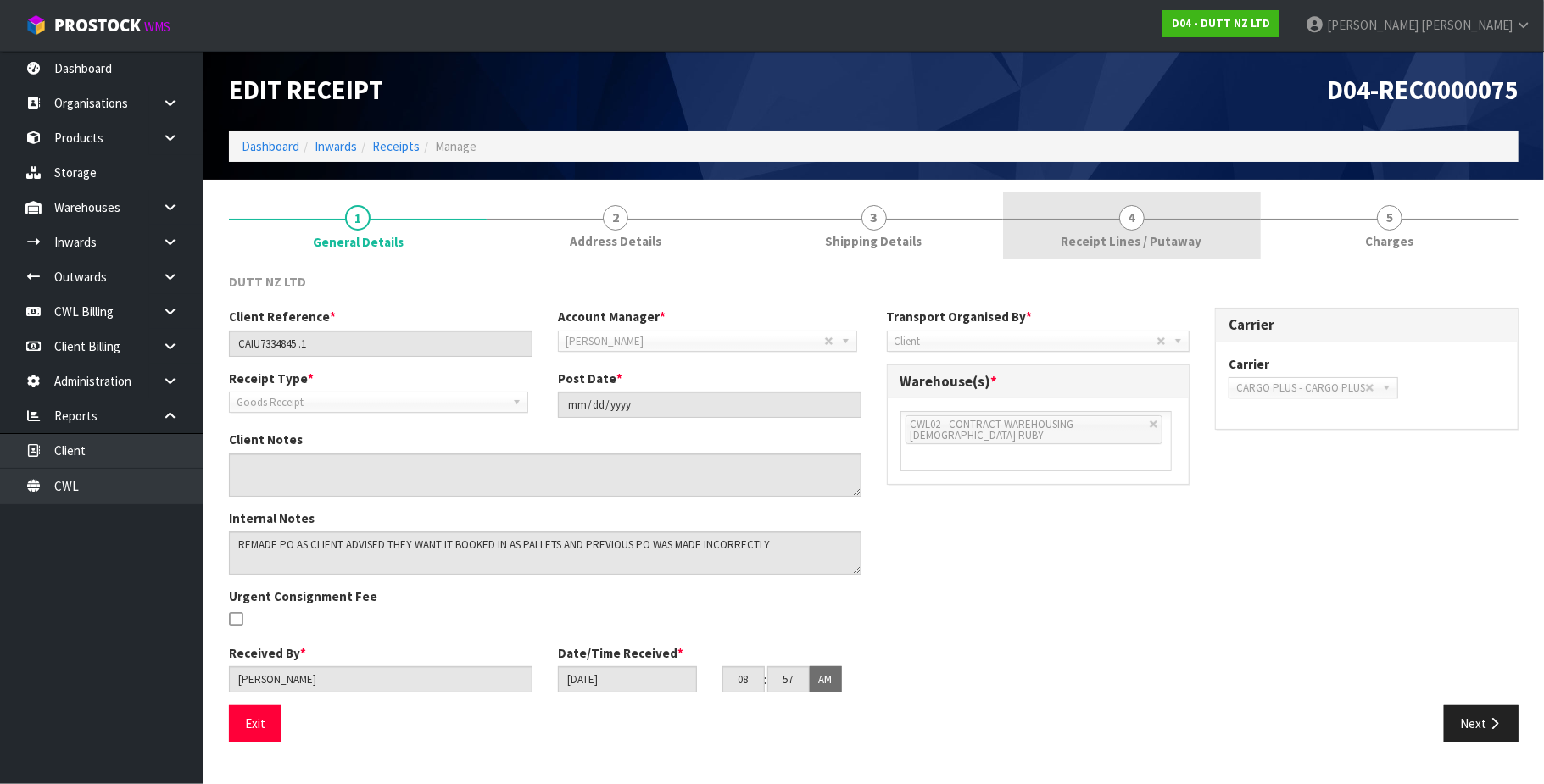
click at [1138, 222] on span "4" at bounding box center [1131, 218] width 25 height 25
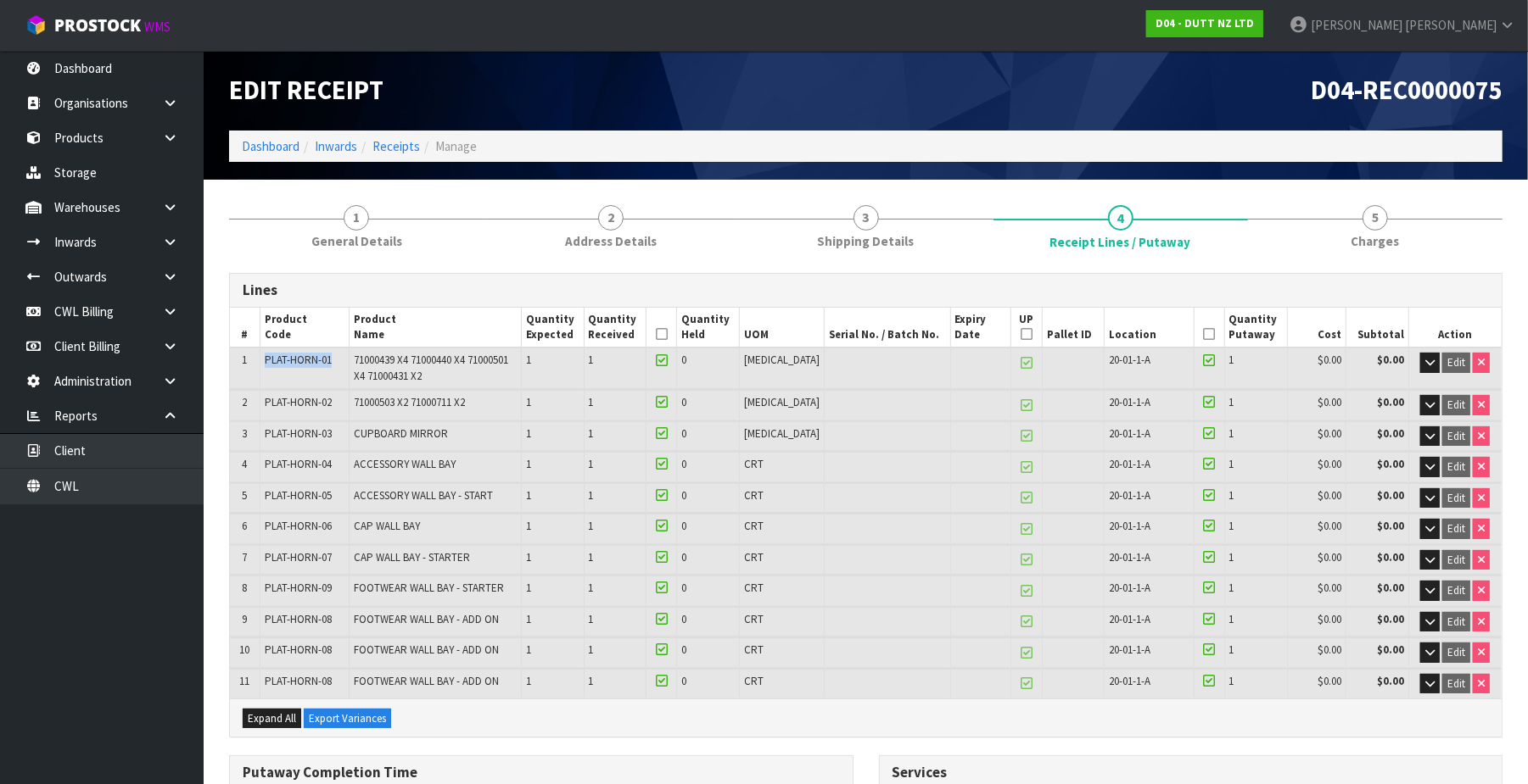
drag, startPoint x: 334, startPoint y: 360, endPoint x: 269, endPoint y: 361, distance: 65.0
click at [264, 364] on td "PLAT-HORN-01" at bounding box center [304, 368] width 89 height 41
copy span "PLAT-HORN-01"
click at [142, 458] on link "Client" at bounding box center [101, 450] width 204 height 34
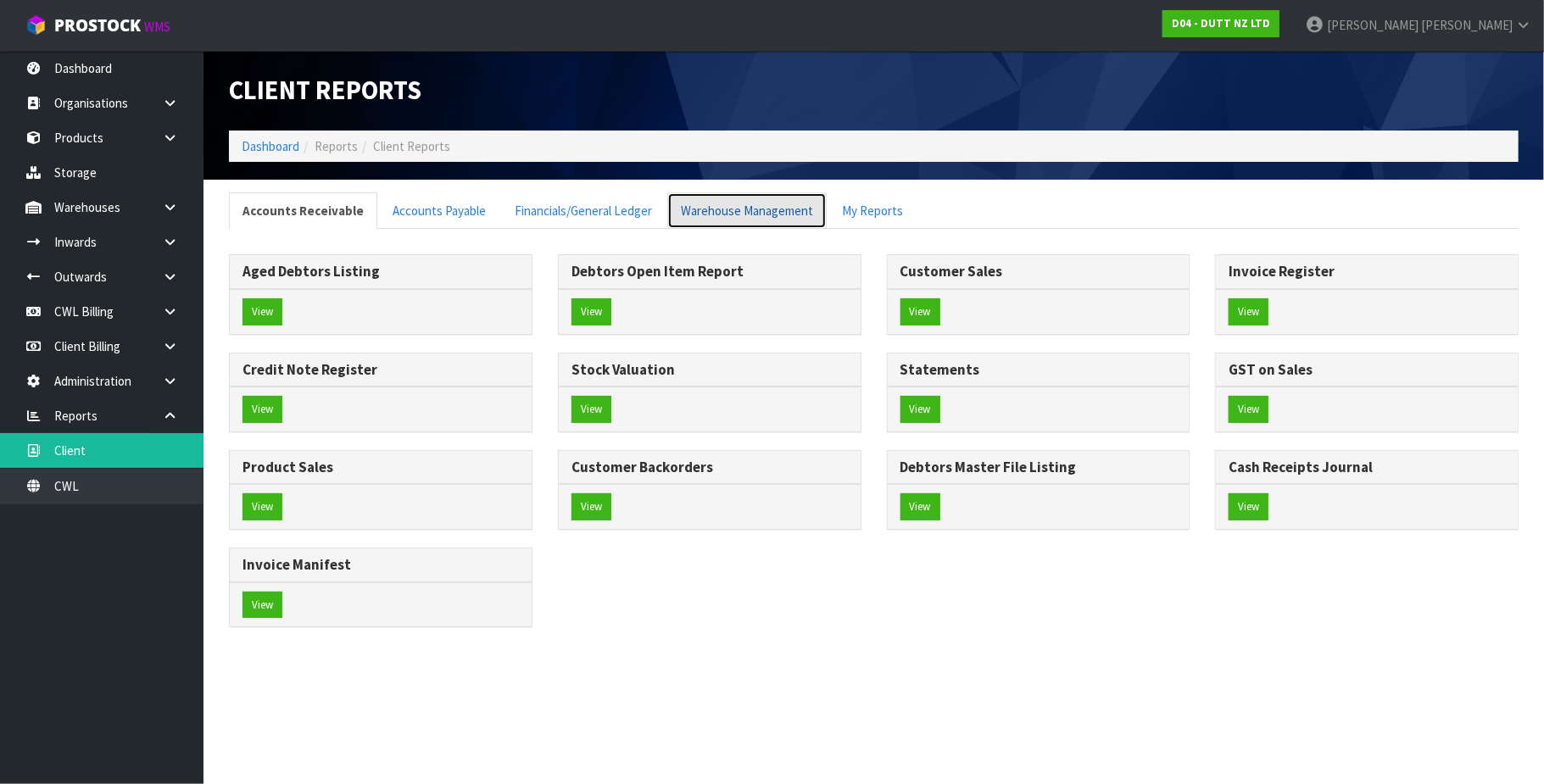
click at [713, 208] on link "Warehouse Management" at bounding box center [746, 210] width 159 height 36
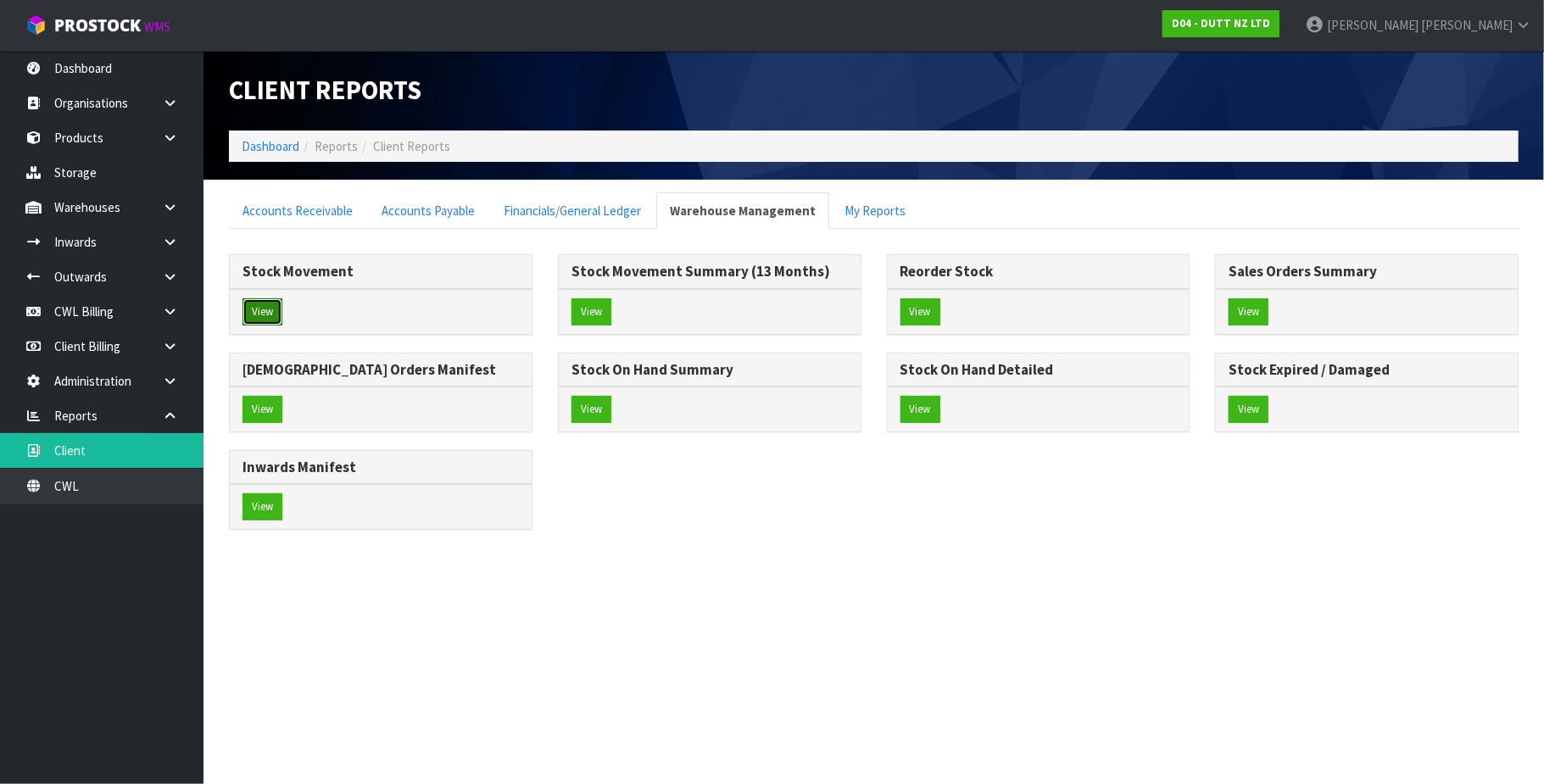
click at [261, 312] on button "View" at bounding box center [262, 312] width 40 height 27
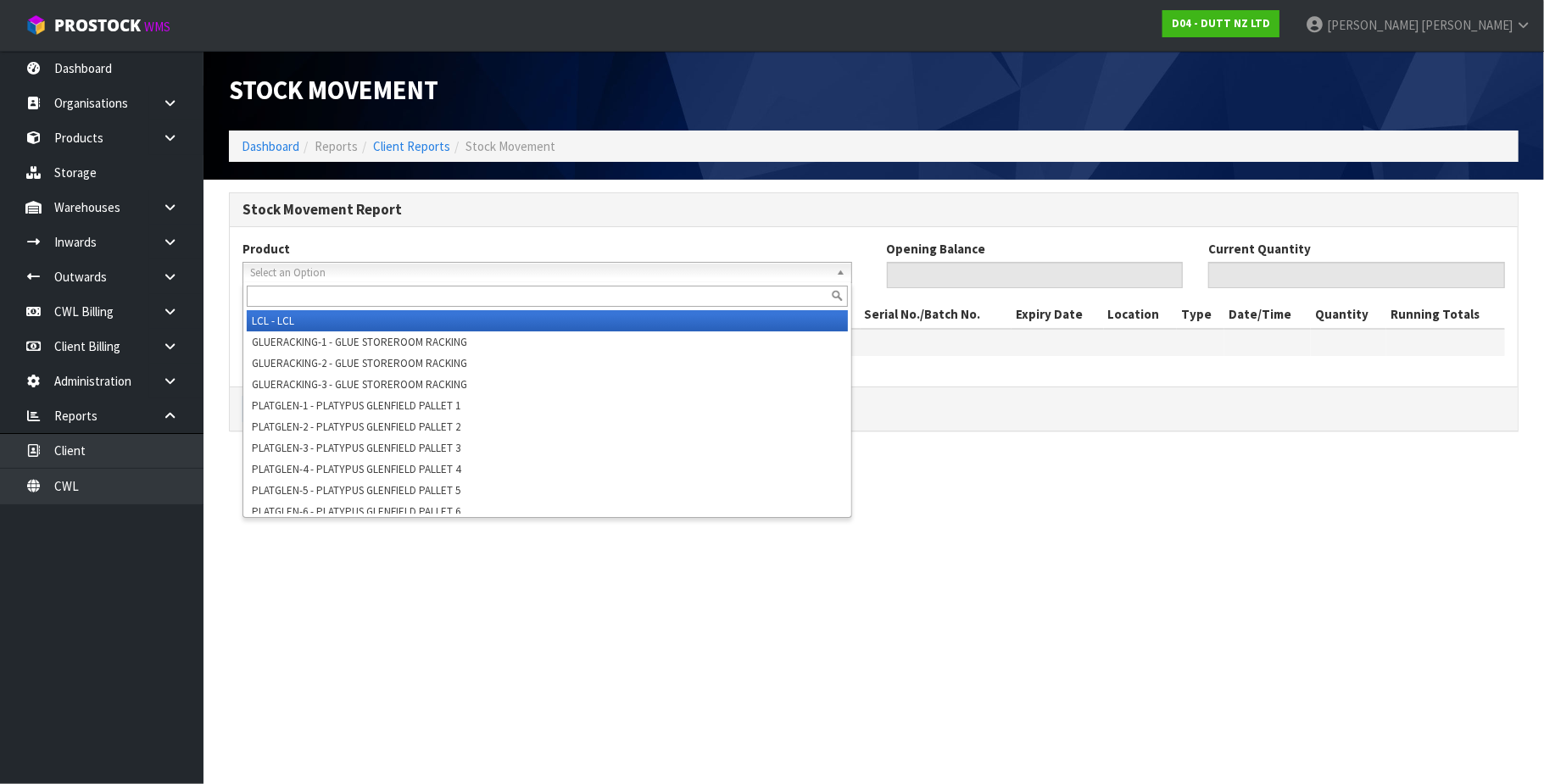
click at [285, 272] on span "Select an Option" at bounding box center [539, 273] width 579 height 20
click at [272, 293] on input "text" at bounding box center [547, 296] width 601 height 21
paste input "PLAT-HORN-01"
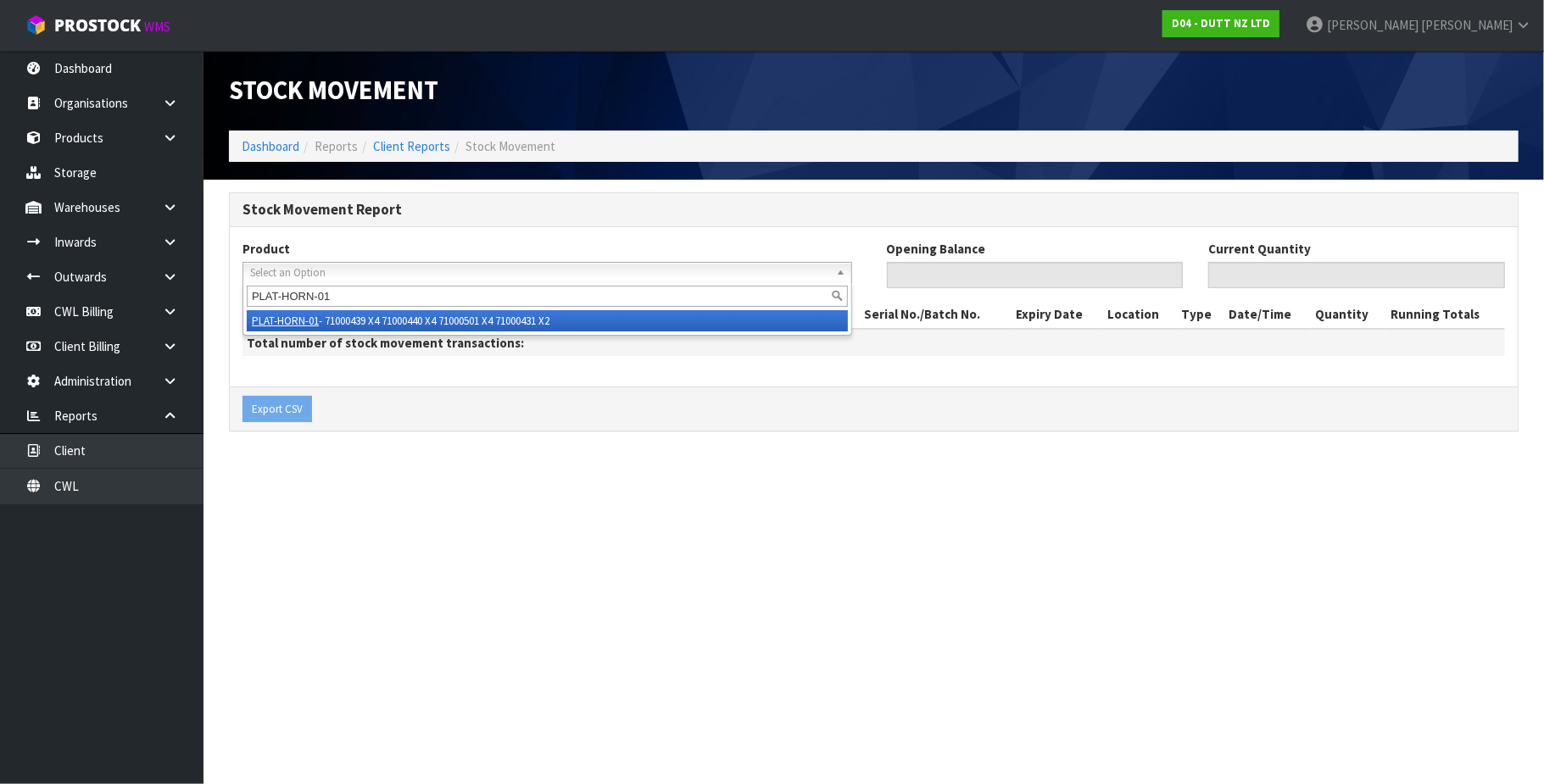
type input "PLAT-HORN-01"
click at [388, 315] on li "PLAT-HORN-01 - 71000439 X4 71000440 X4 71000501 X4 71000431 X2" at bounding box center [547, 321] width 601 height 21
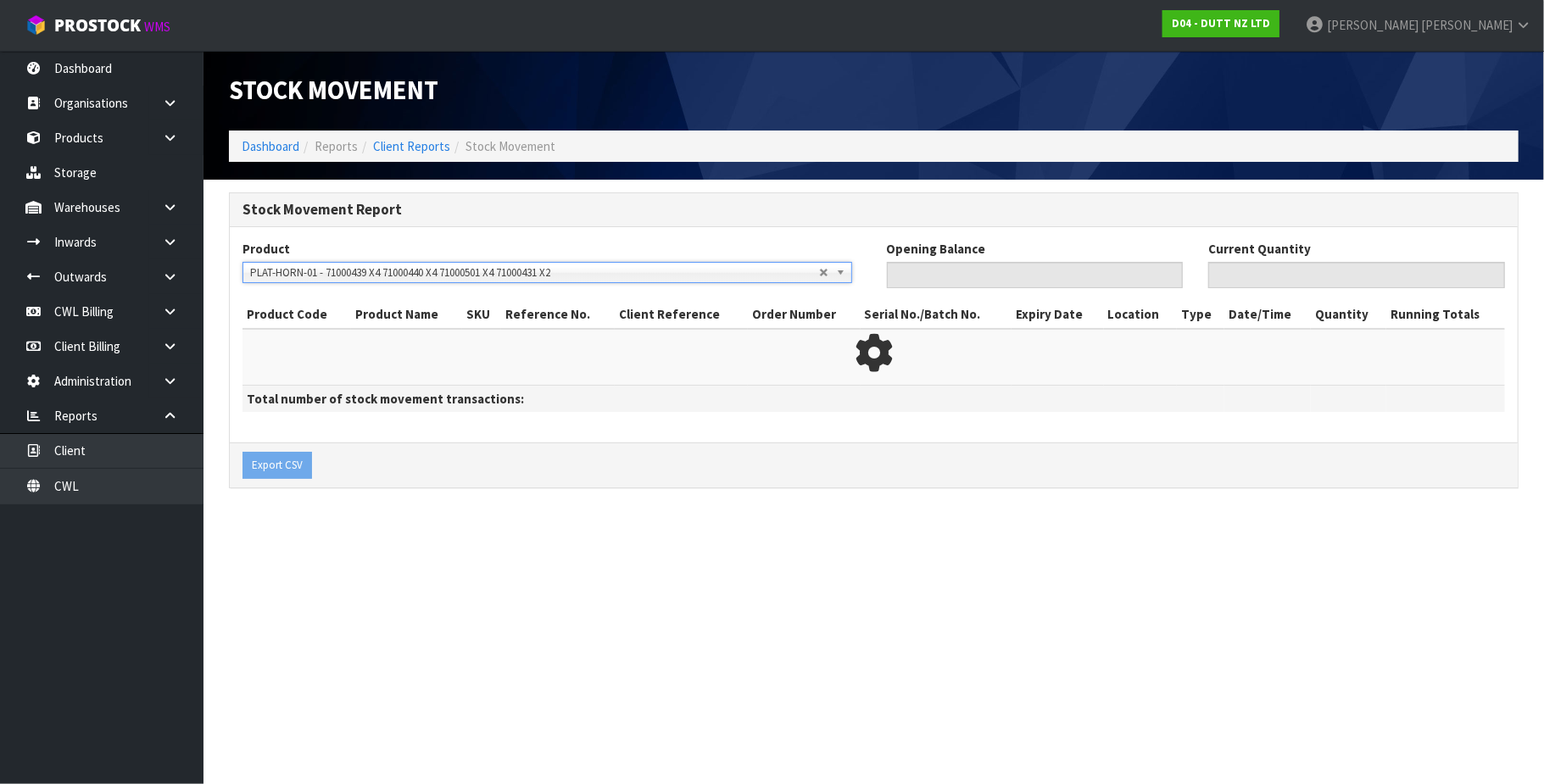
type input "0"
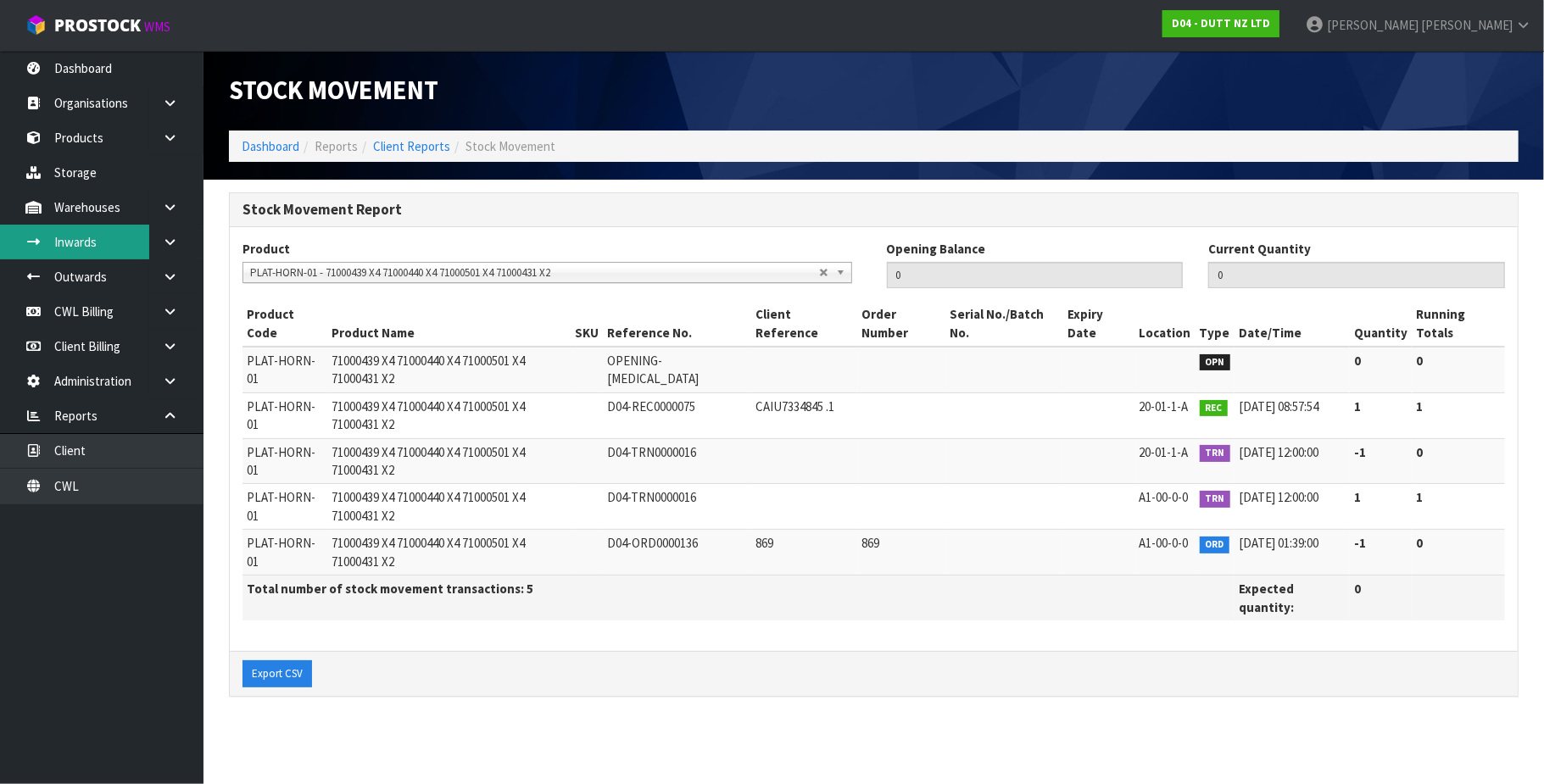
click at [73, 241] on link "Inwards" at bounding box center [101, 242] width 204 height 34
click at [168, 242] on body "Toggle navigation ProStock WMS D04 - DUTT NZ LTD Tracey Retter Logout Dashboard…" at bounding box center [772, 392] width 1544 height 784
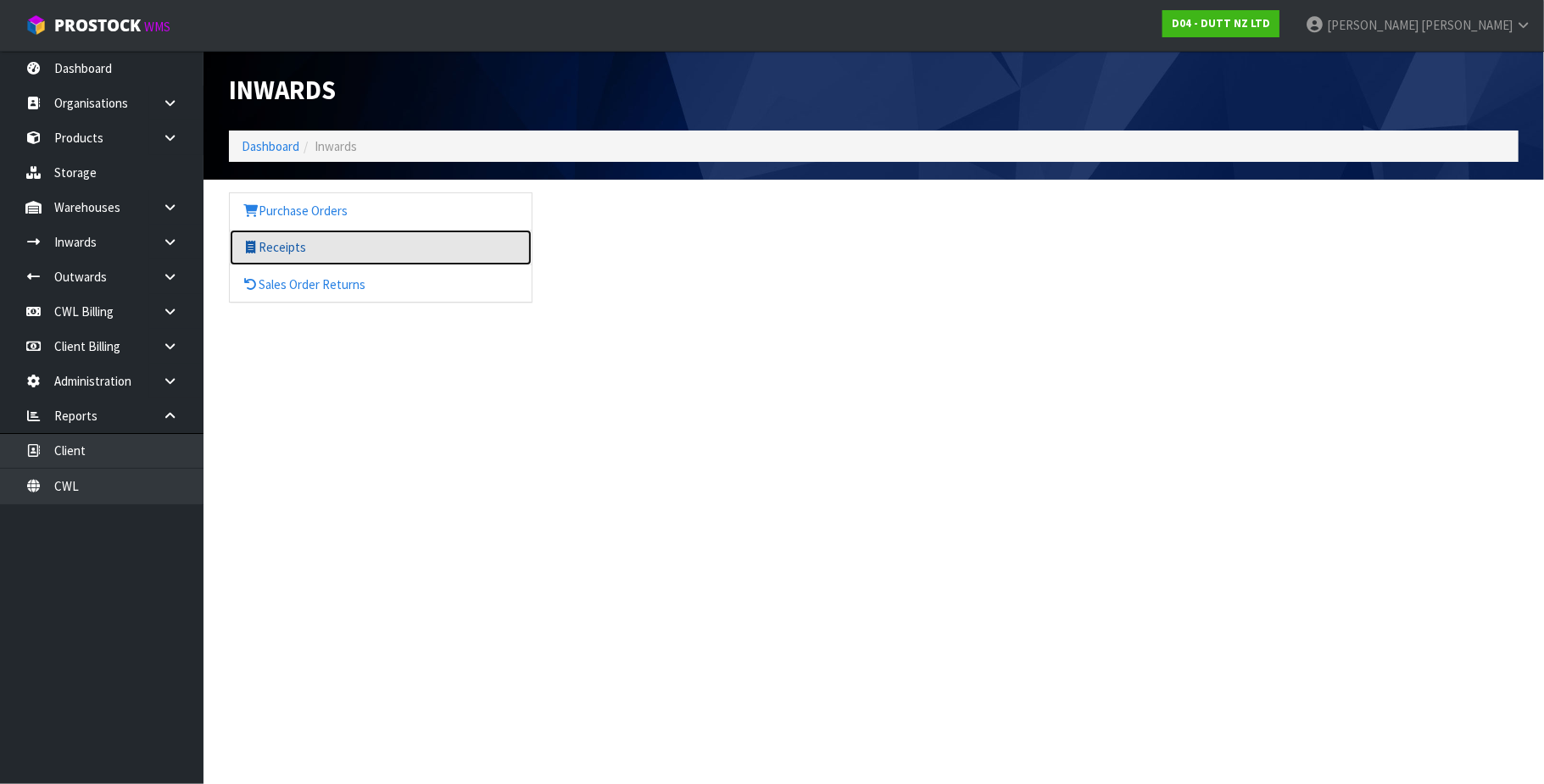
click at [312, 249] on link "Receipts" at bounding box center [380, 246] width 302 height 34
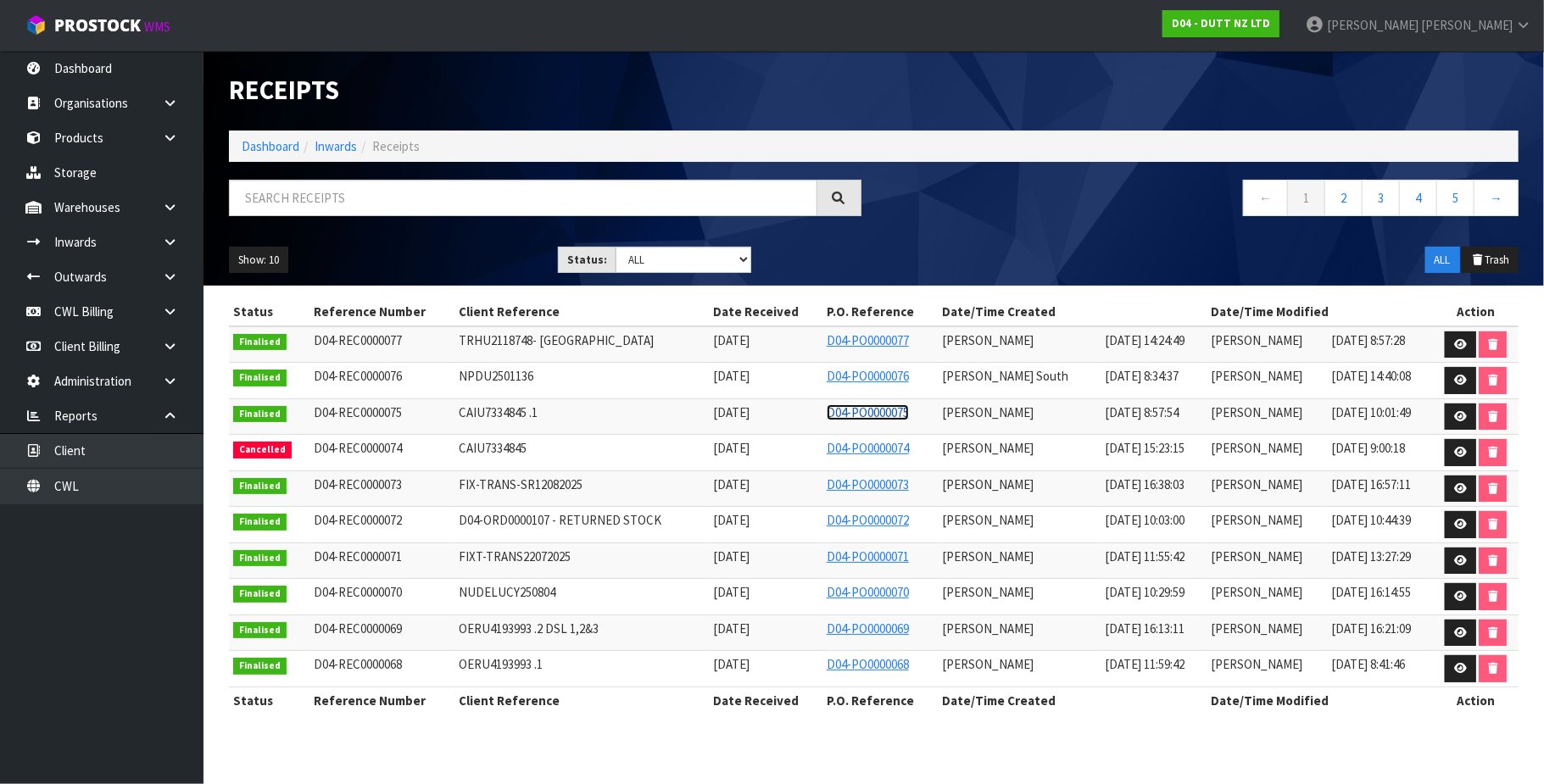
click at [862, 412] on link "D04-PO0000075" at bounding box center [868, 412] width 82 height 16
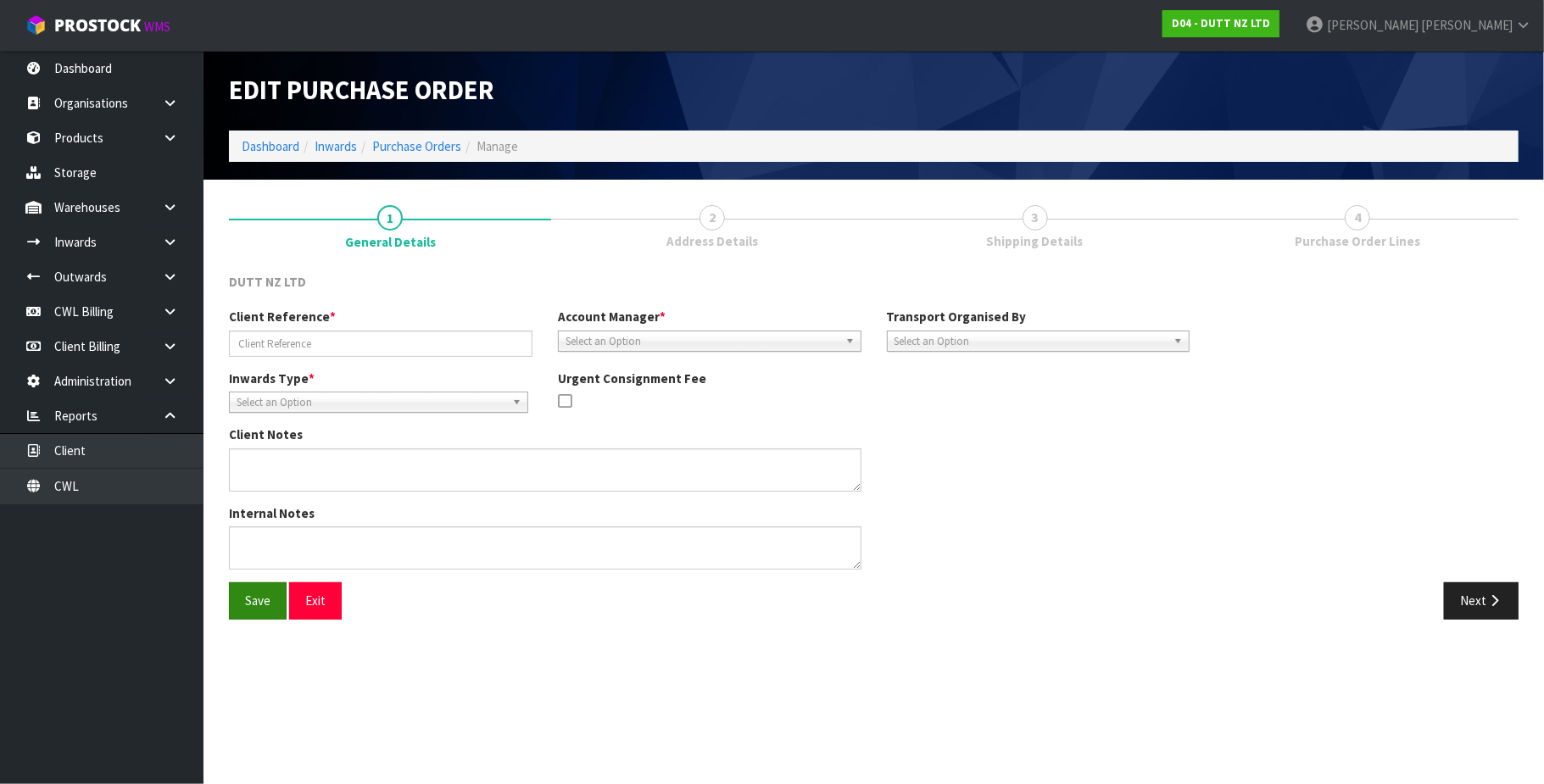
type input "CAIU7334845 .1"
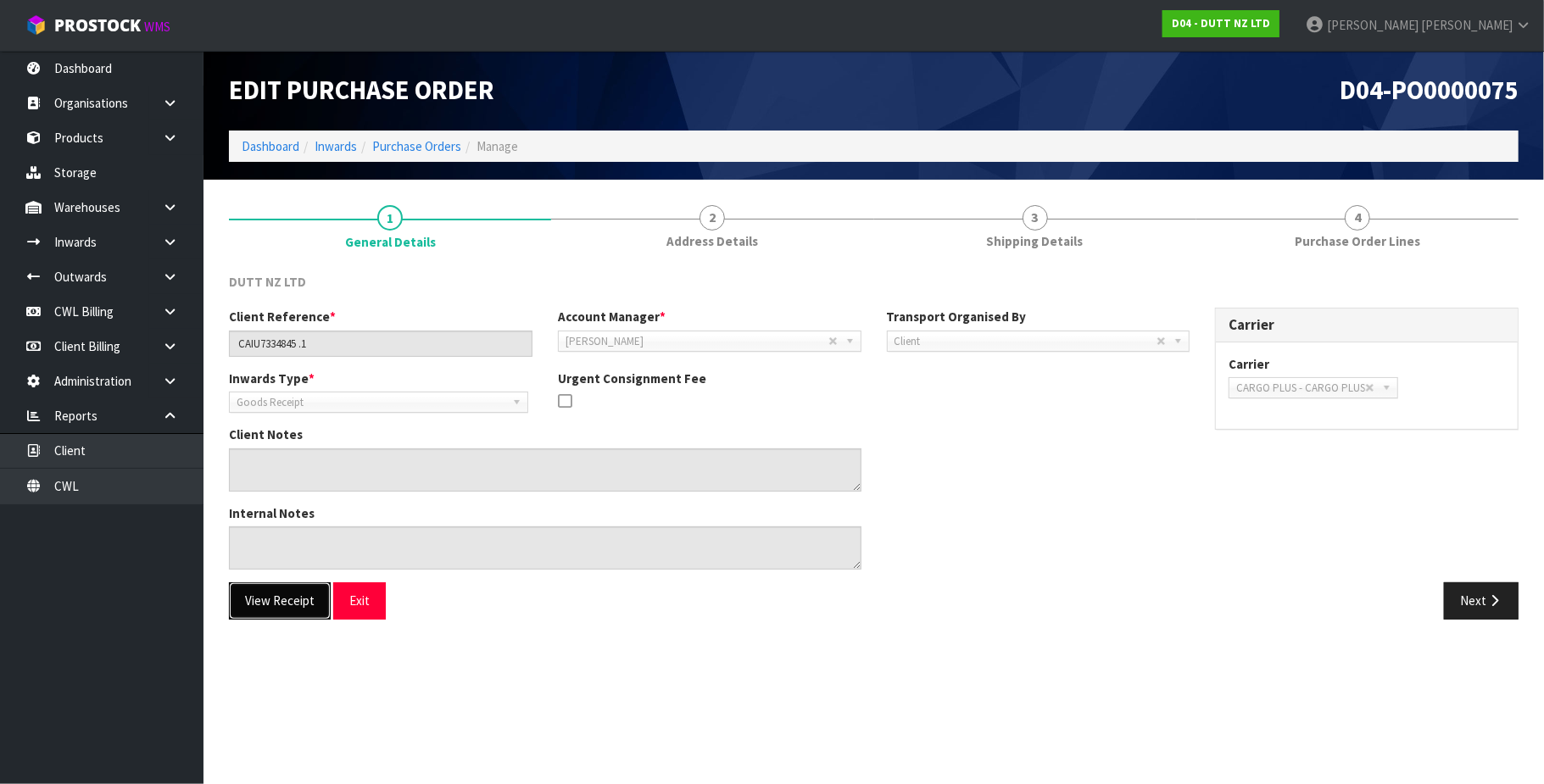
click at [264, 605] on button "View Receipt" at bounding box center [279, 600] width 101 height 36
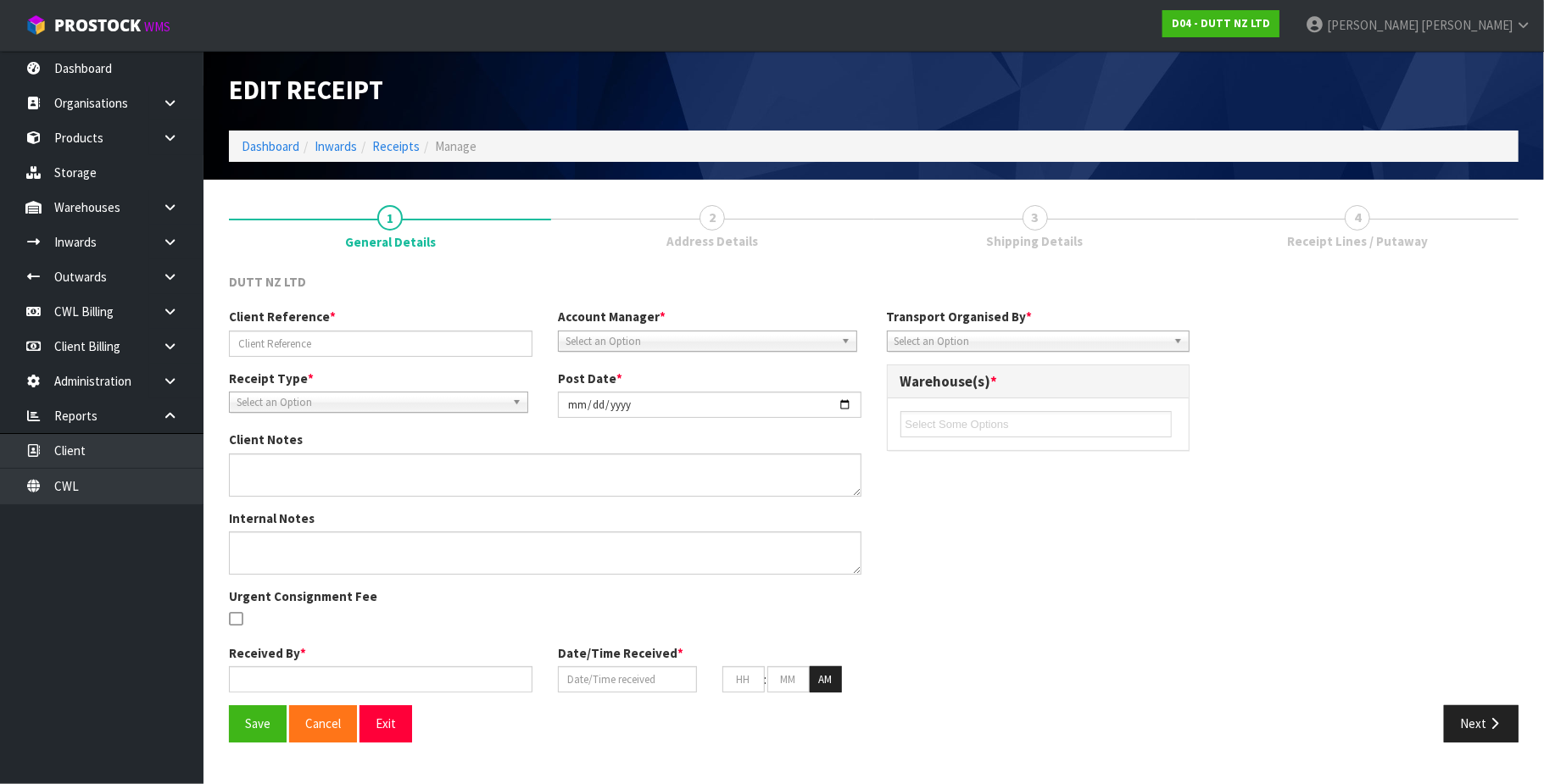
type input "CAIU7334845 .1"
type input "2025-09-10"
type textarea "REMADE PO AS CLIENT ADVISED THEY WANT IT BOOKED IN AS PALLETS AND PREVIOUS PO W…"
type input "Michael Drugan"
type input "05/09/2025"
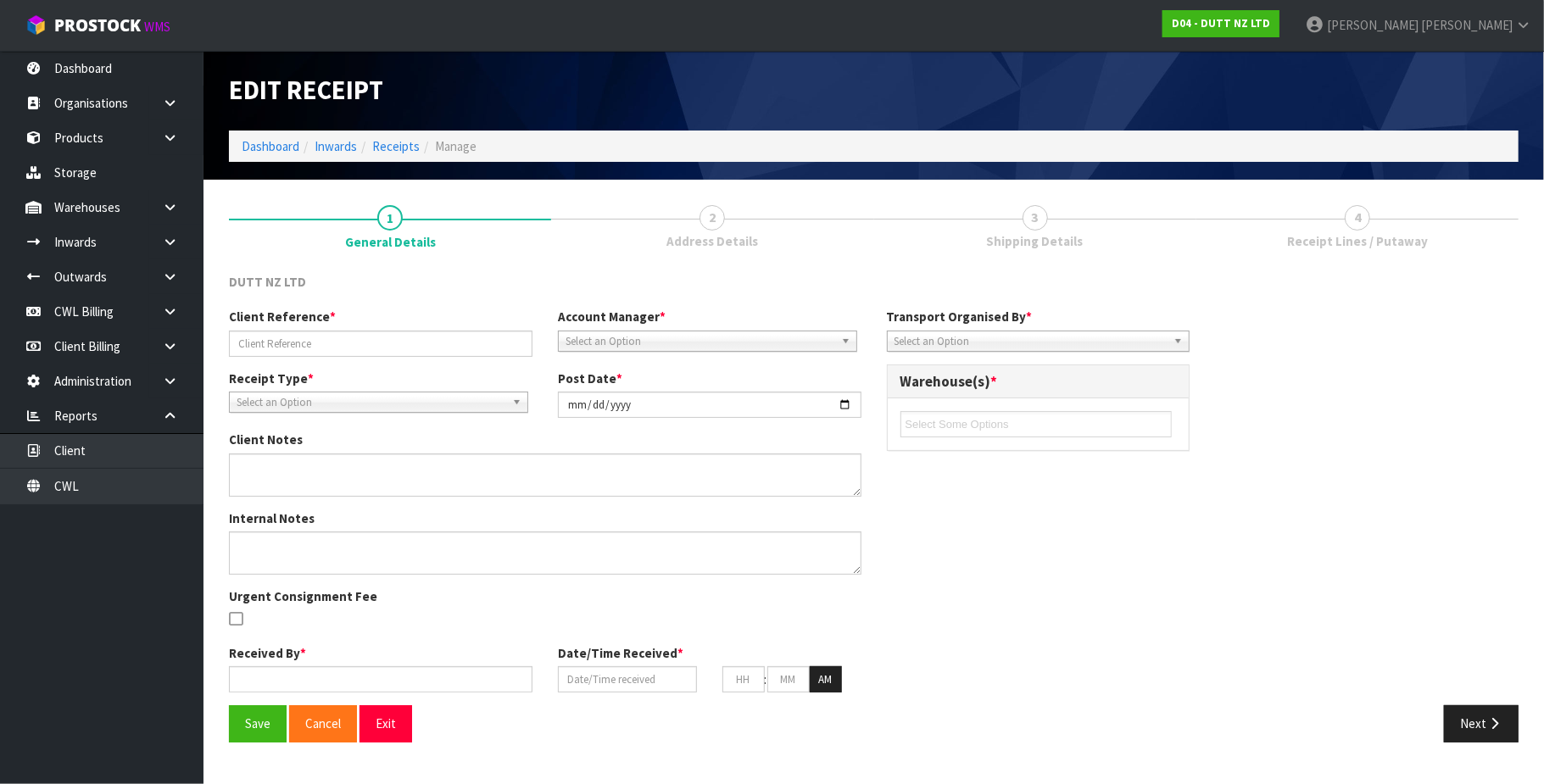
type input "08"
type input "57"
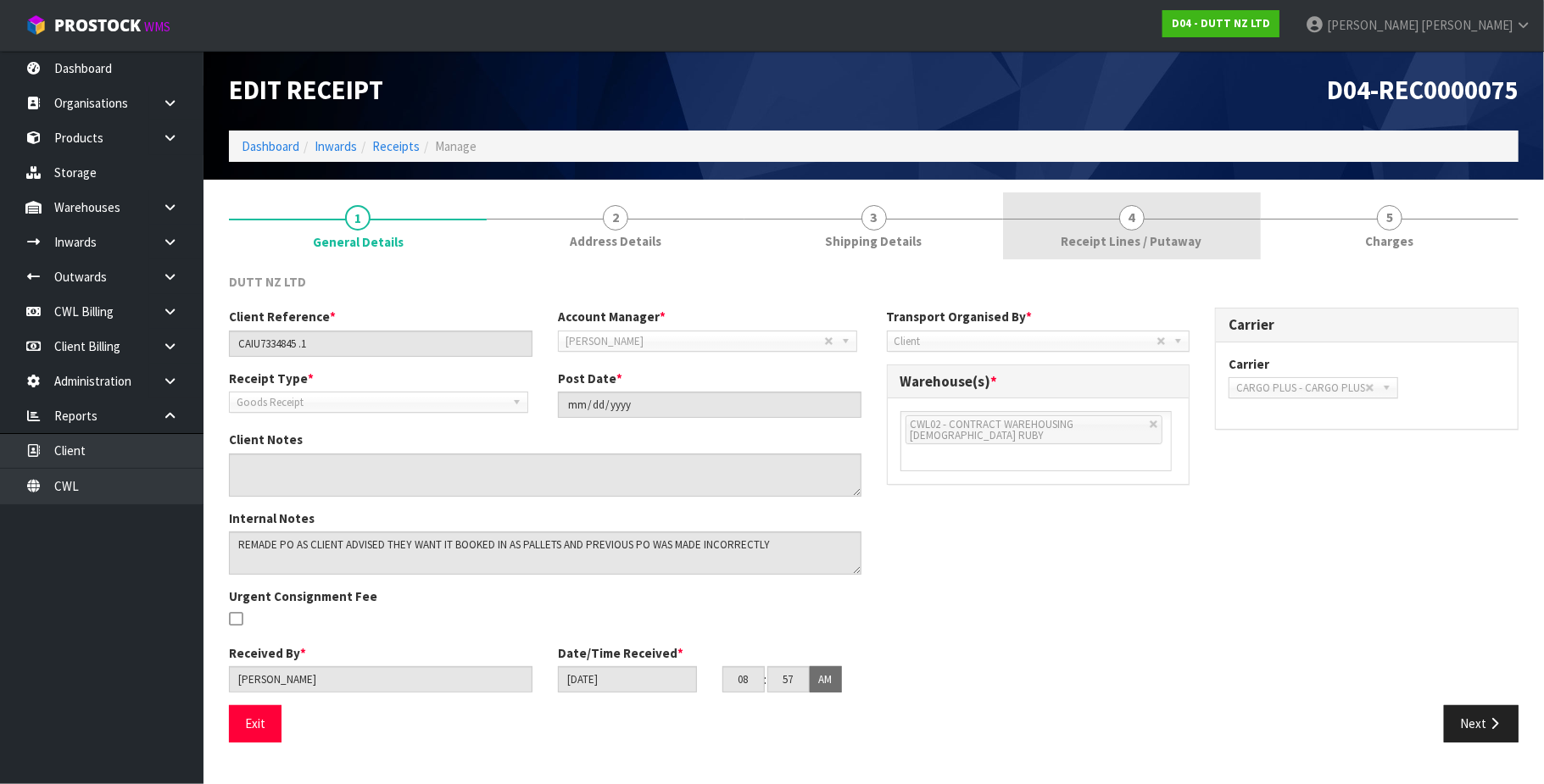
click at [1131, 222] on span "4" at bounding box center [1131, 218] width 25 height 25
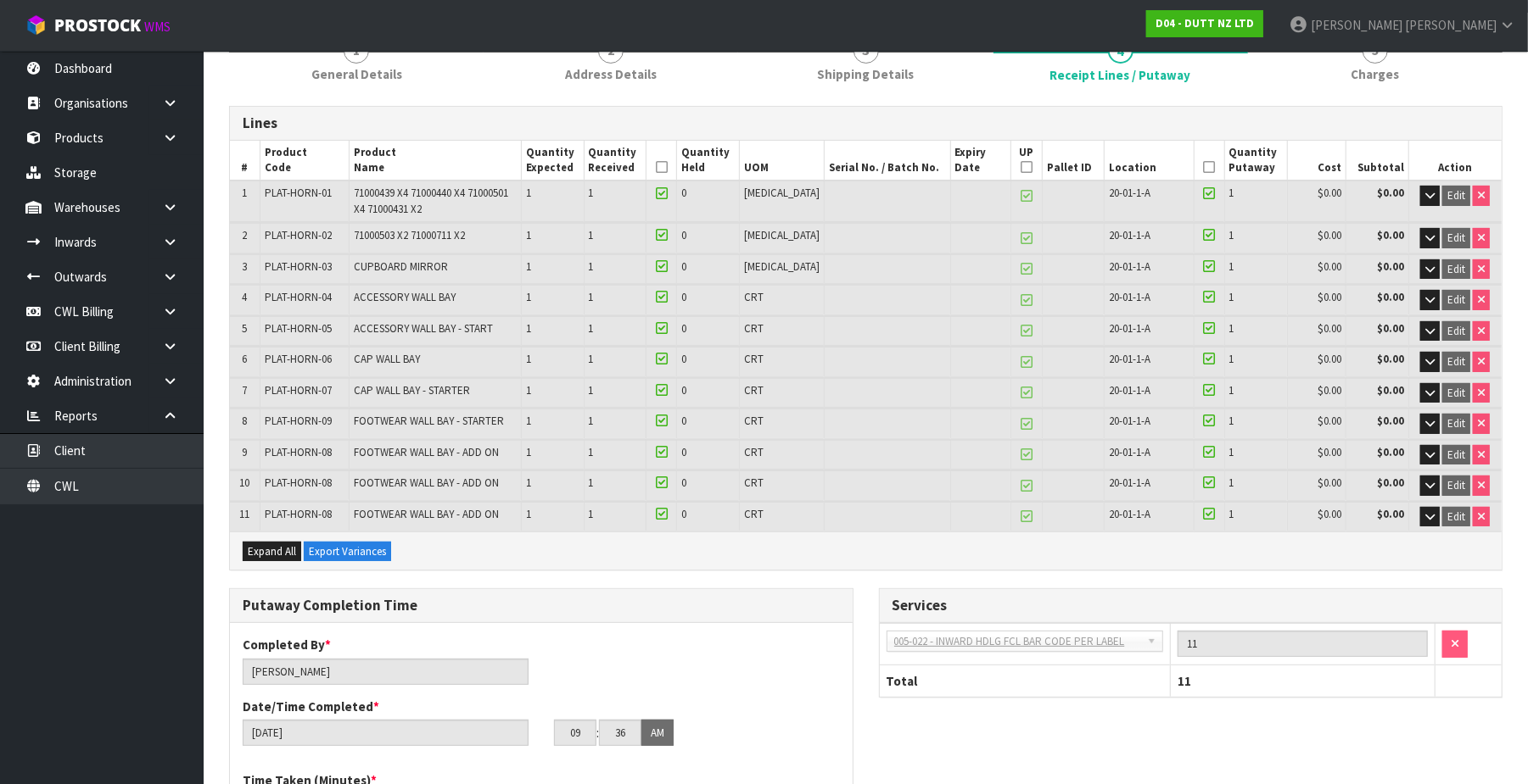
scroll to position [113, 0]
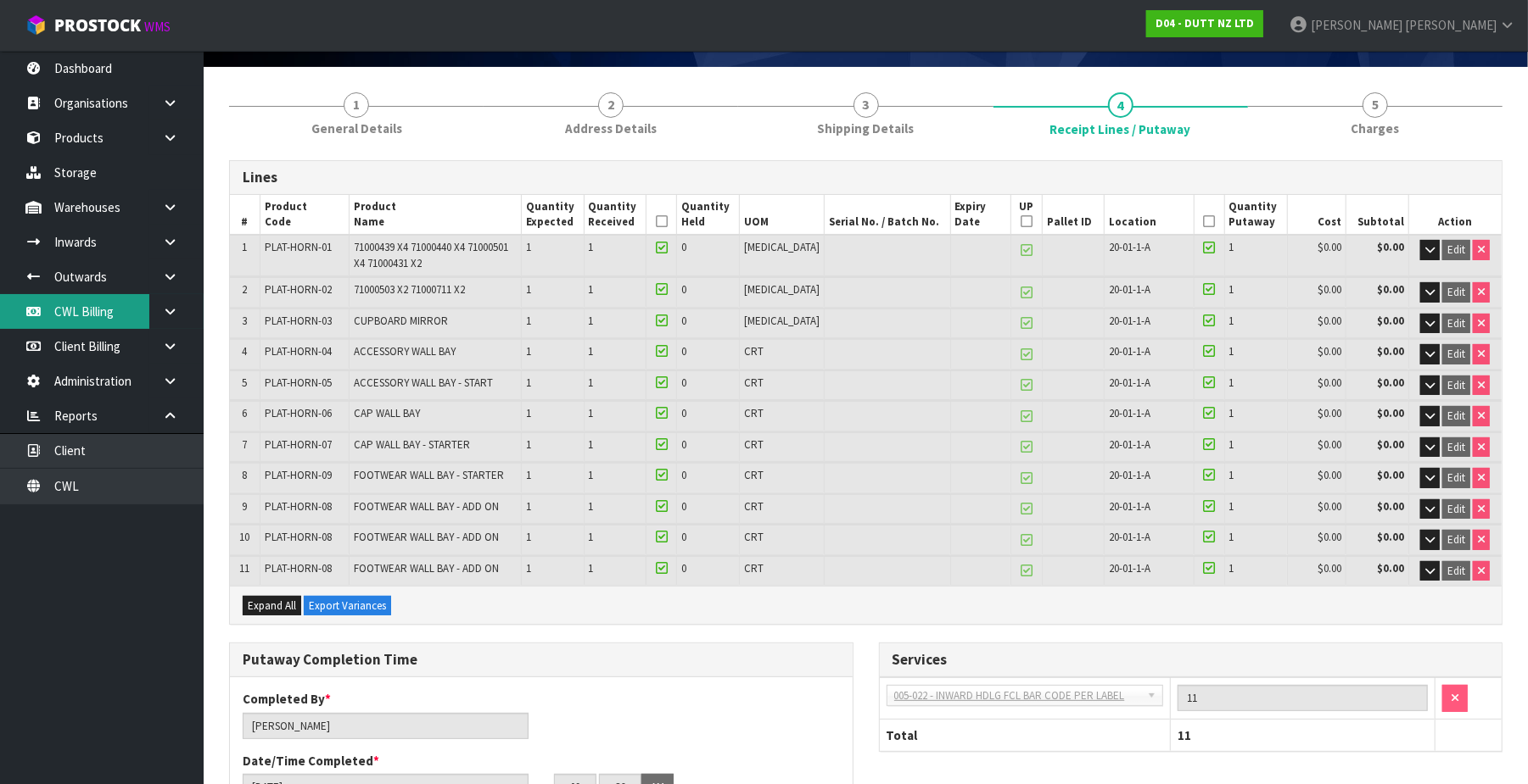
click at [82, 312] on link "CWL Billing" at bounding box center [101, 311] width 204 height 34
click at [163, 306] on icon at bounding box center [169, 312] width 16 height 13
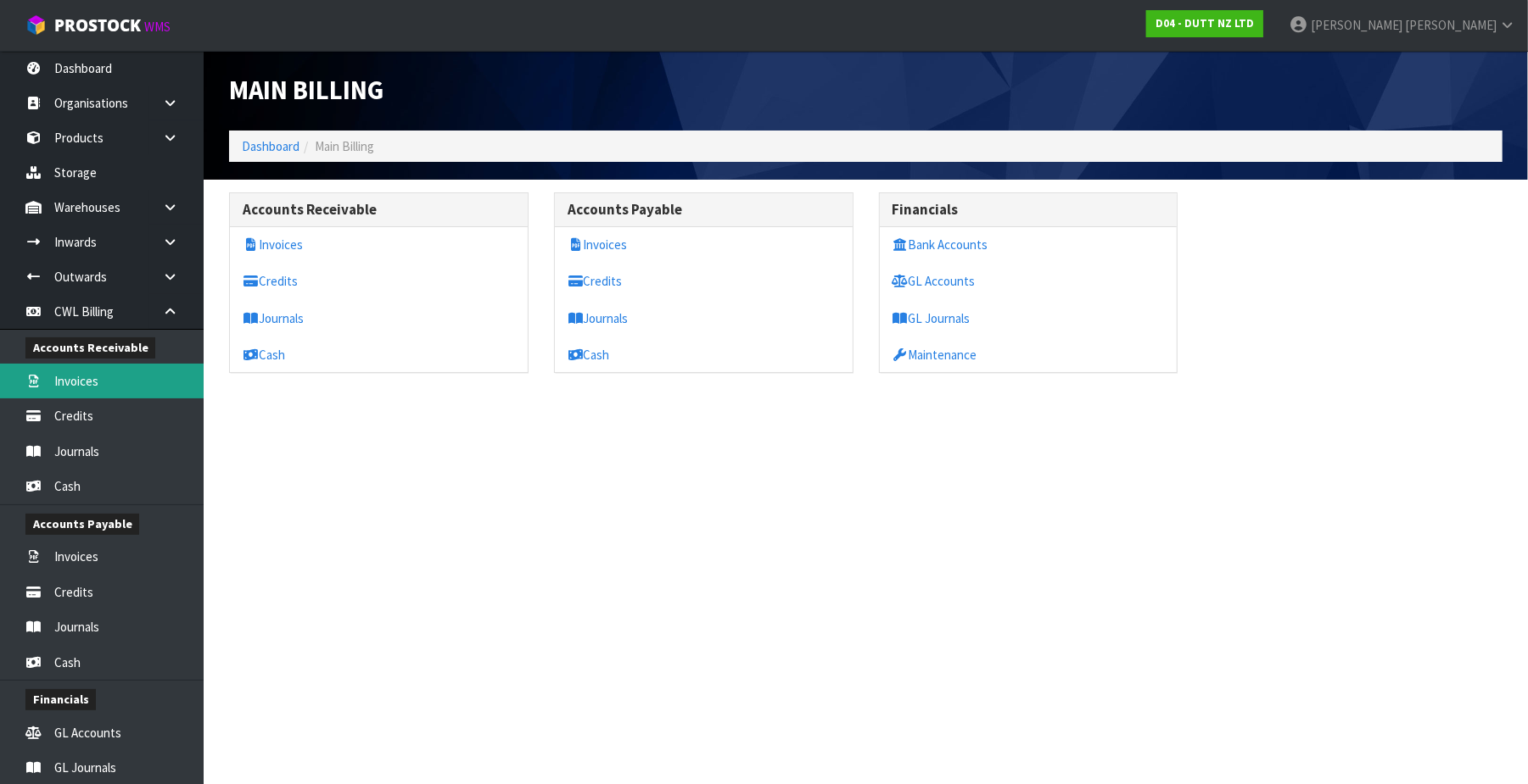
click at [109, 381] on body "Toggle navigation ProStock WMS D04 - DUTT NZ LTD Tracey Retter Logout Dashboard…" at bounding box center [764, 392] width 1528 height 784
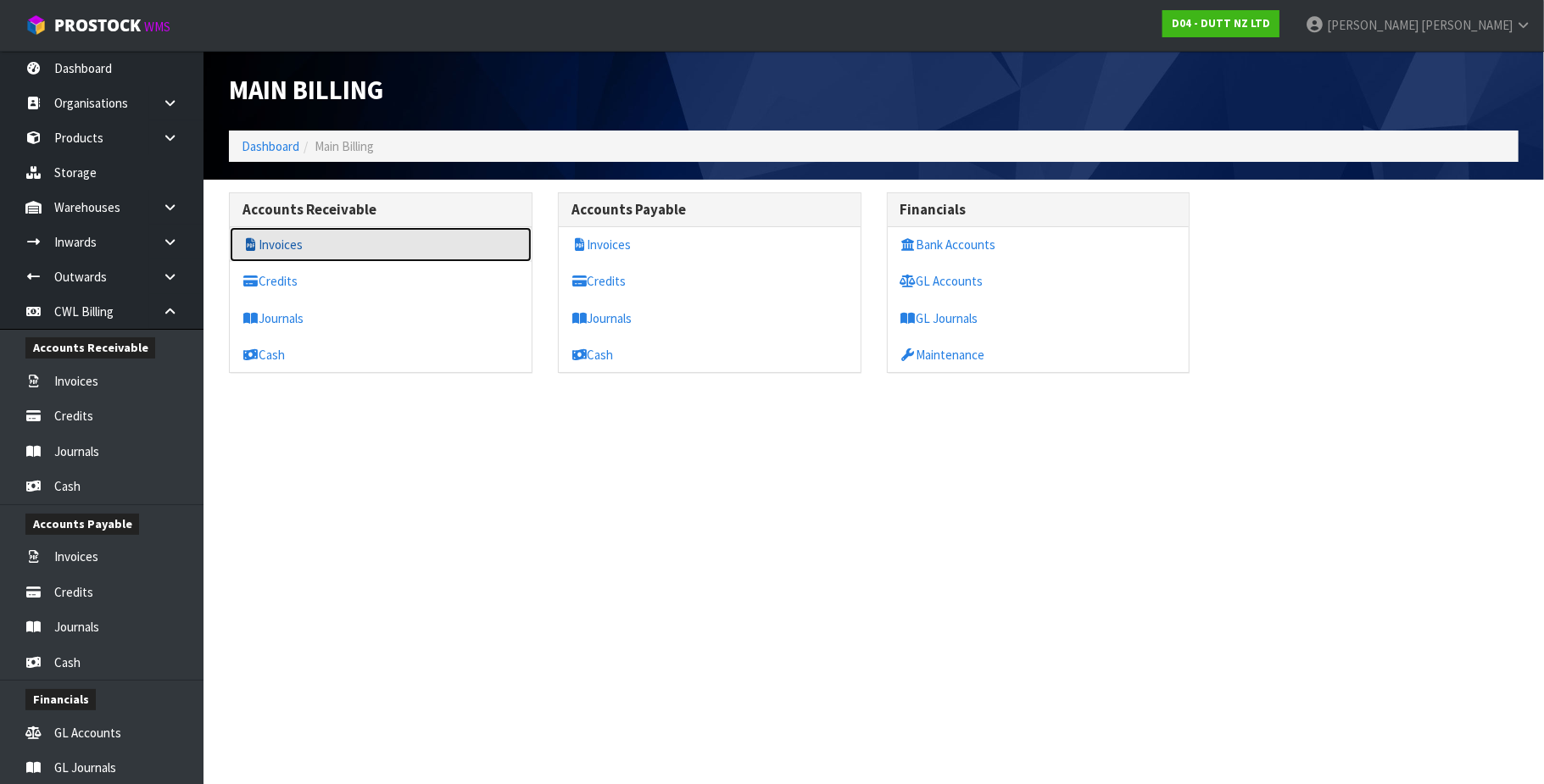
click at [300, 253] on link "Invoices" at bounding box center [380, 244] width 302 height 34
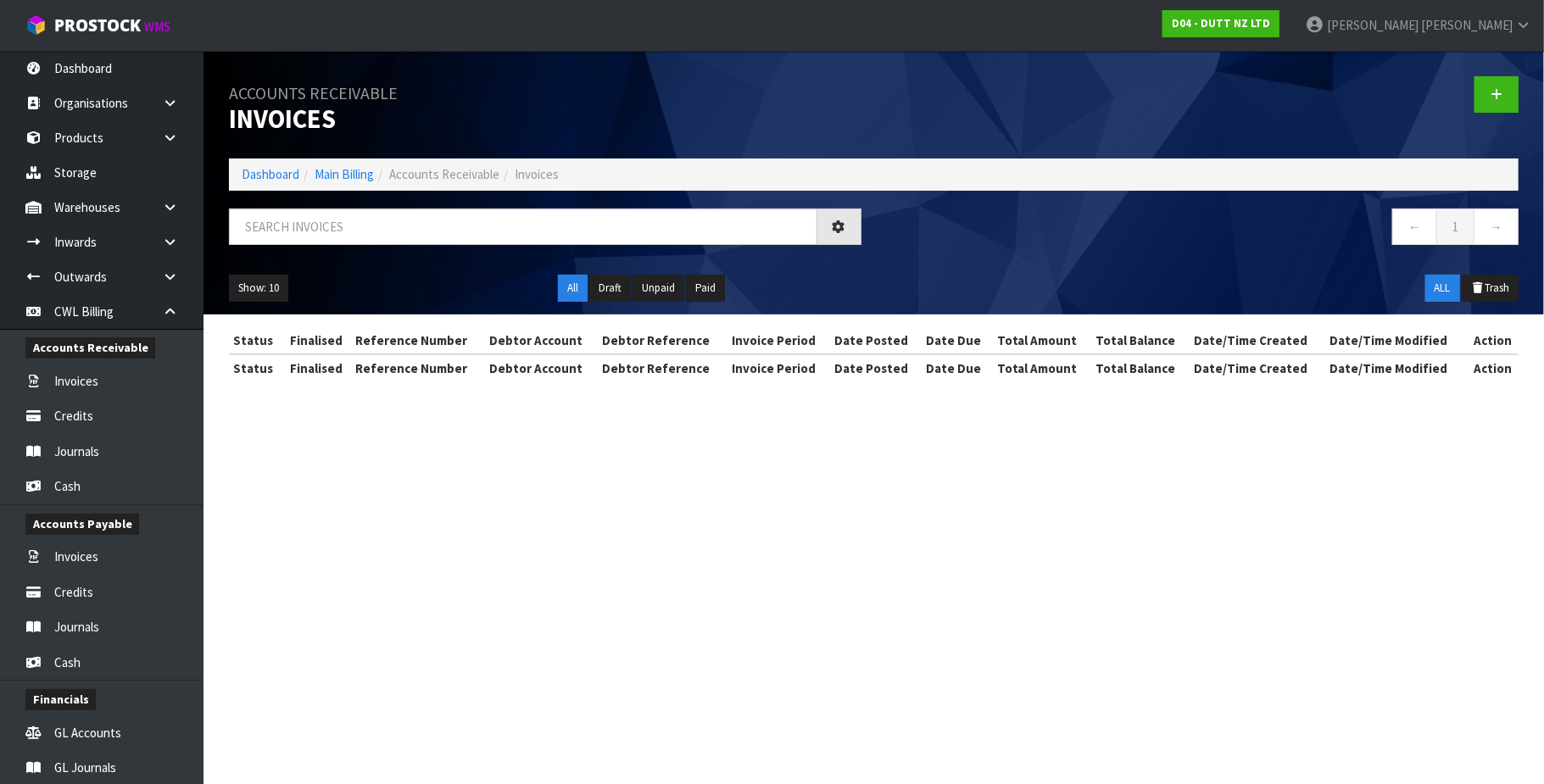
click at [289, 245] on div at bounding box center [544, 233] width 658 height 49
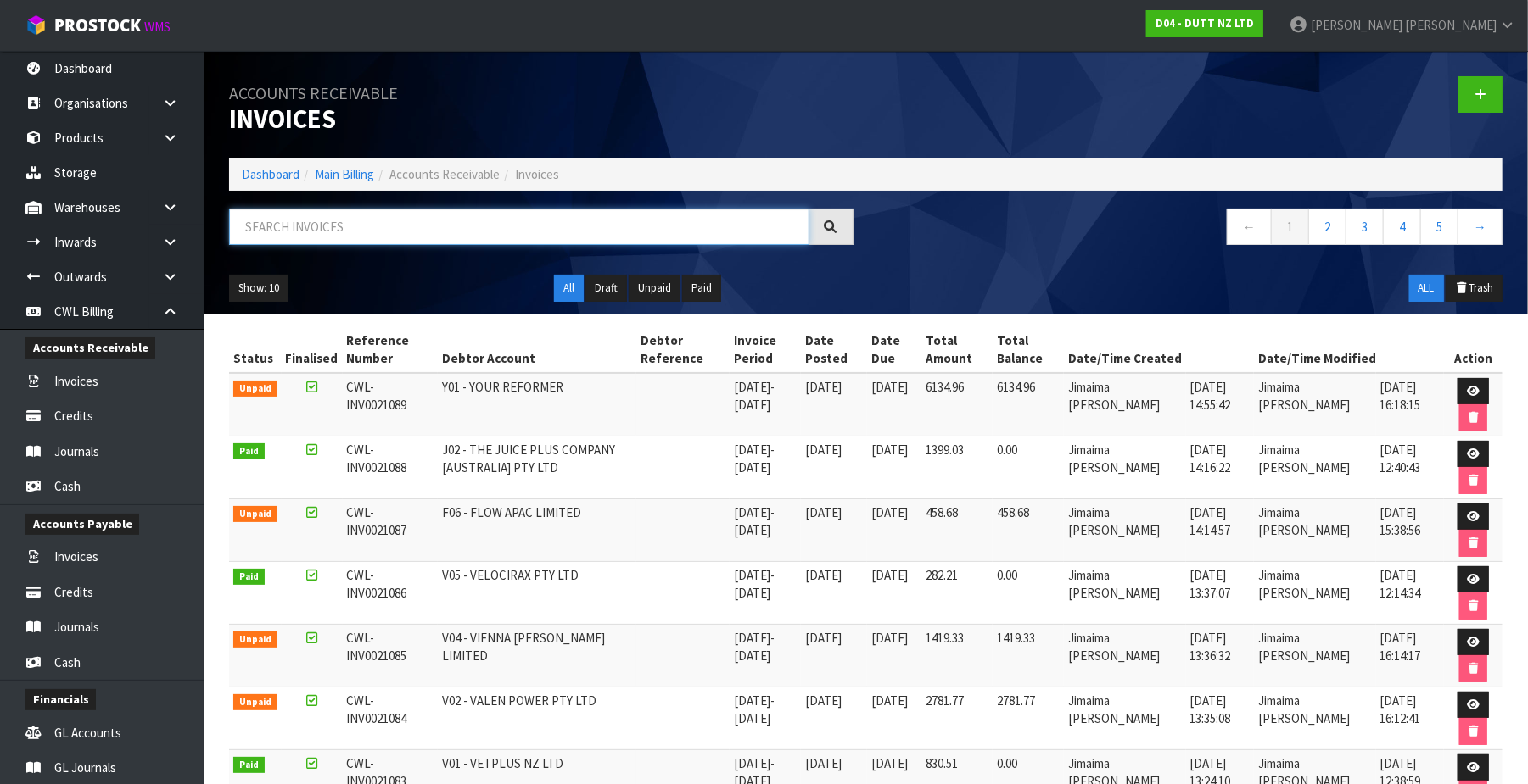
click at [278, 232] on input "text" at bounding box center [519, 226] width 581 height 36
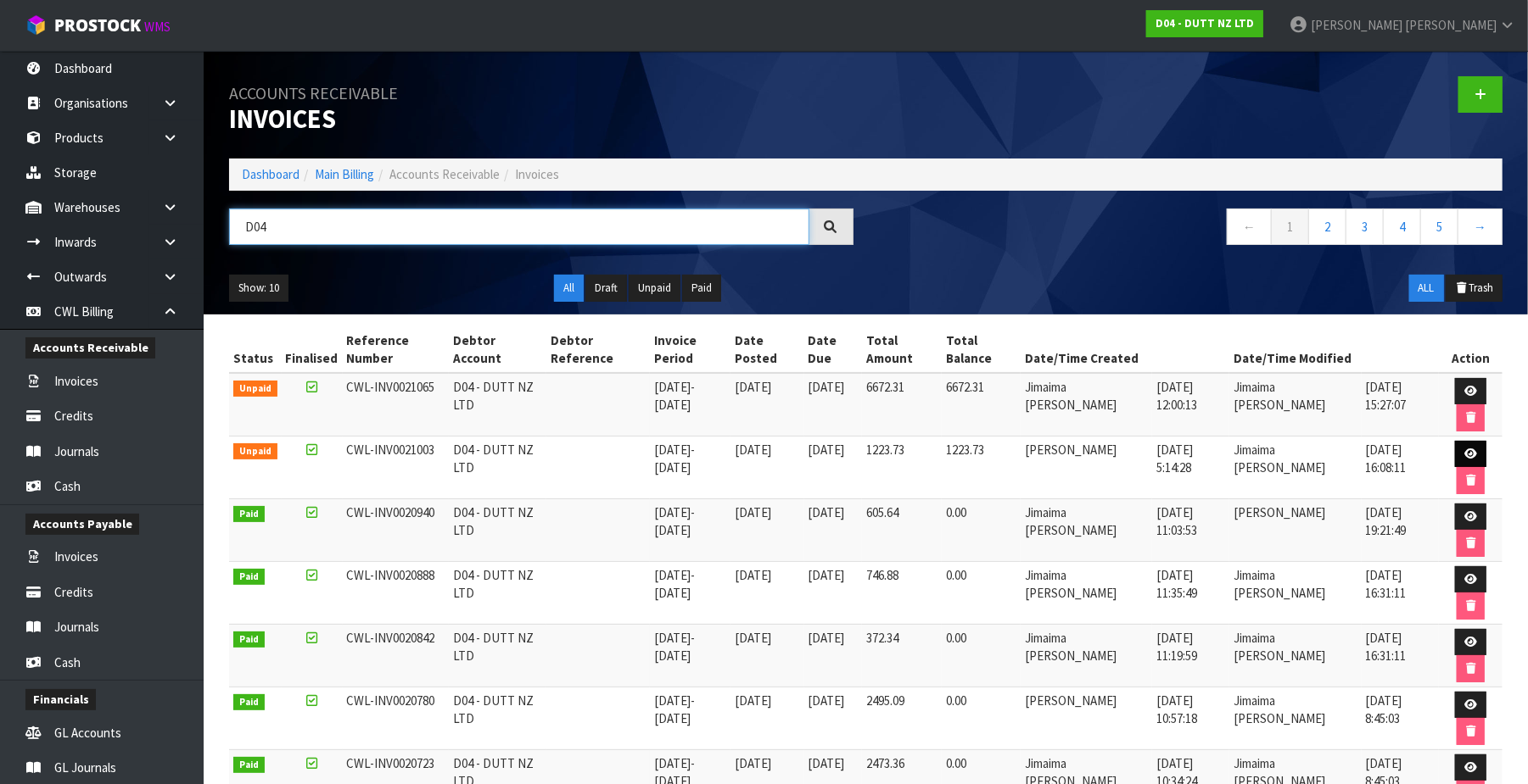
type input "D04"
click at [1467, 455] on icon at bounding box center [1470, 454] width 13 height 11
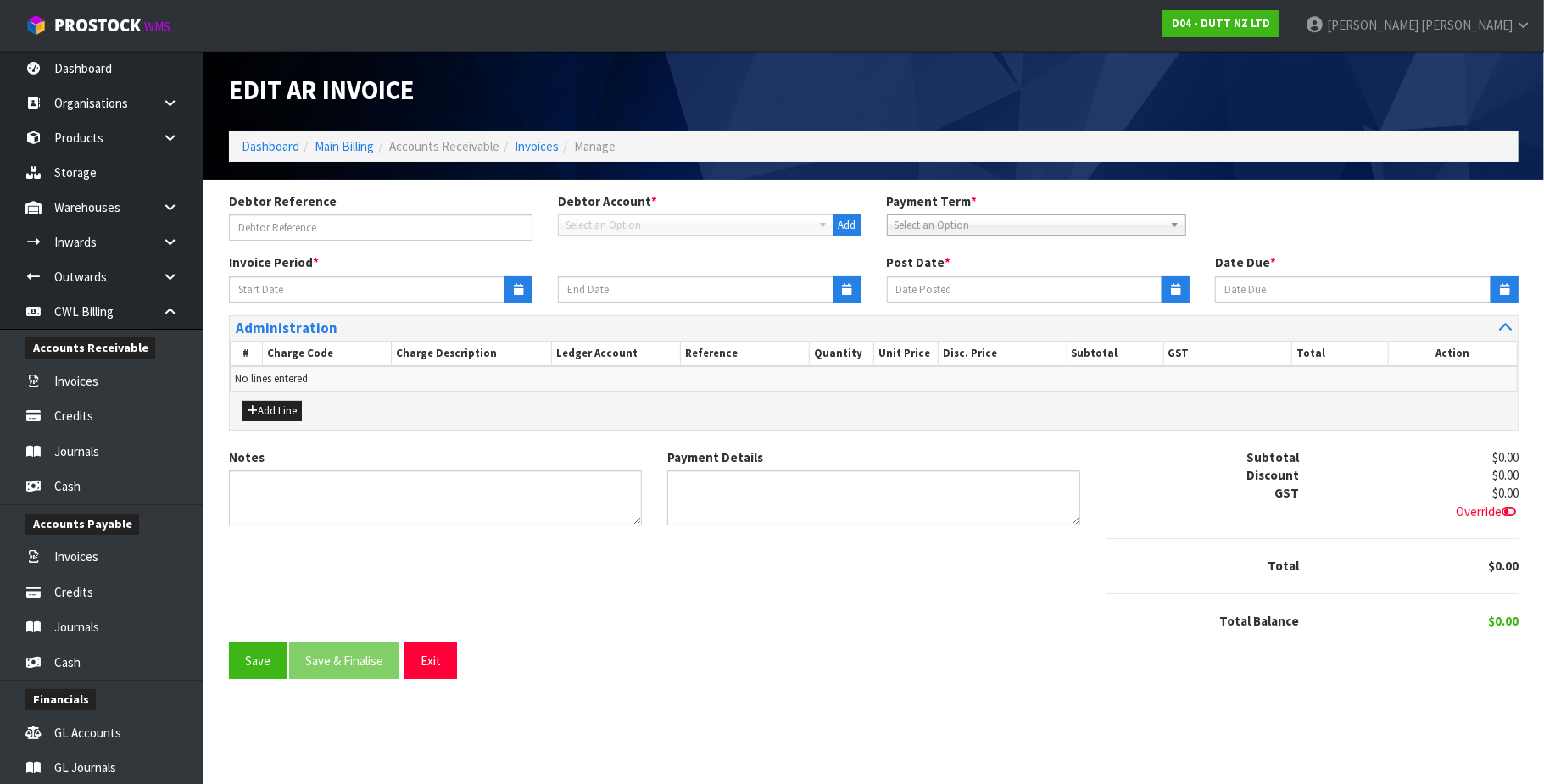
type input "[DATE]"
type textarea "Please contact us [DATE] should there be any discrepancies."
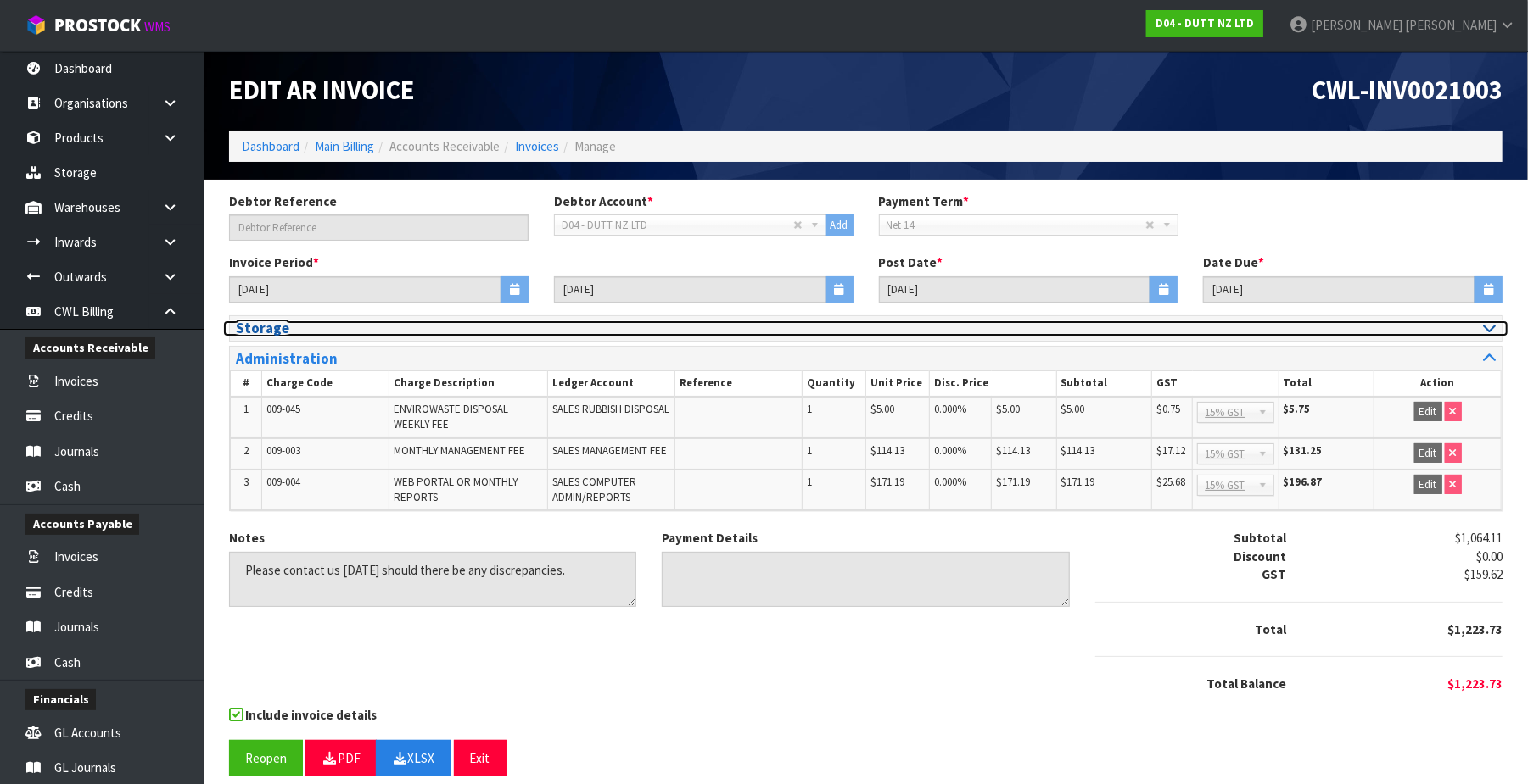
click at [1493, 326] on icon at bounding box center [1490, 327] width 13 height 14
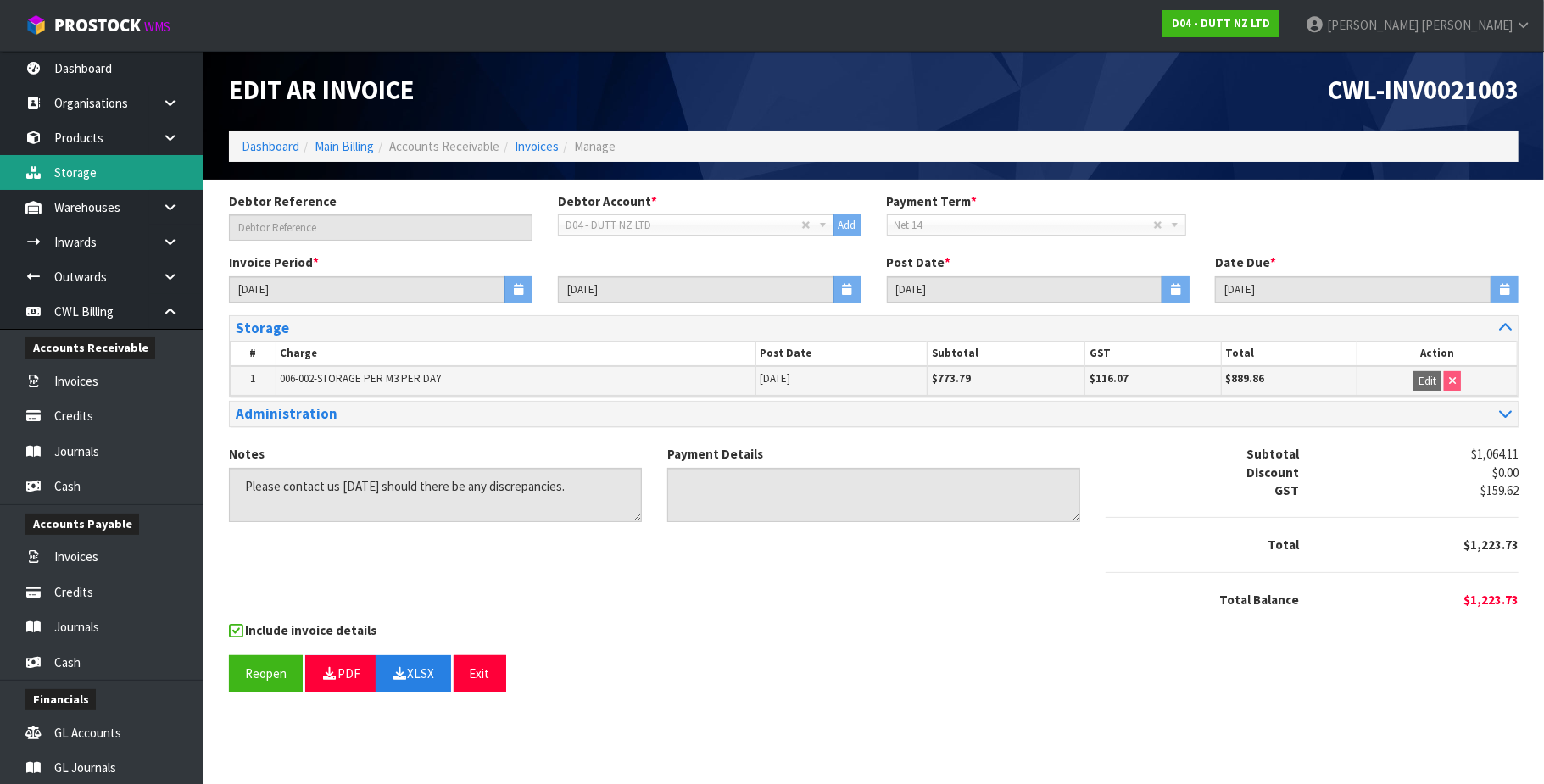
click at [93, 179] on link "Storage" at bounding box center [101, 172] width 204 height 34
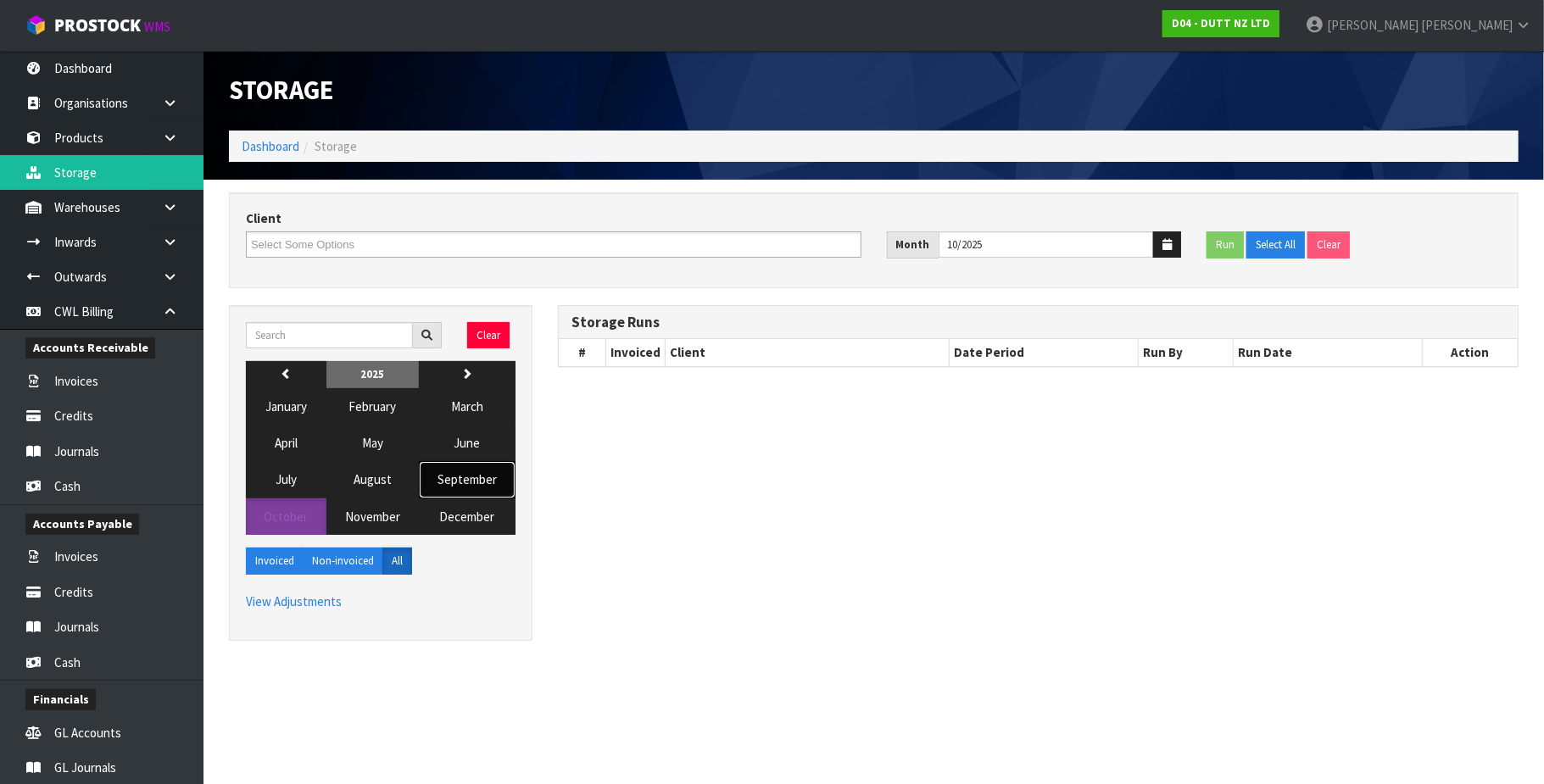
click at [470, 485] on span "September" at bounding box center [467, 479] width 60 height 16
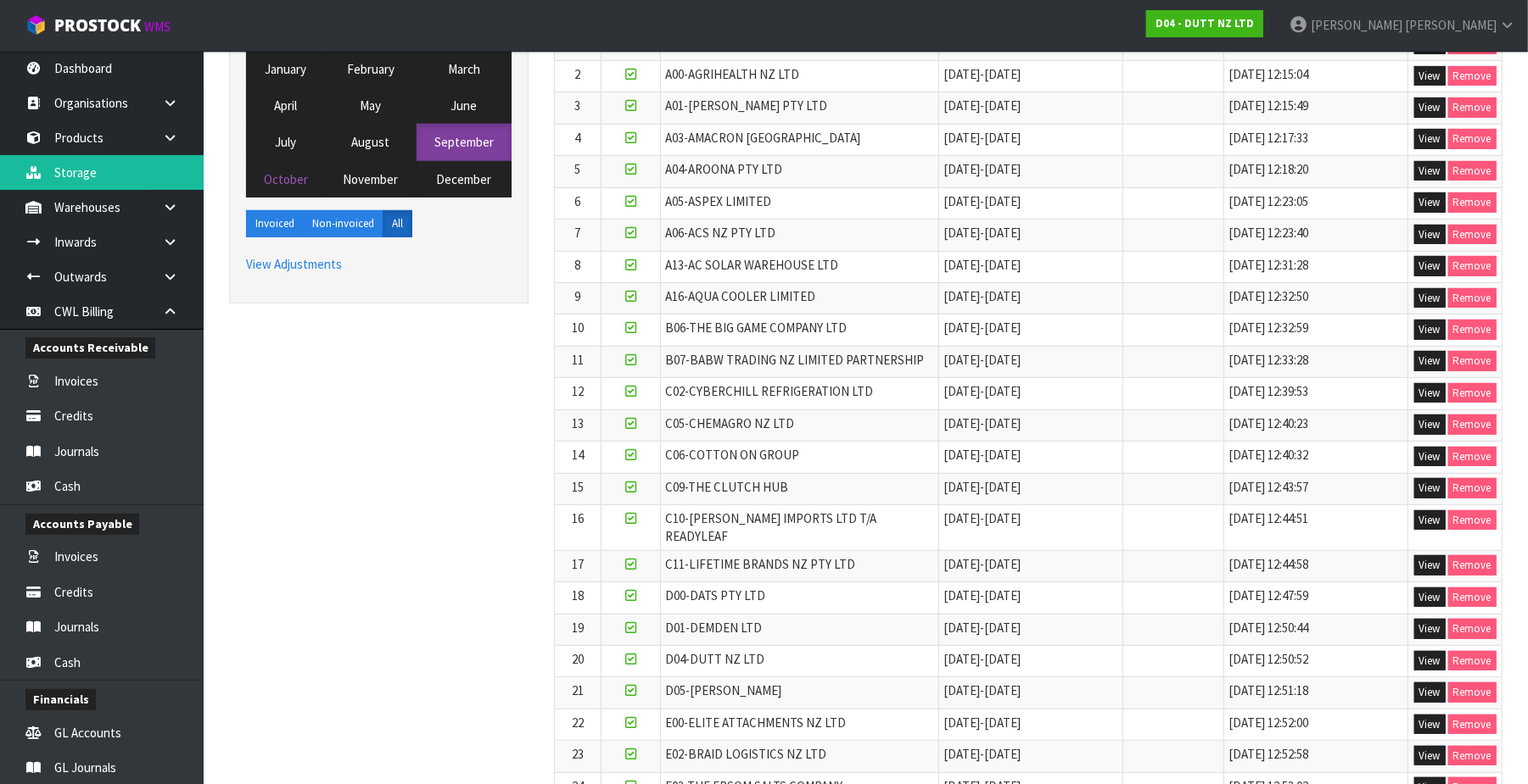
scroll to position [339, 0]
click at [1427, 649] on button "View" at bounding box center [1430, 659] width 32 height 20
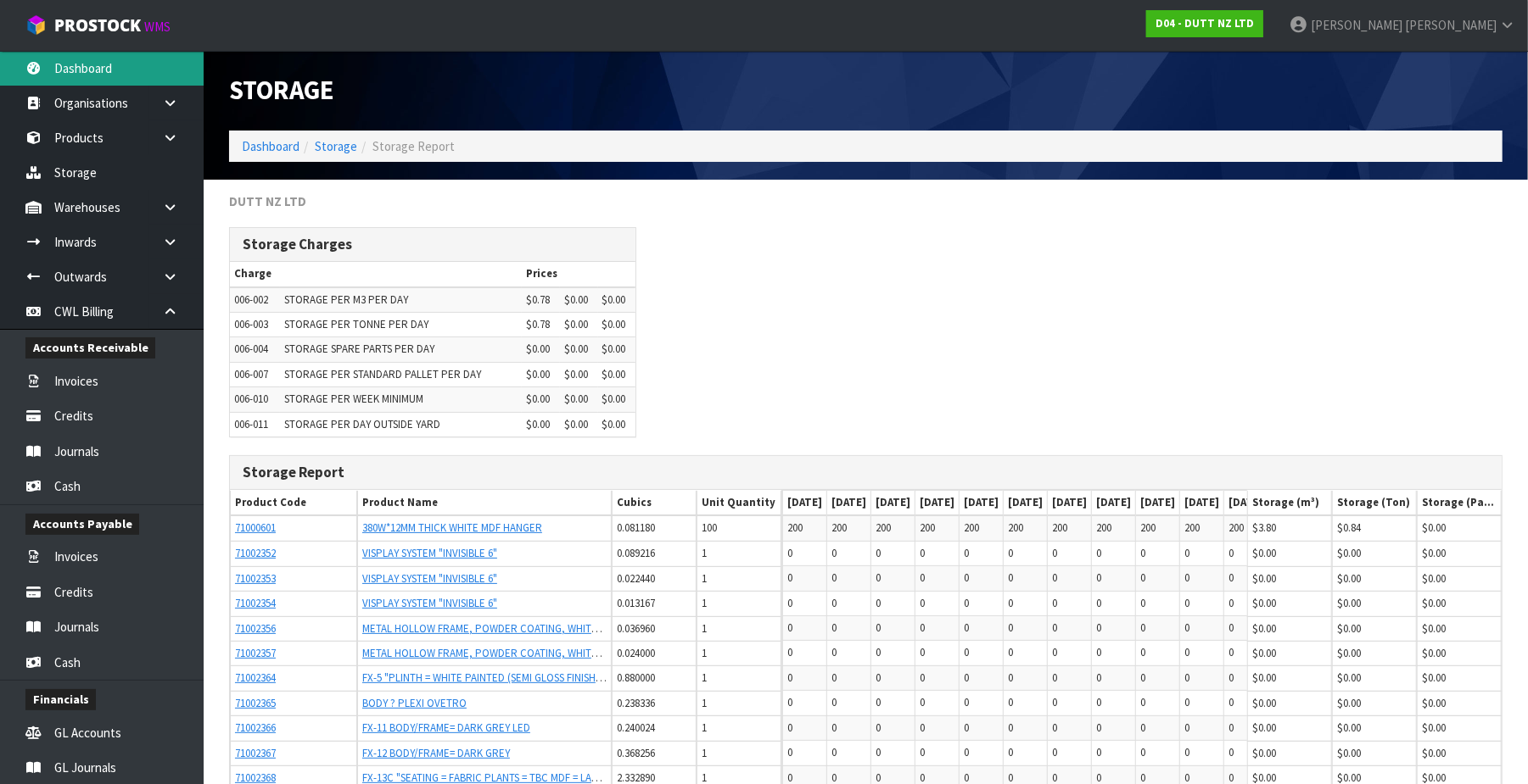
click at [115, 62] on link "Dashboard" at bounding box center [101, 68] width 204 height 34
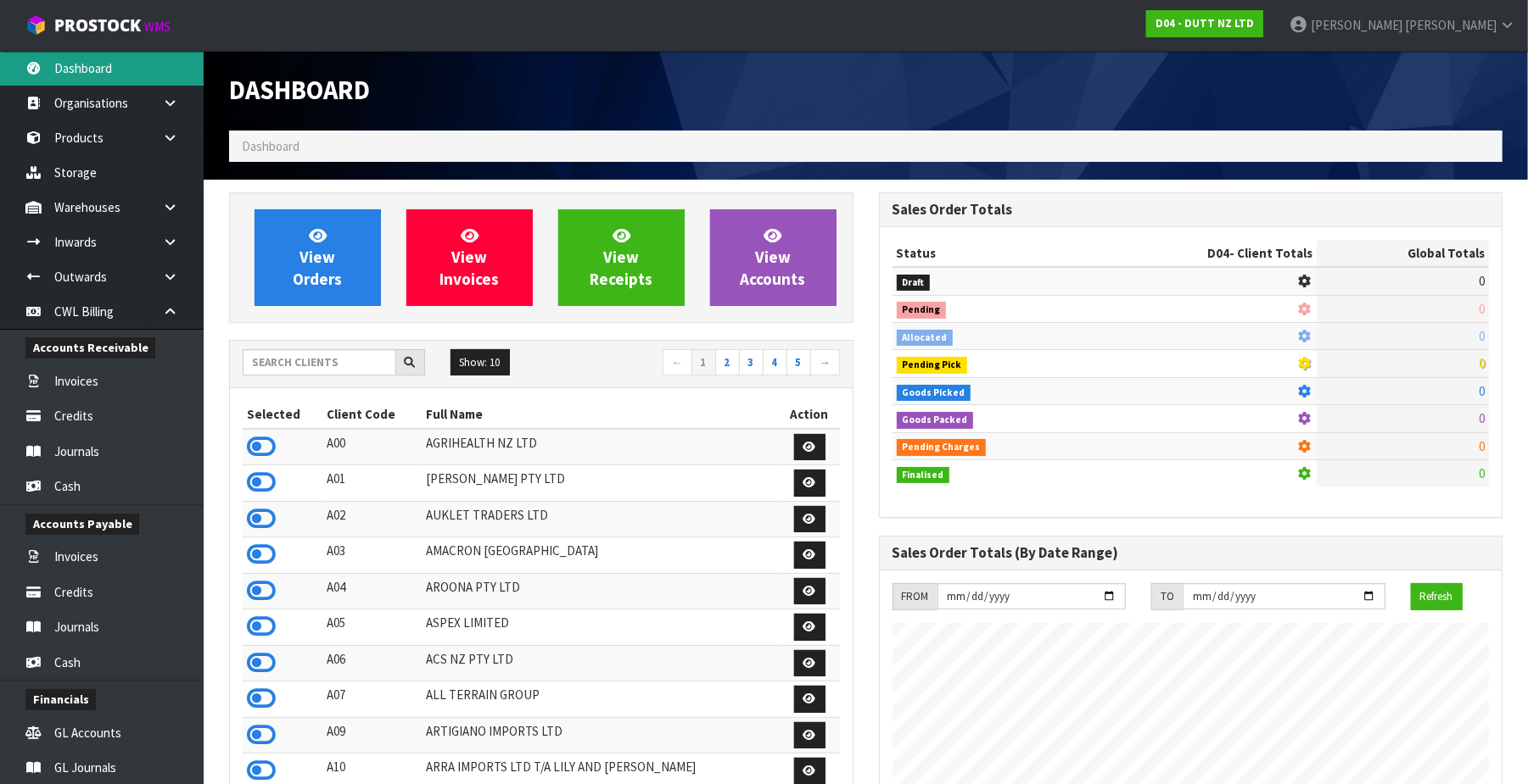
scroll to position [1381, 650]
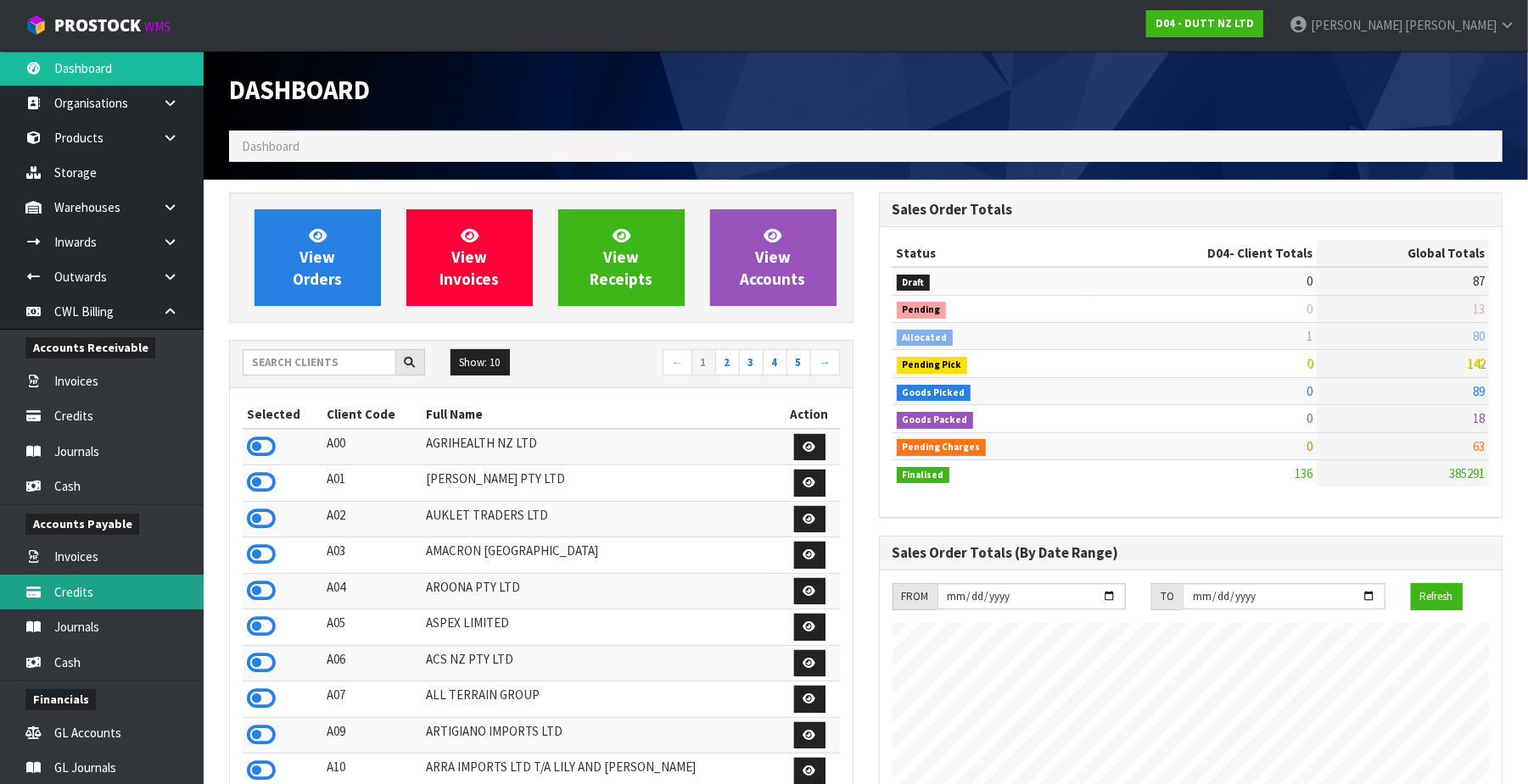
click at [99, 595] on link "Credits" at bounding box center [101, 591] width 204 height 34
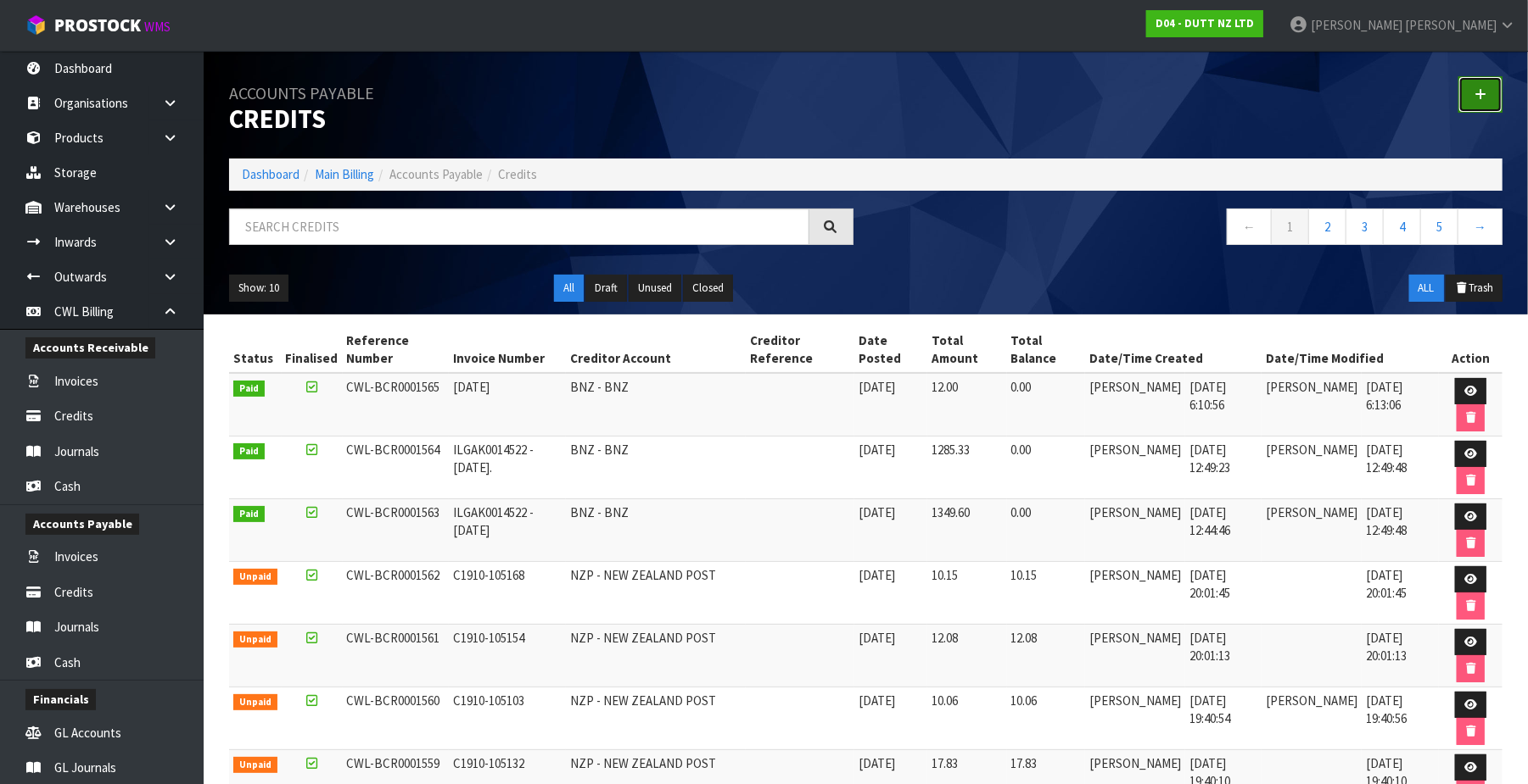
click at [1474, 99] on link at bounding box center [1480, 94] width 44 height 36
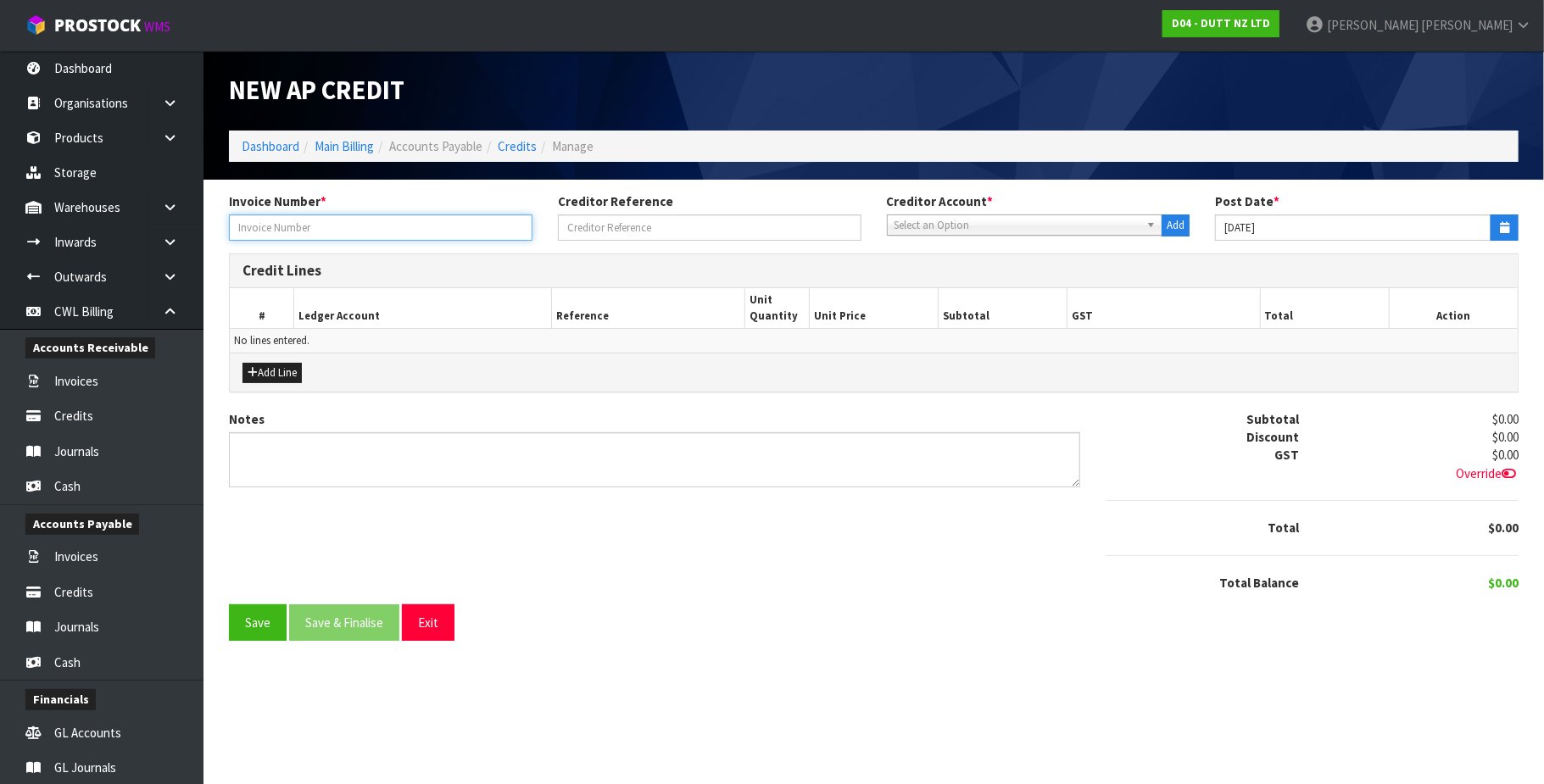
click at [288, 228] on input "text" at bounding box center [380, 228] width 303 height 26
type input "11054"
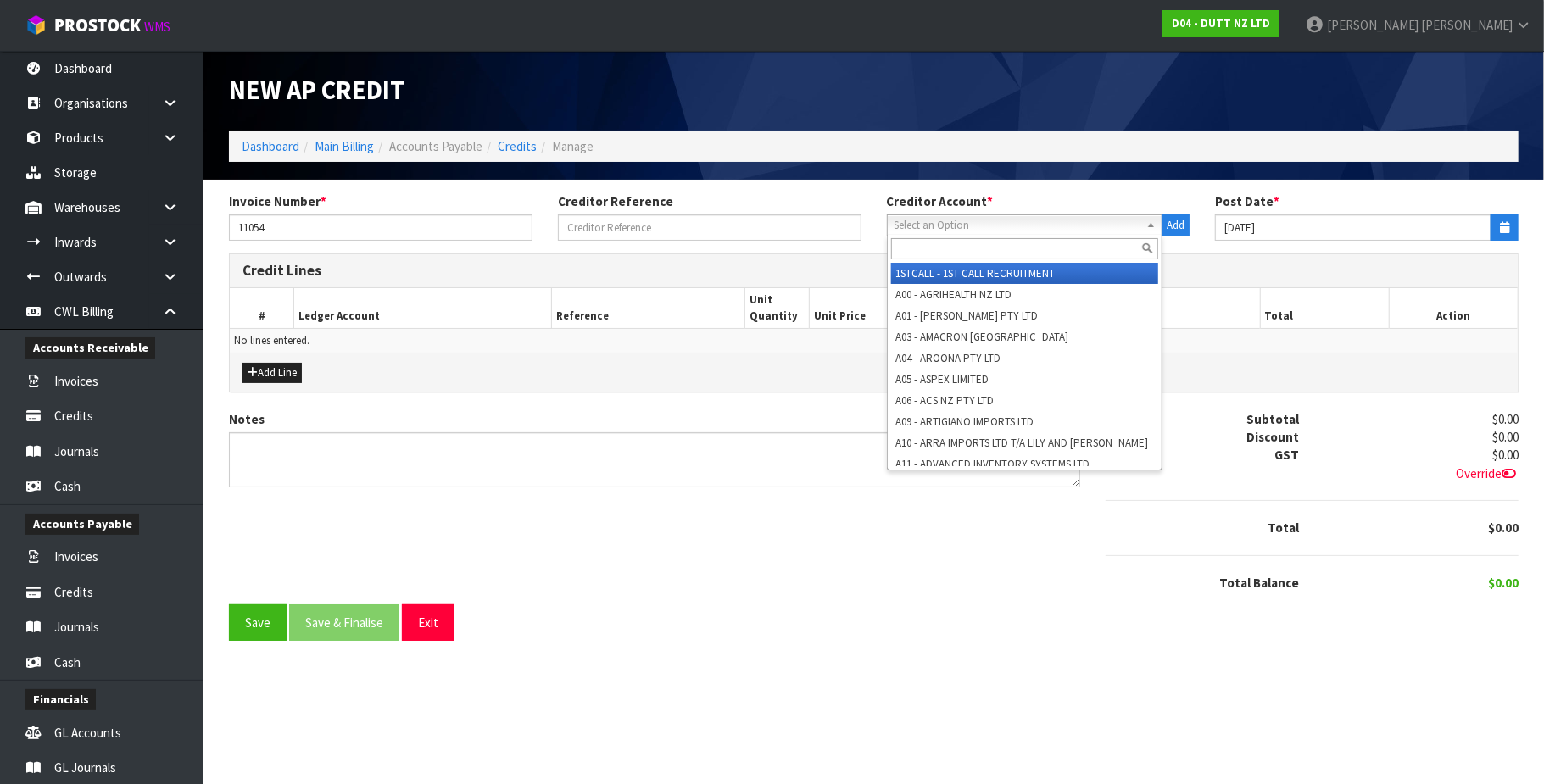
click at [965, 220] on span "Select an Option" at bounding box center [1018, 226] width 246 height 20
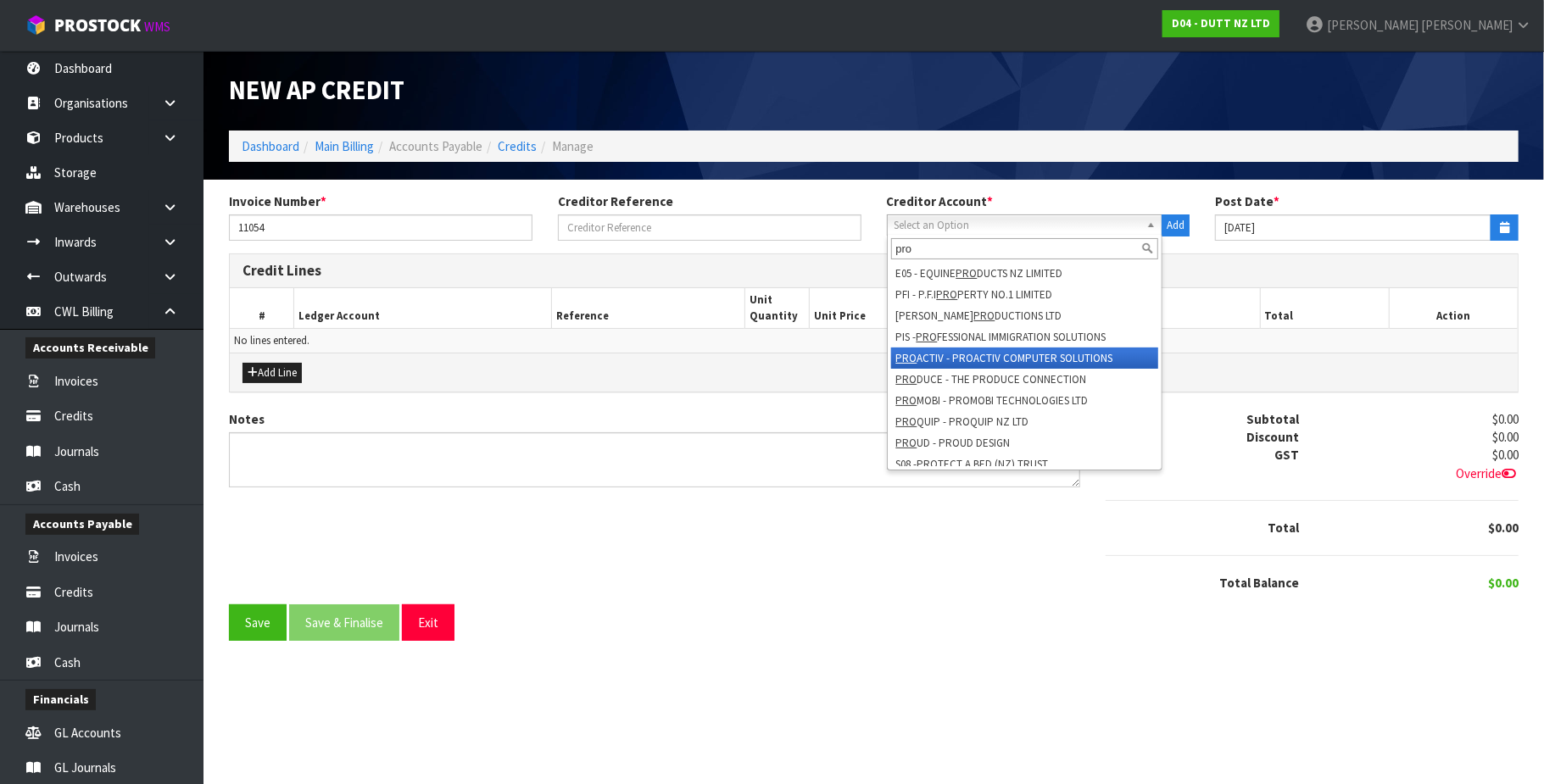
type input "pro"
click at [1012, 357] on li "PRO ACTIV - PROACTIV COMPUTER SOLUTIONS" at bounding box center [1025, 358] width 268 height 21
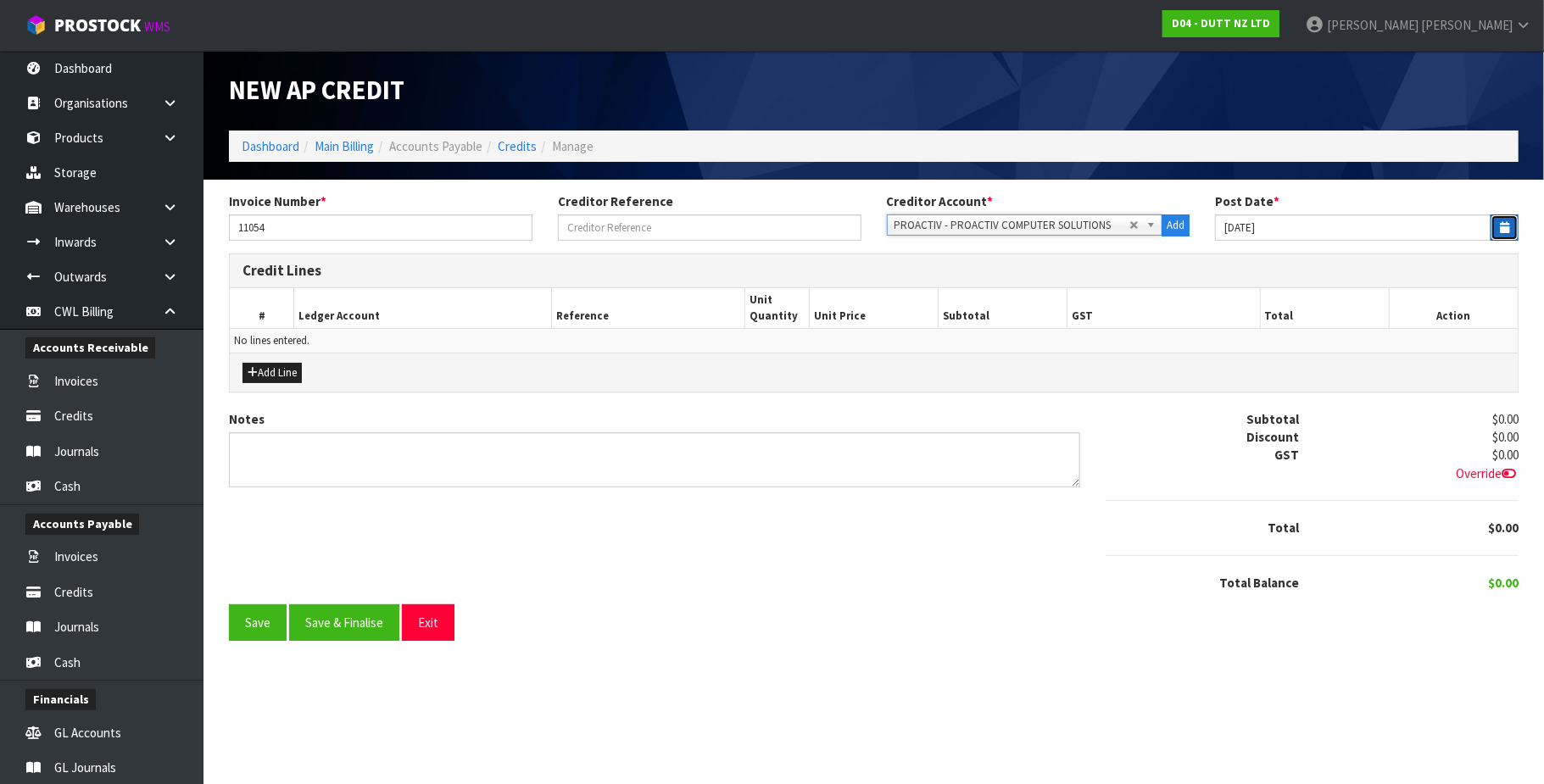
click at [1511, 225] on button "button" at bounding box center [1505, 228] width 28 height 26
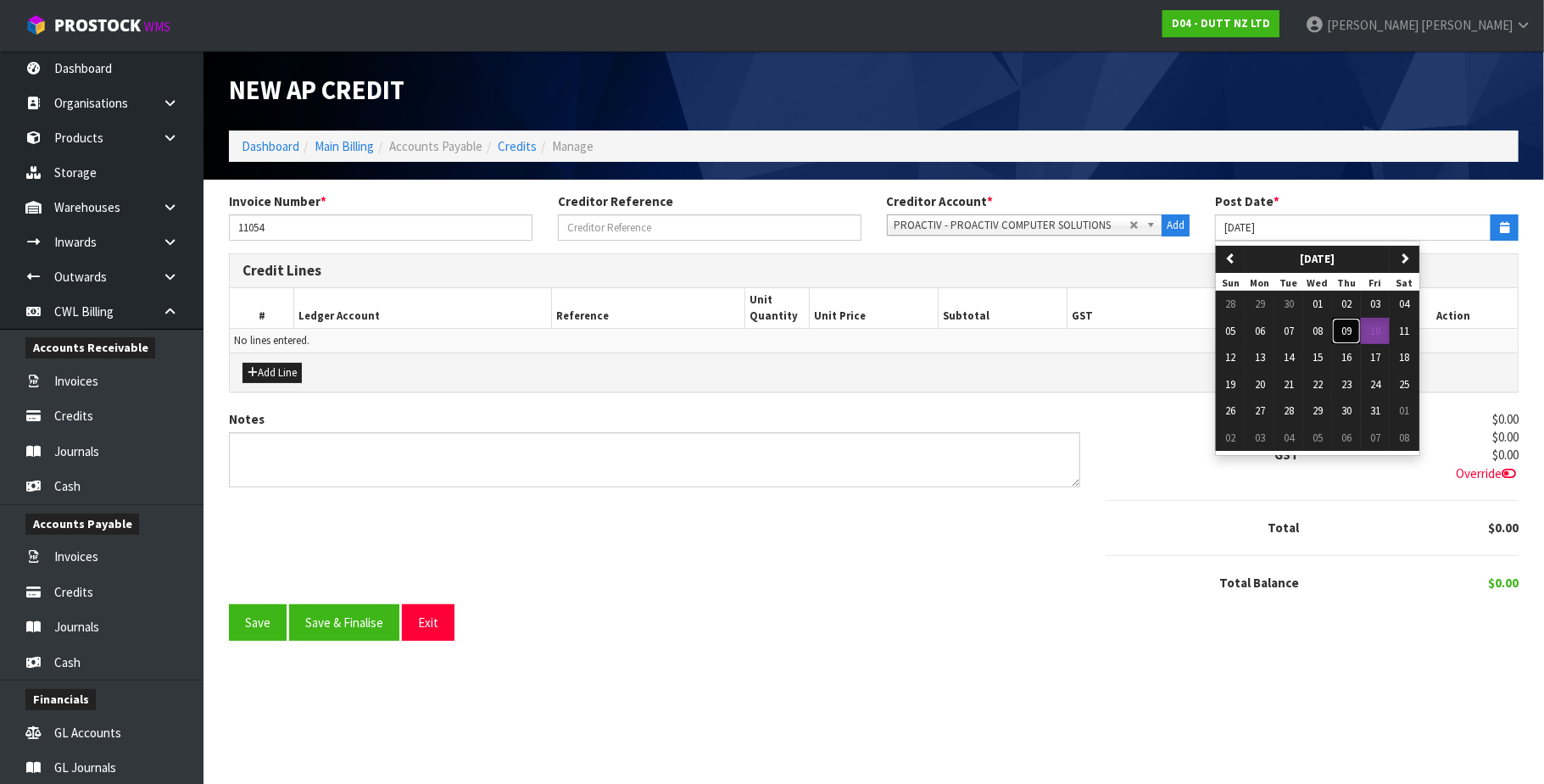
drag, startPoint x: 1353, startPoint y: 334, endPoint x: 849, endPoint y: 321, distance: 504.2
click at [1351, 334] on span "09" at bounding box center [1346, 330] width 10 height 14
type input "09/10/2025"
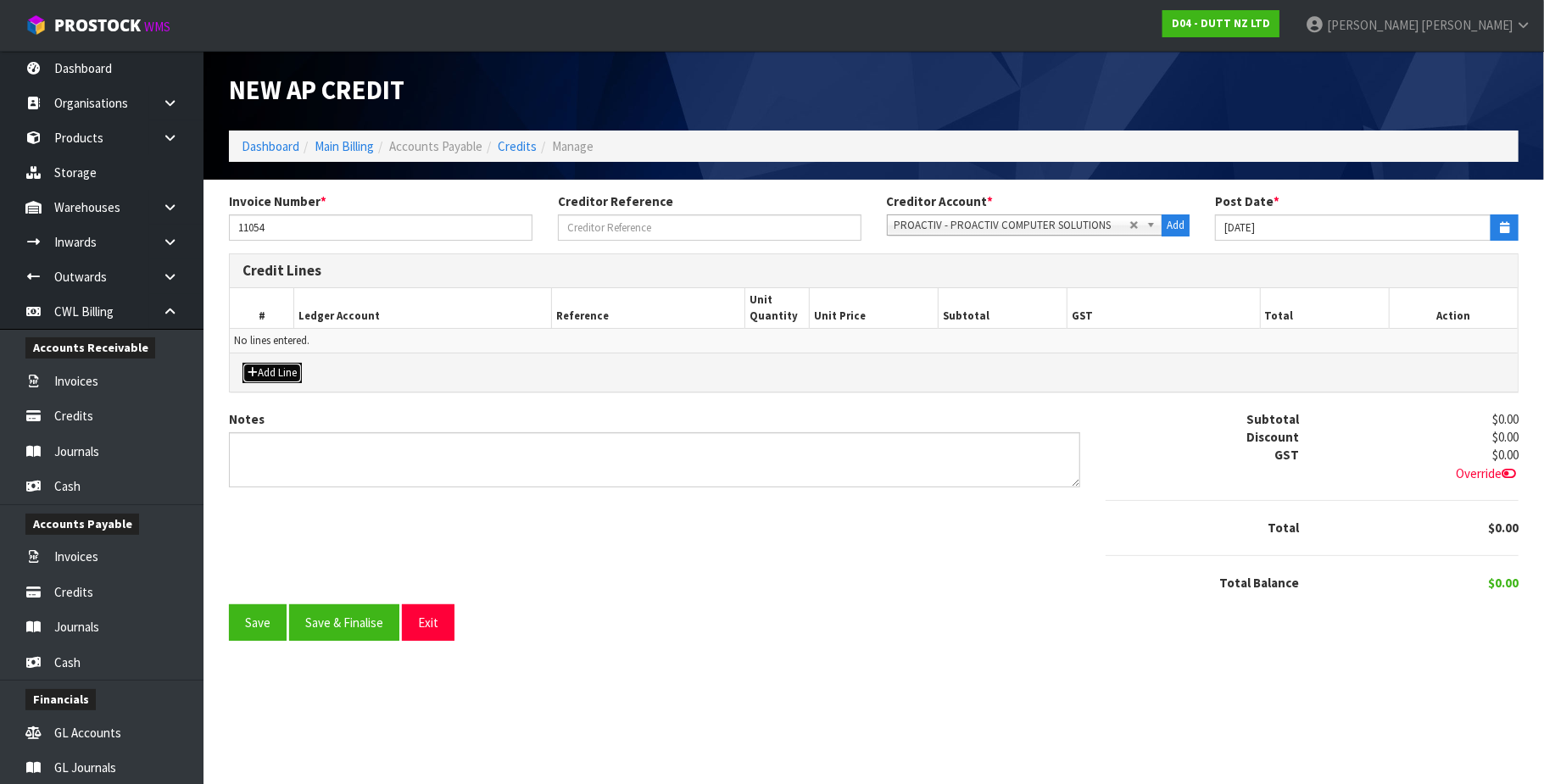
click at [283, 374] on button "Add Line" at bounding box center [273, 373] width 60 height 20
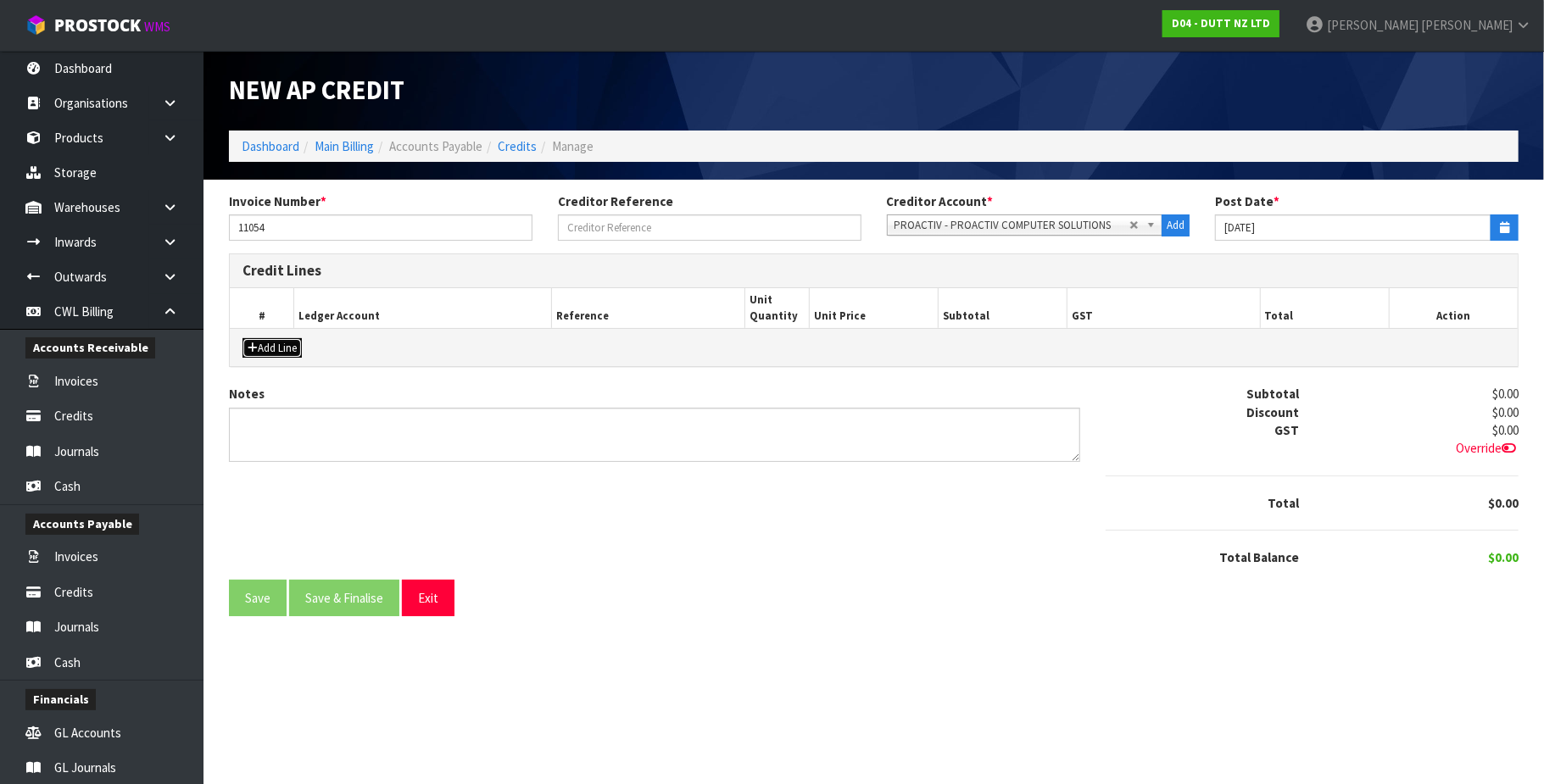
click at [280, 348] on button "Add Line" at bounding box center [273, 349] width 60 height 20
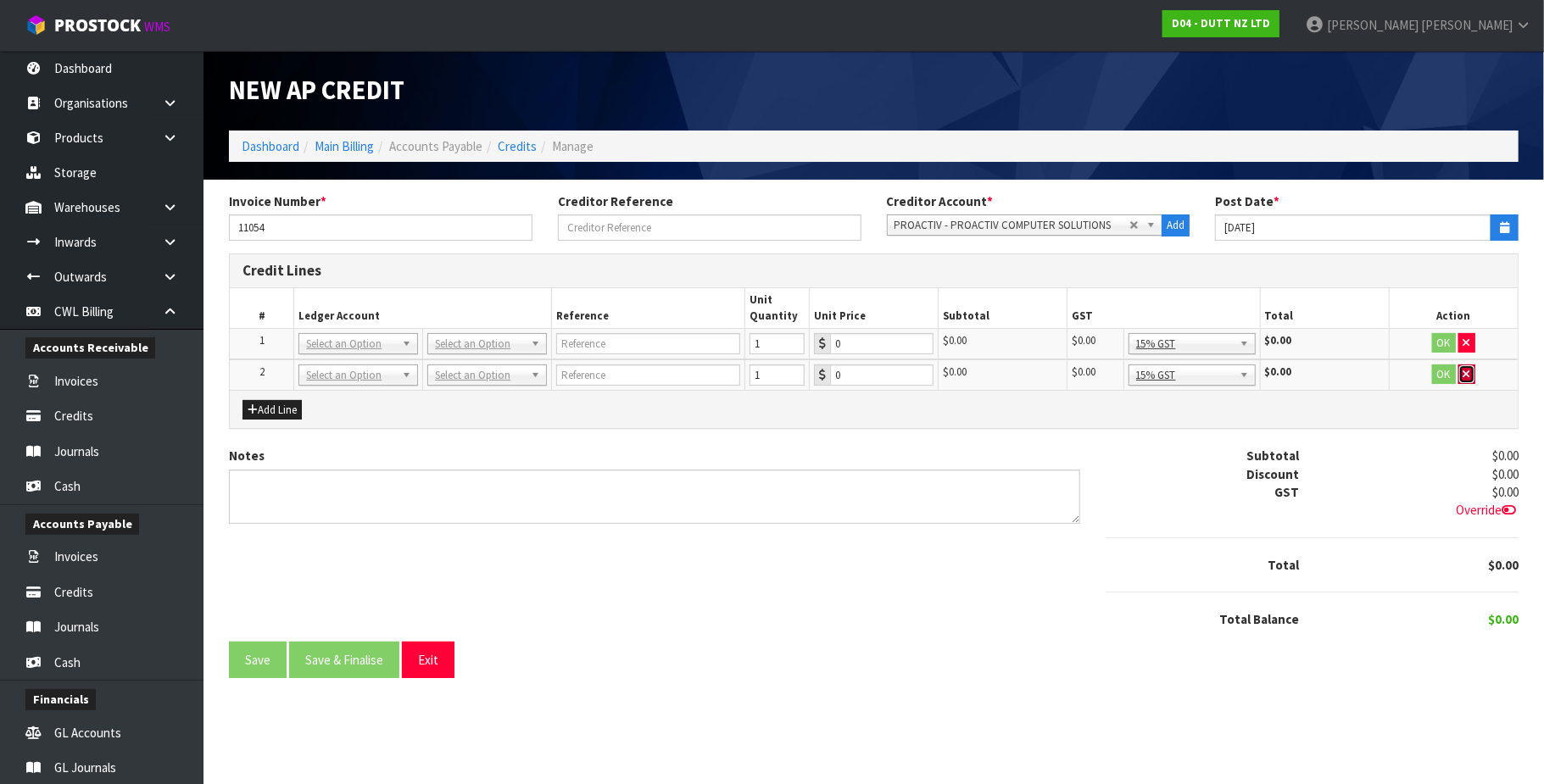
click at [1471, 377] on button "button" at bounding box center [1467, 375] width 17 height 20
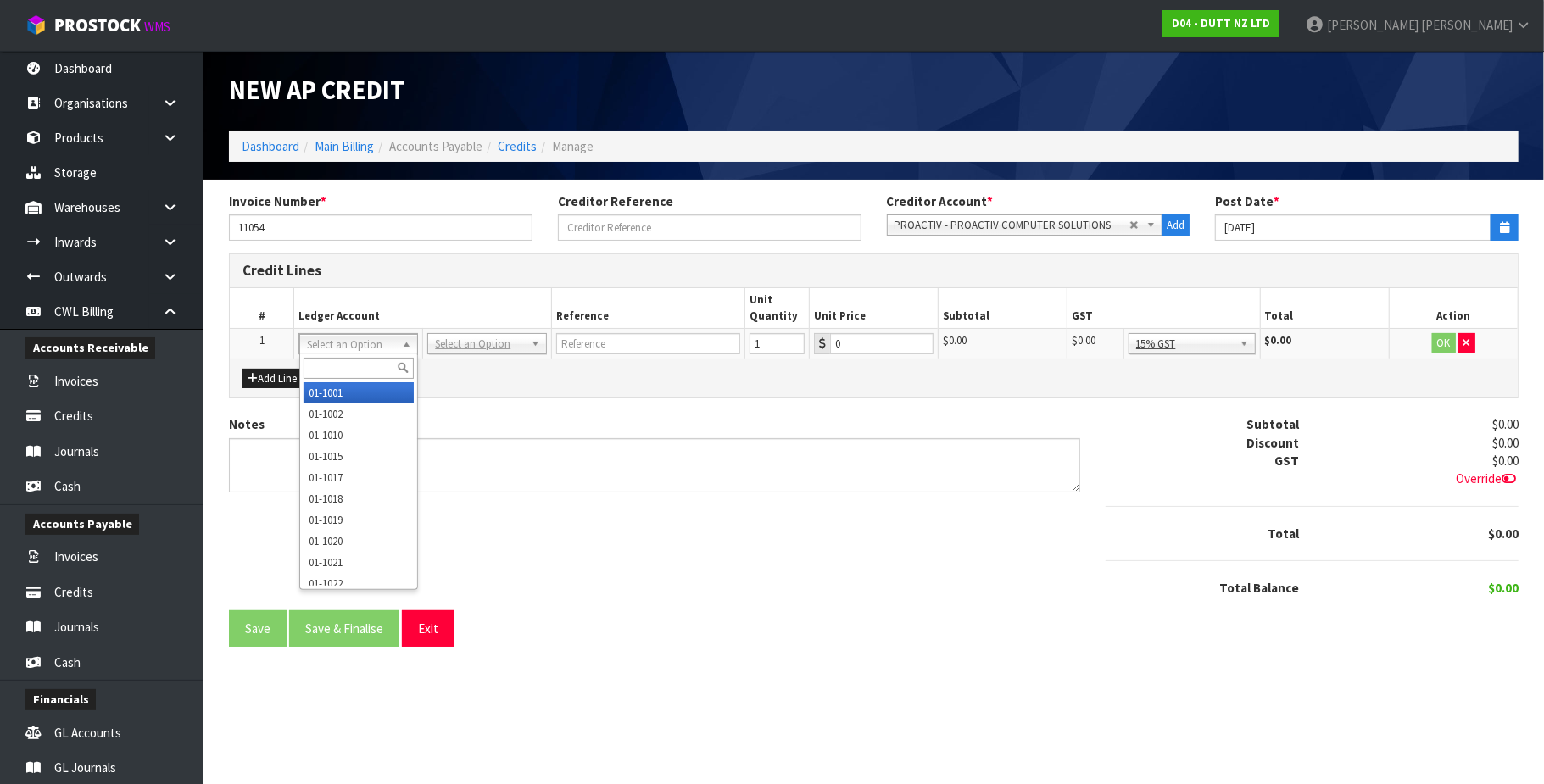
click at [343, 368] on input "text" at bounding box center [358, 368] width 111 height 21
type input "9280"
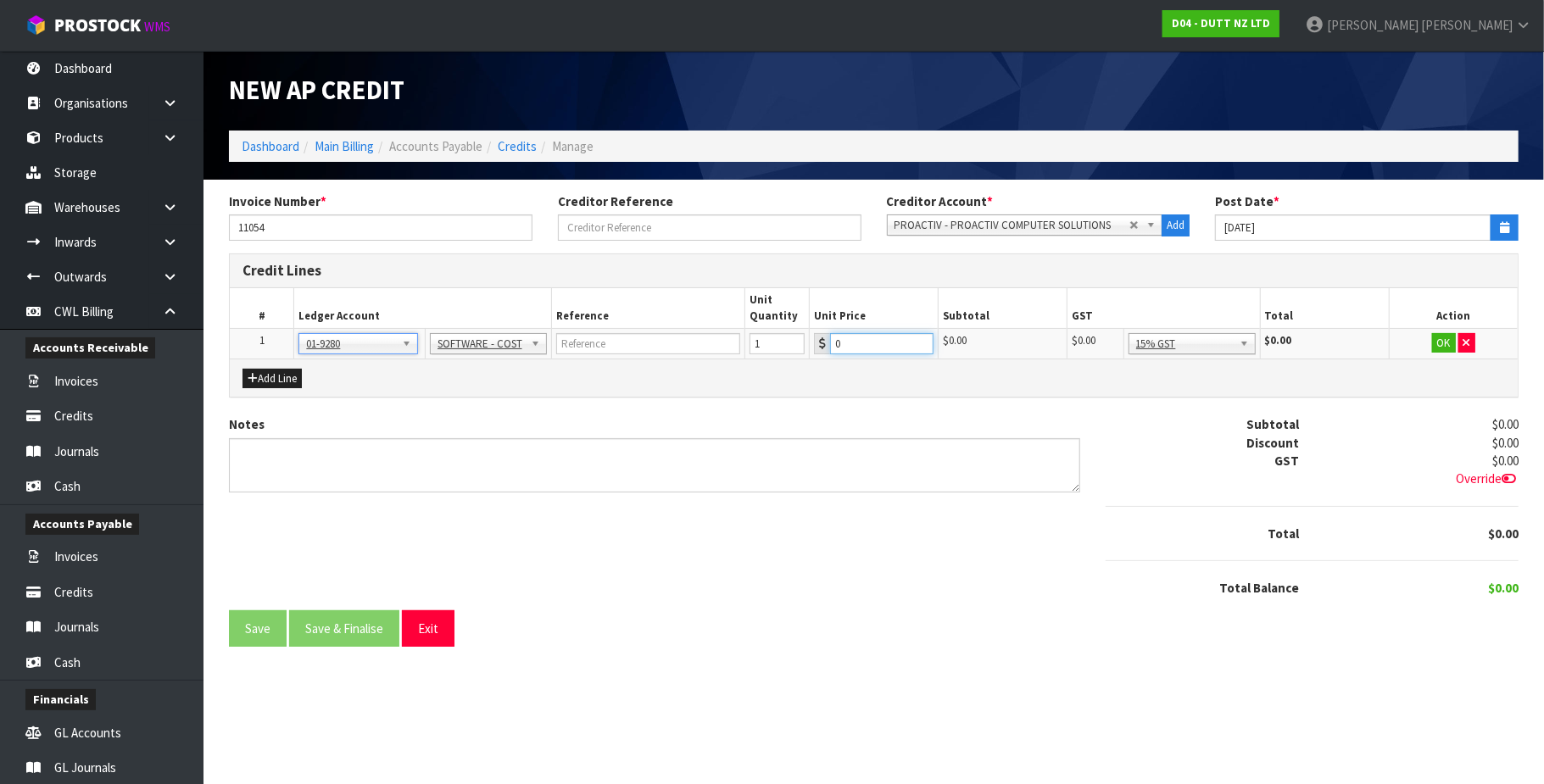
click at [859, 340] on input "0" at bounding box center [881, 343] width 103 height 21
type input "01017.50"
click at [1444, 348] on button "OK" at bounding box center [1444, 343] width 24 height 20
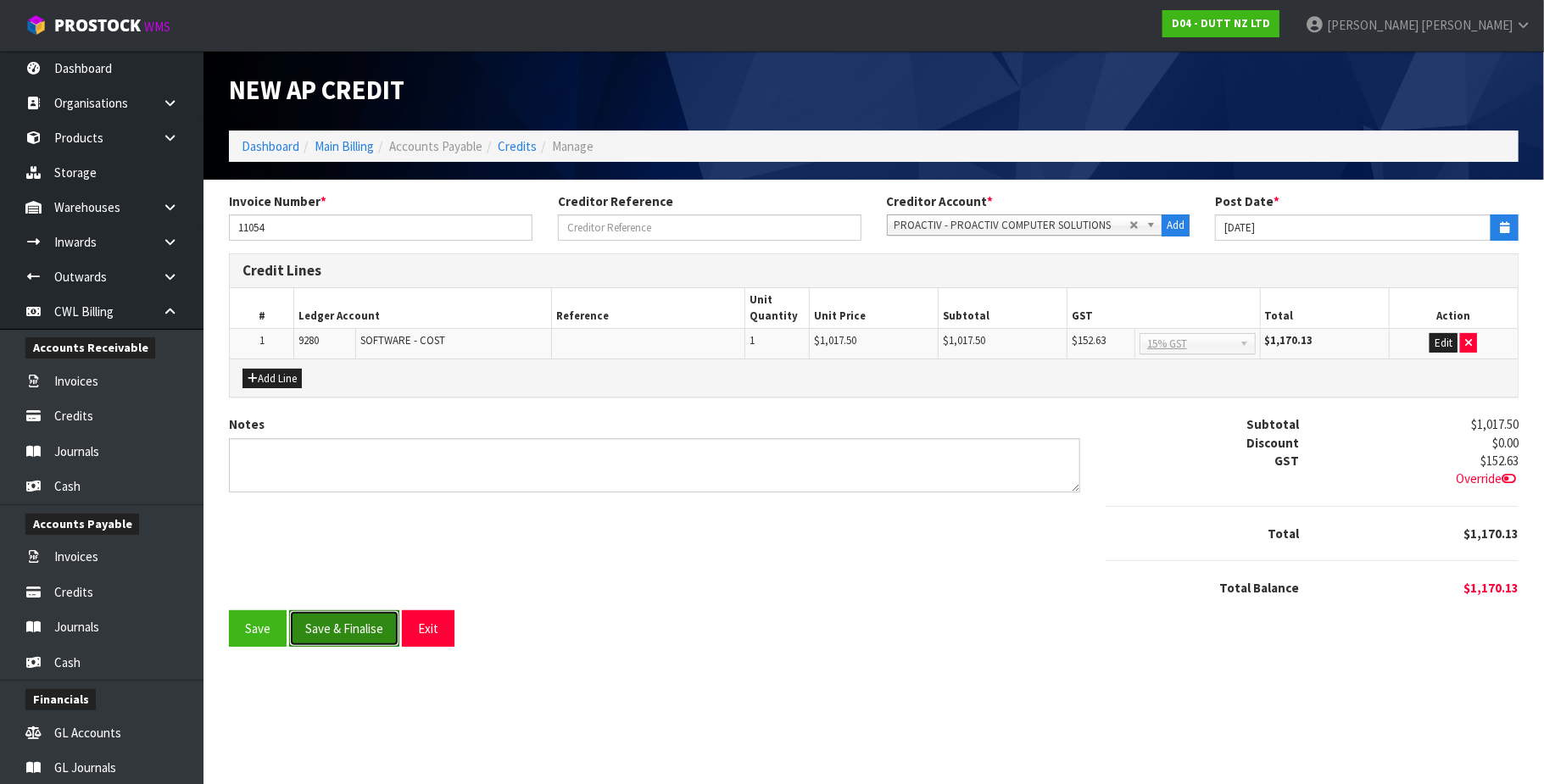
click at [356, 638] on button "Save & Finalise" at bounding box center [344, 628] width 111 height 36
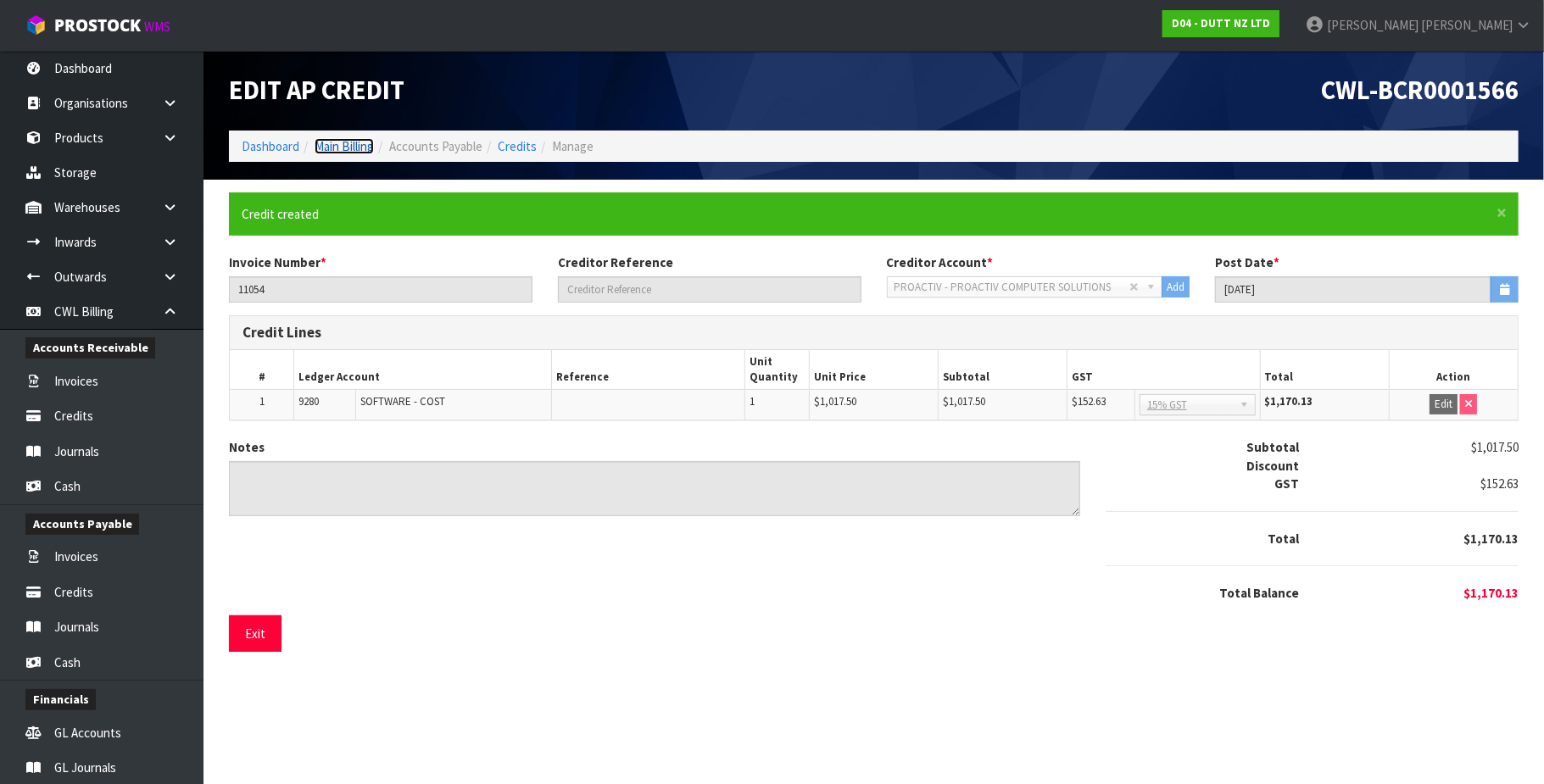
click at [354, 140] on link "Main Billing" at bounding box center [344, 146] width 60 height 16
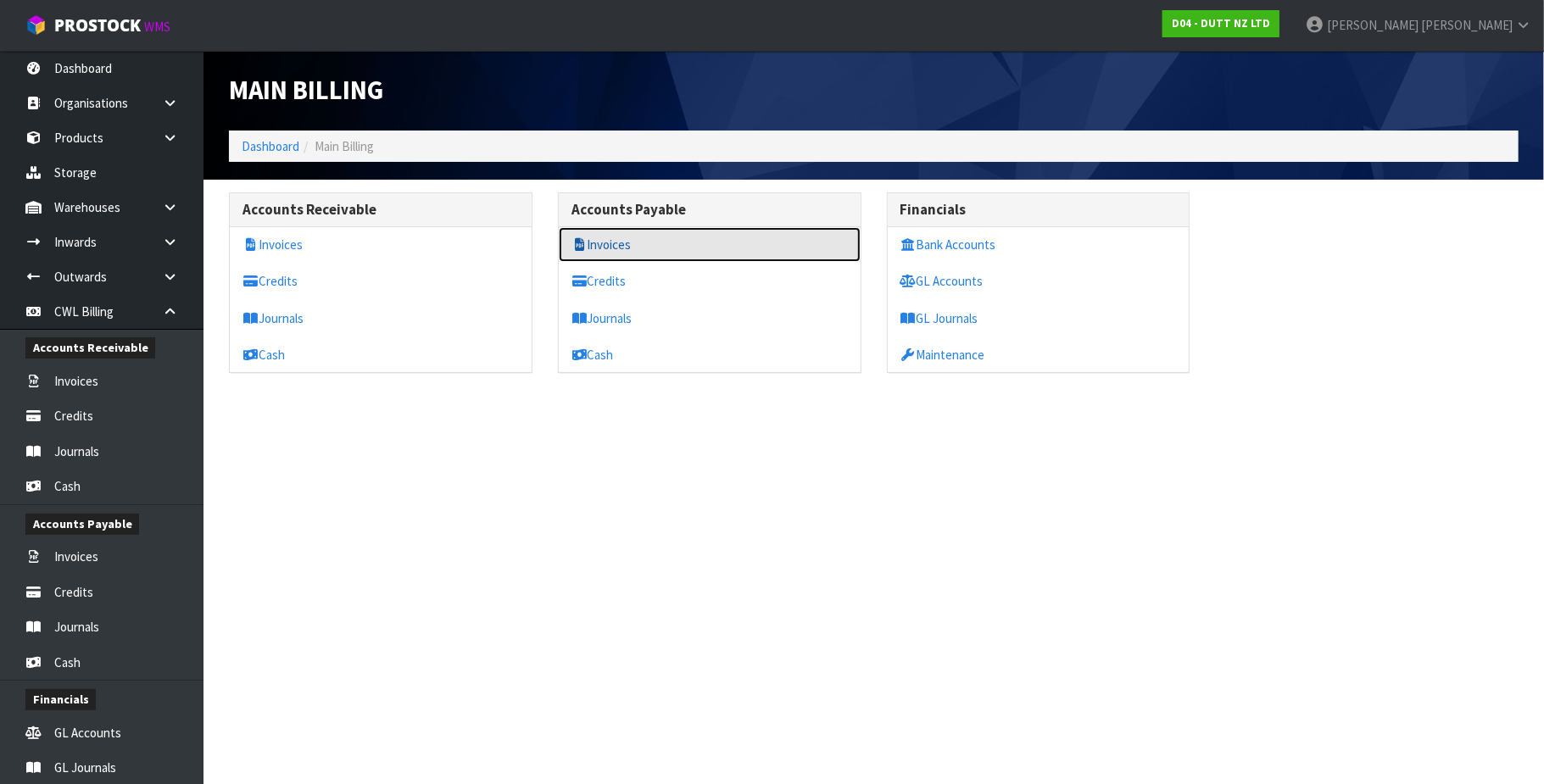
click at [628, 248] on link "Invoices" at bounding box center [710, 244] width 302 height 34
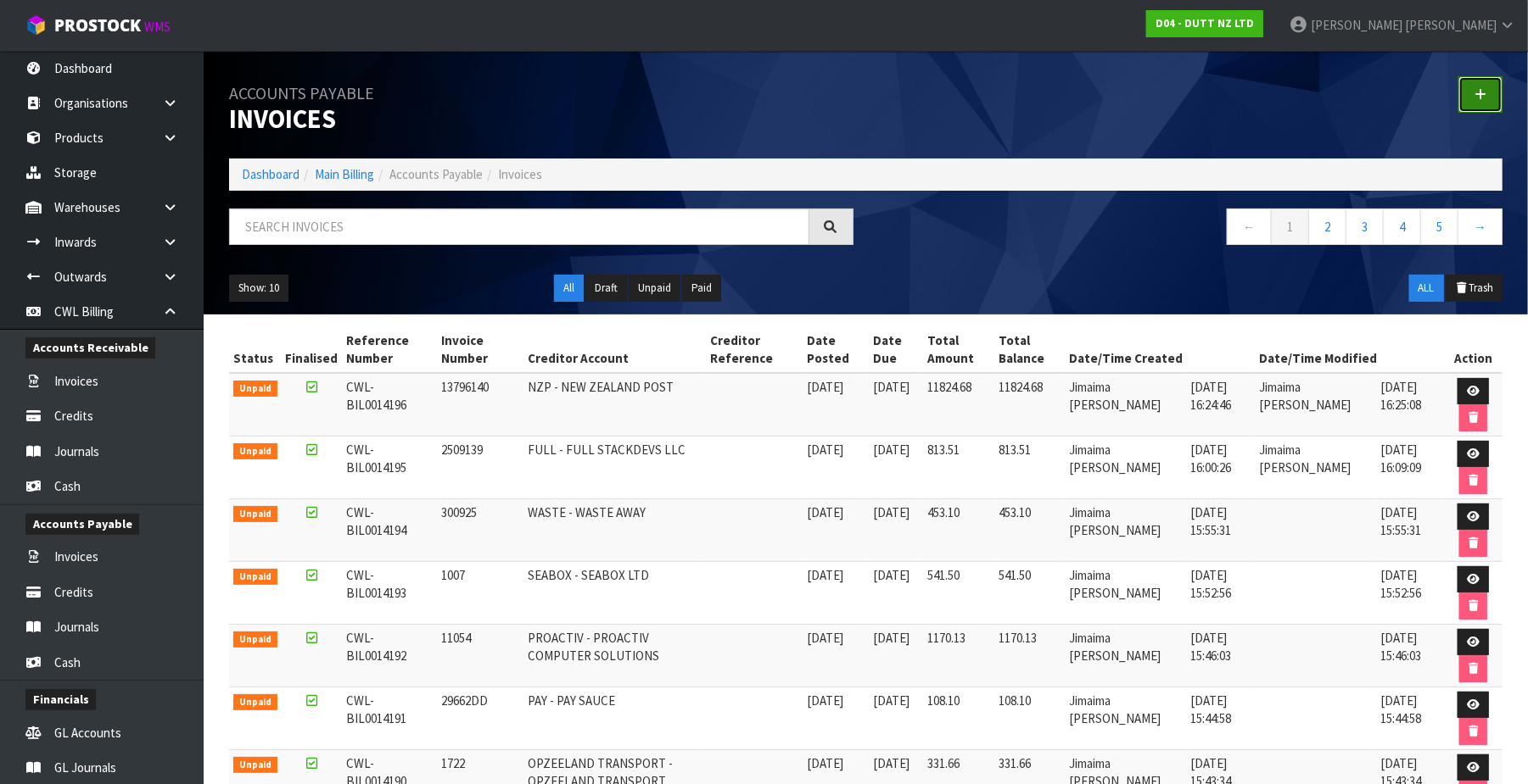
click at [1483, 92] on icon at bounding box center [1480, 95] width 12 height 13
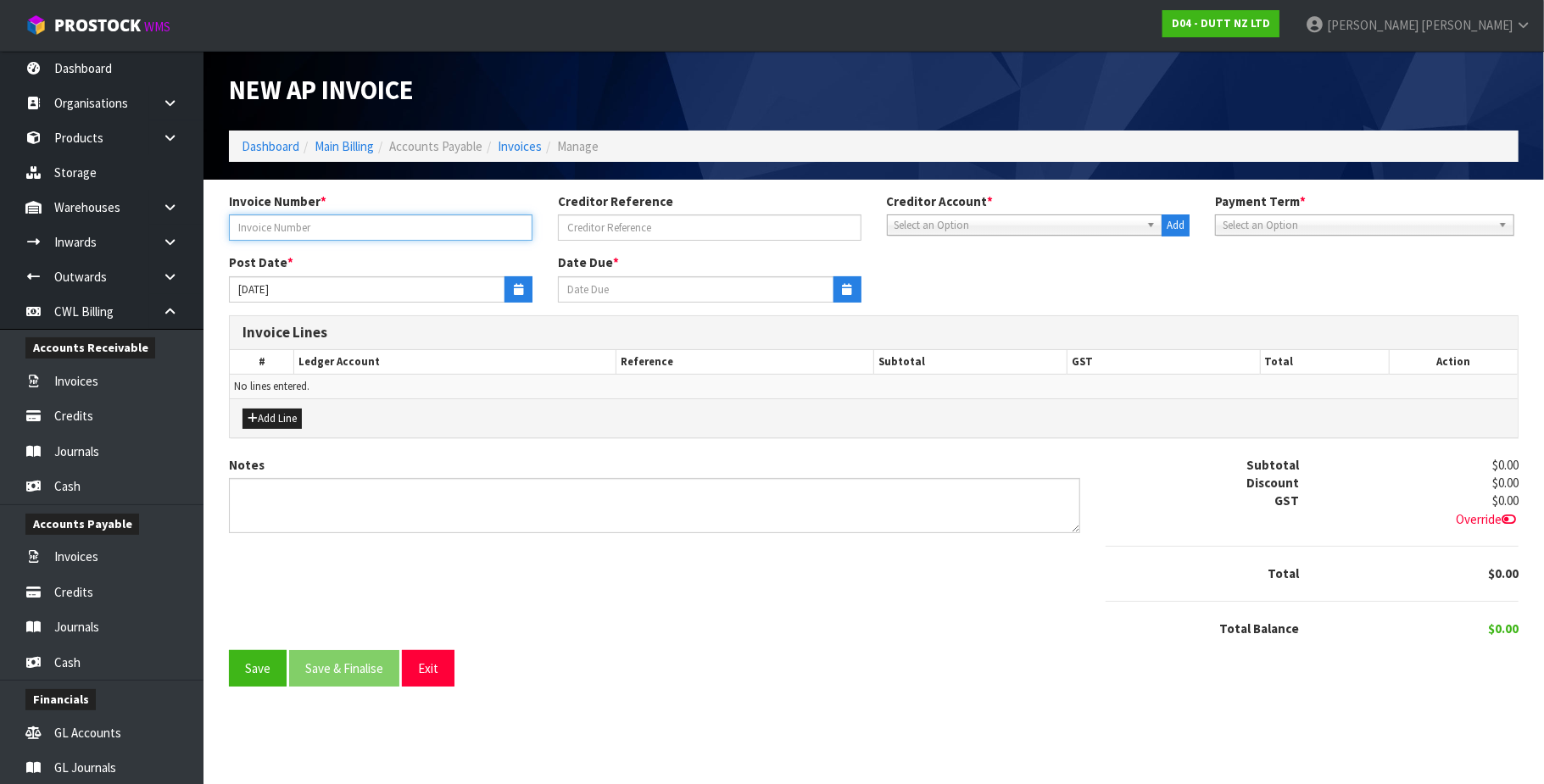
click at [330, 220] on input "text" at bounding box center [380, 228] width 303 height 26
type input "11054"
click at [995, 222] on span "Select an Option" at bounding box center [1018, 226] width 246 height 20
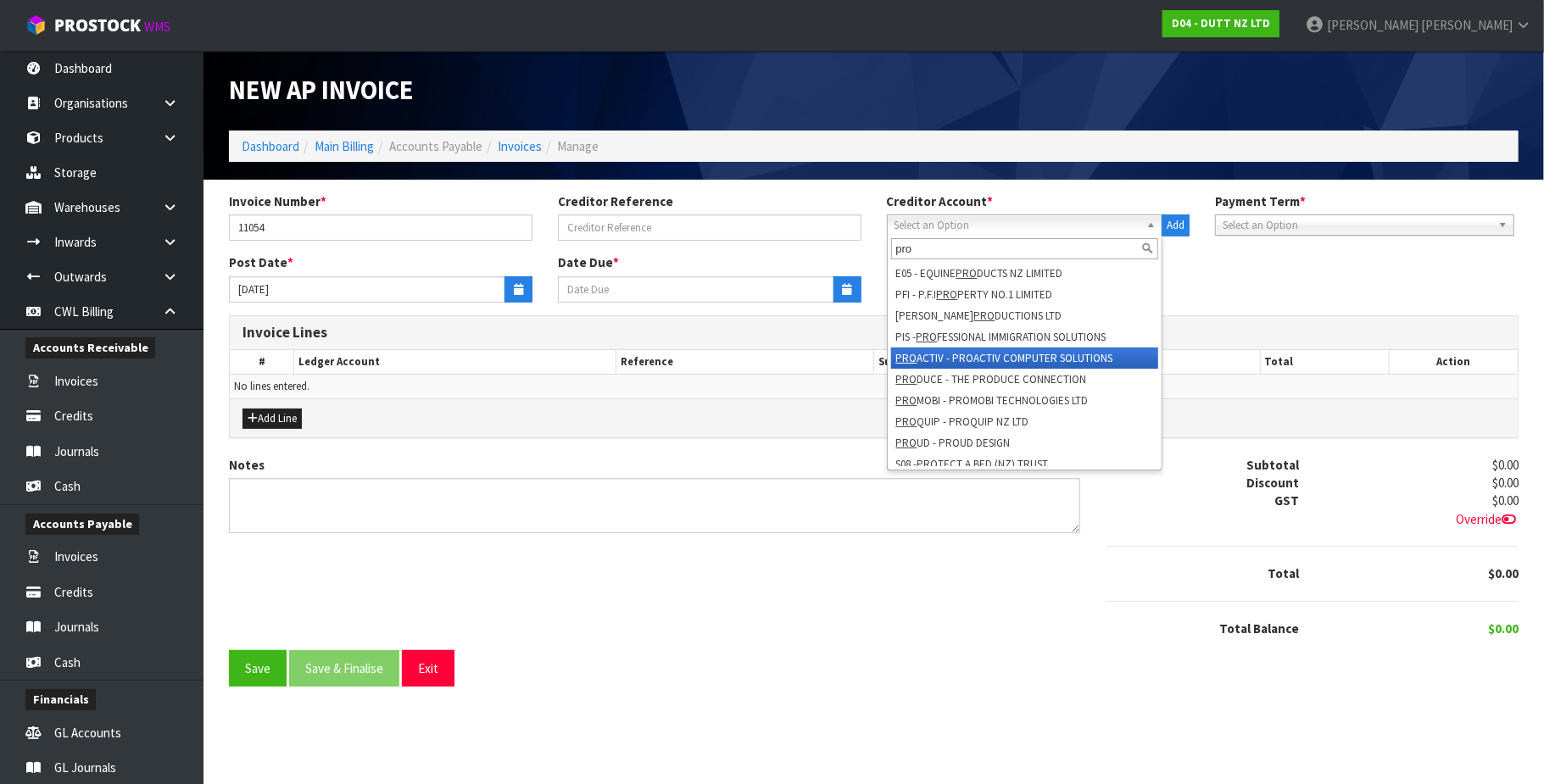
type input "pro"
click at [1034, 357] on li "PRO ACTIV - PROACTIV COMPUTER SOLUTIONS" at bounding box center [1025, 358] width 268 height 21
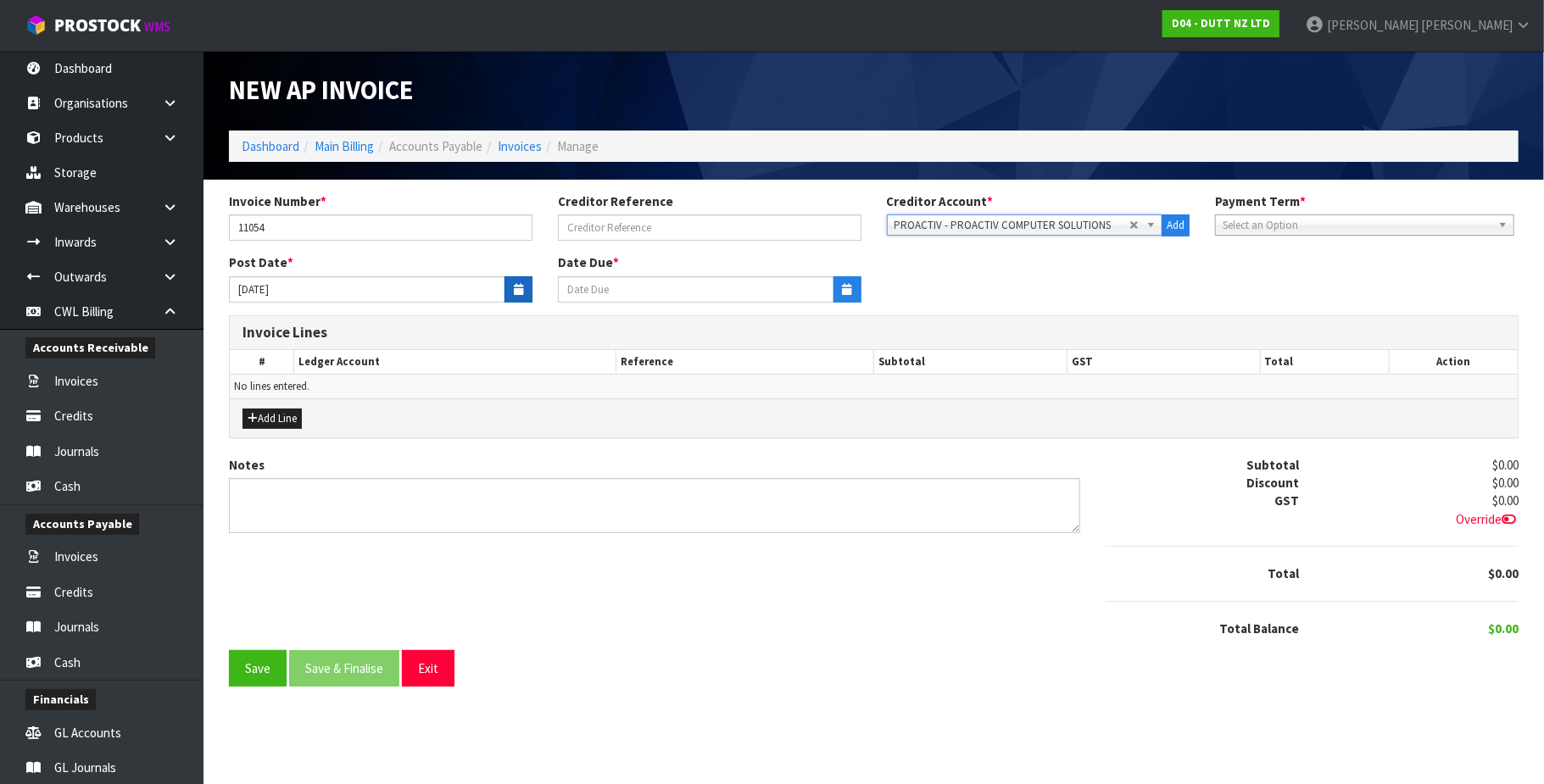
type input "[DATE]"
click at [527, 283] on button "button" at bounding box center [518, 289] width 28 height 26
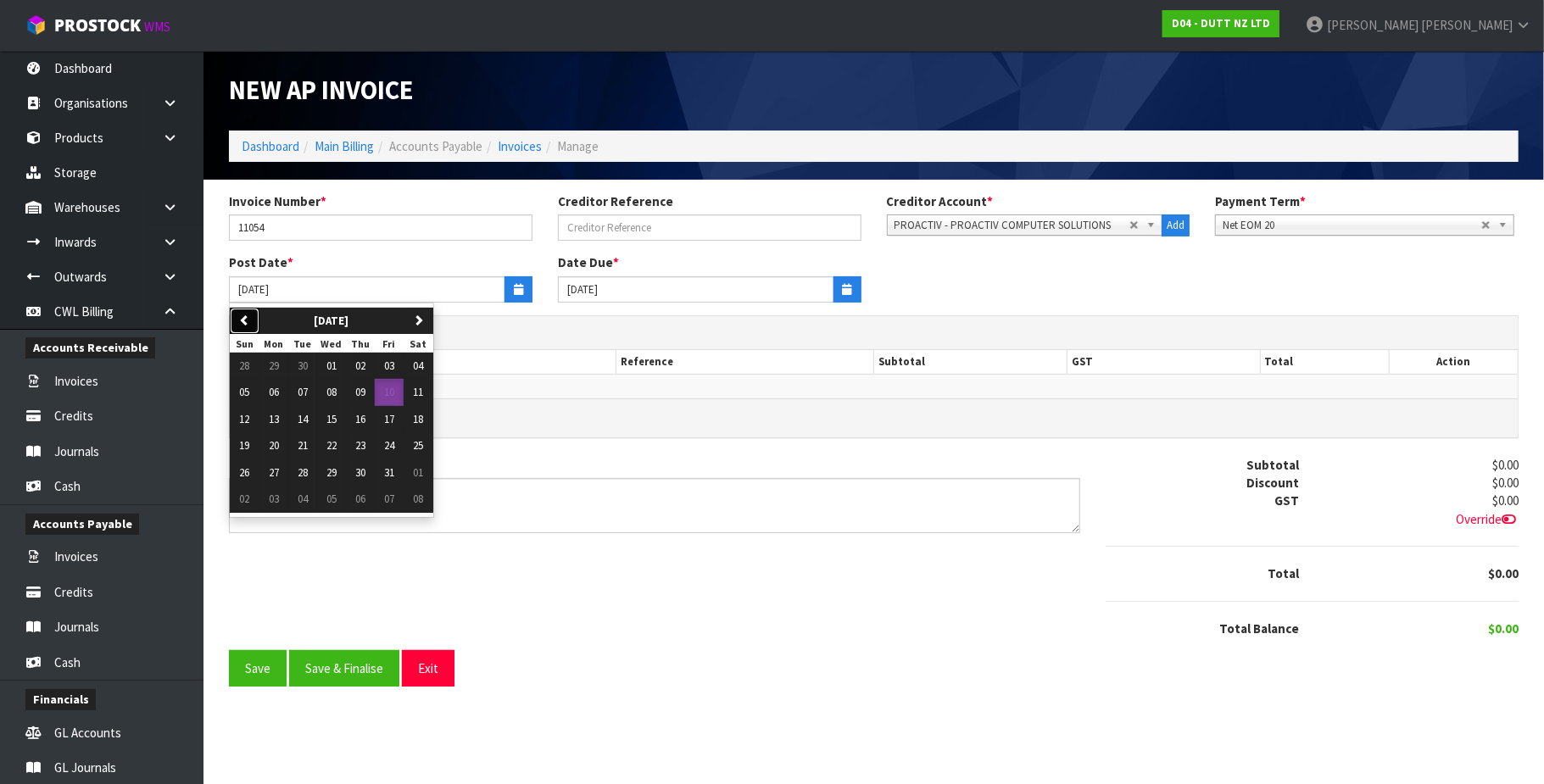
click at [245, 320] on icon "button" at bounding box center [245, 320] width 11 height 11
click at [308, 473] on span "30" at bounding box center [302, 472] width 10 height 14
type input "[DATE]"
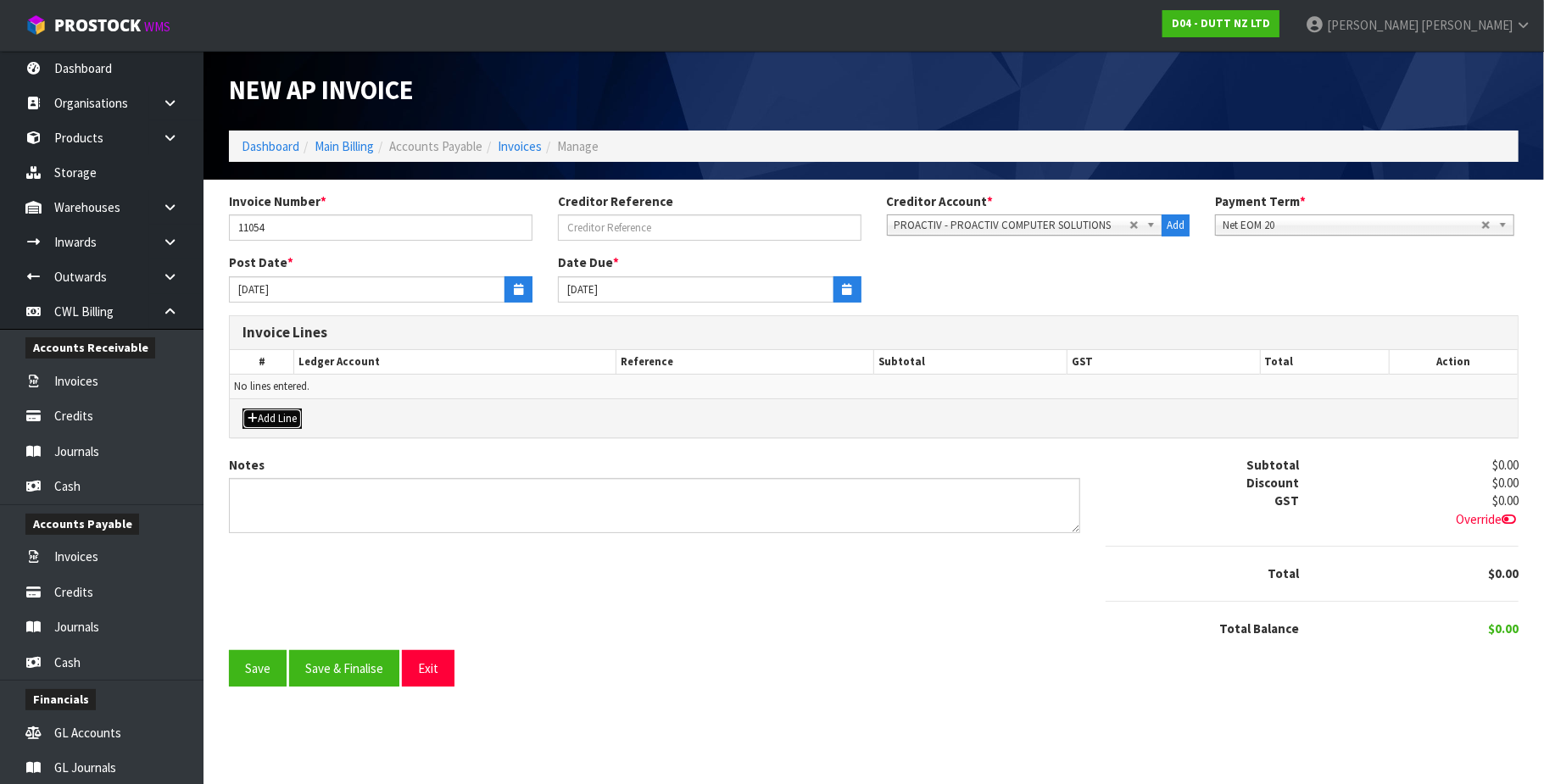
click at [286, 415] on button "Add Line" at bounding box center [273, 419] width 60 height 20
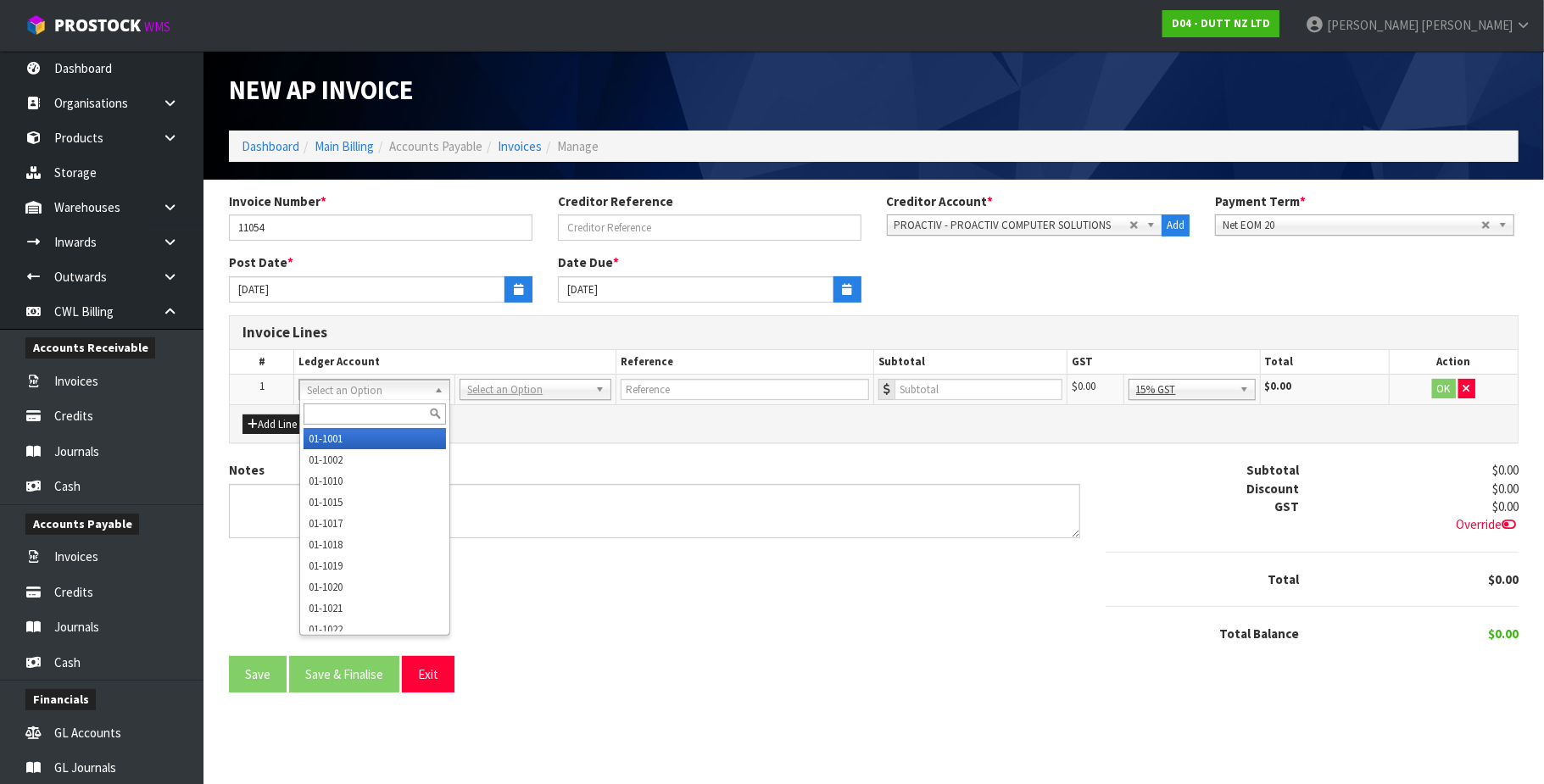
click at [339, 416] on input "text" at bounding box center [375, 414] width 143 height 21
type input "9280"
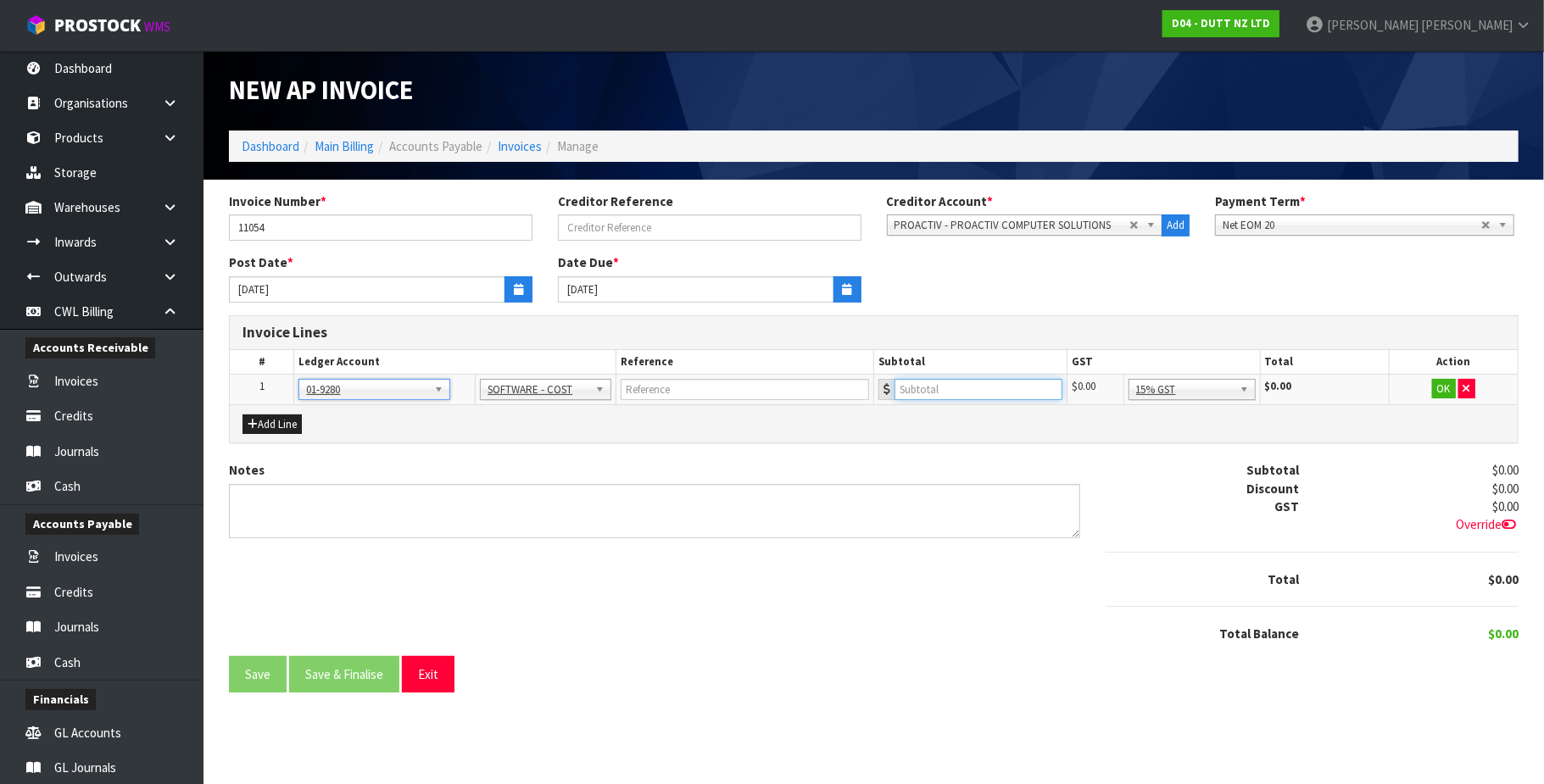
click at [943, 395] on input "number" at bounding box center [978, 390] width 168 height 21
type input "1017.50"
click at [1439, 390] on button "OK" at bounding box center [1444, 390] width 24 height 20
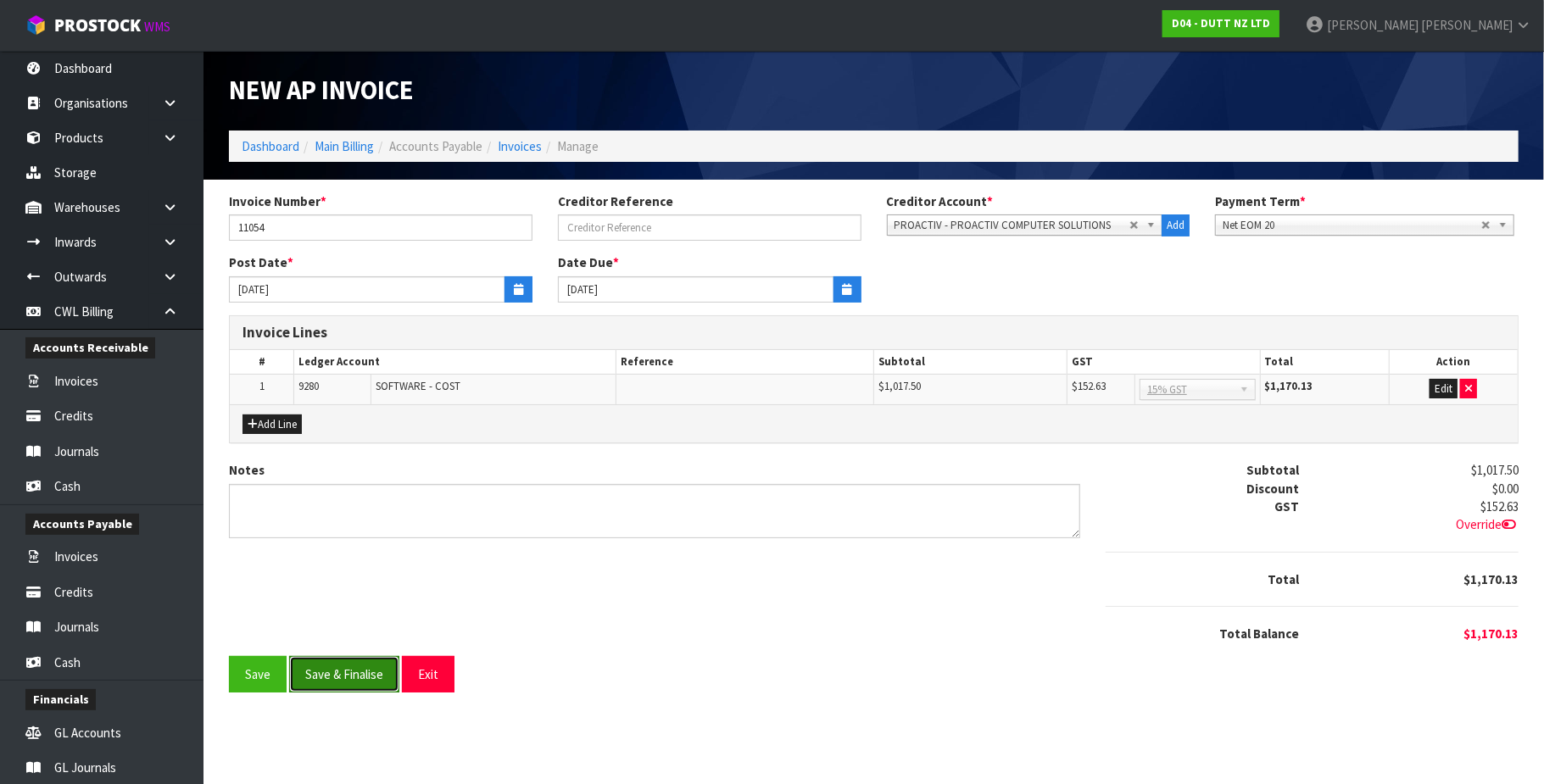
click at [340, 678] on button "Save & Finalise" at bounding box center [344, 674] width 111 height 36
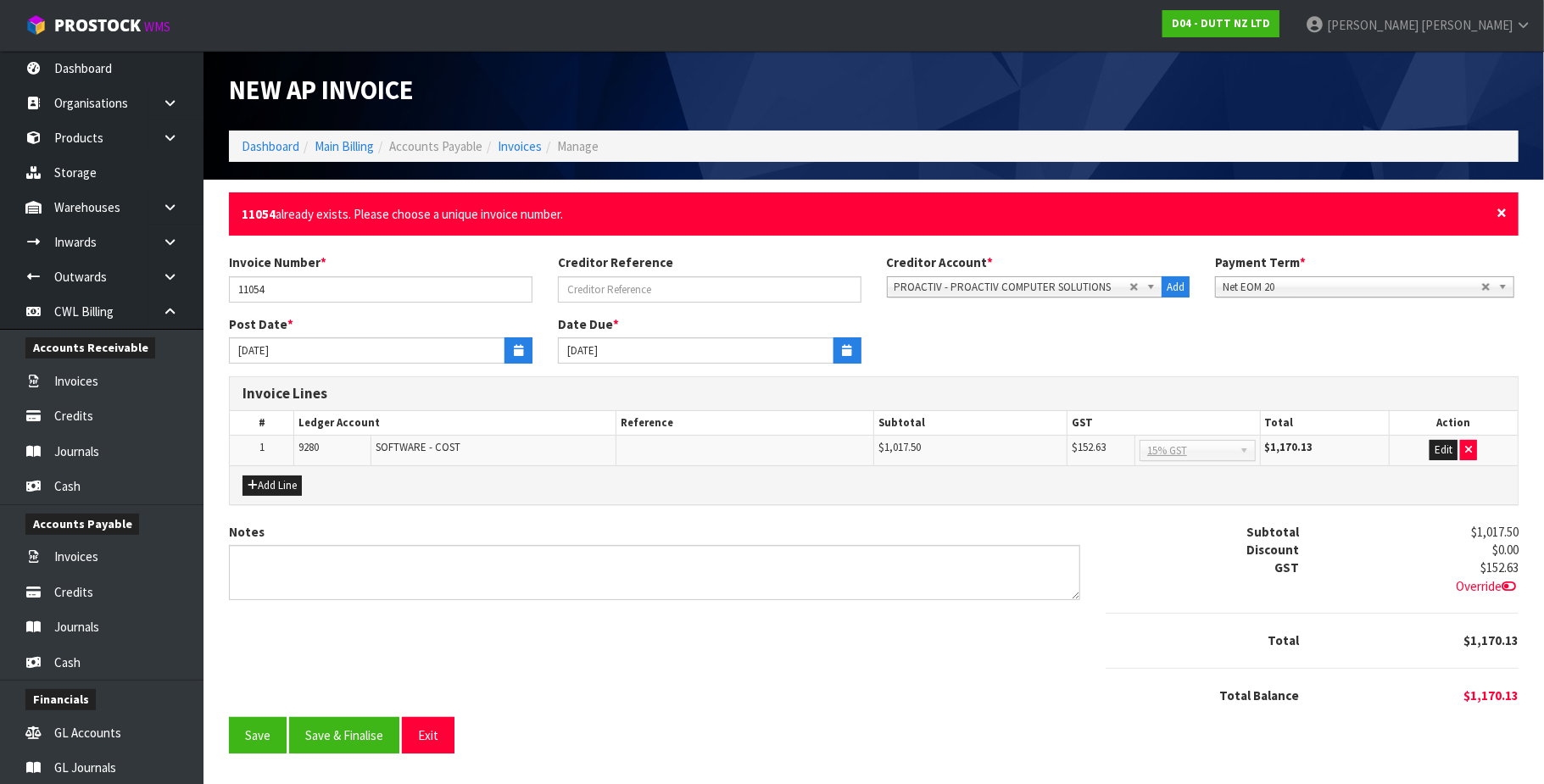
drag, startPoint x: 1501, startPoint y: 211, endPoint x: 638, endPoint y: 218, distance: 863.0
click at [1499, 211] on span "×" at bounding box center [1501, 213] width 10 height 24
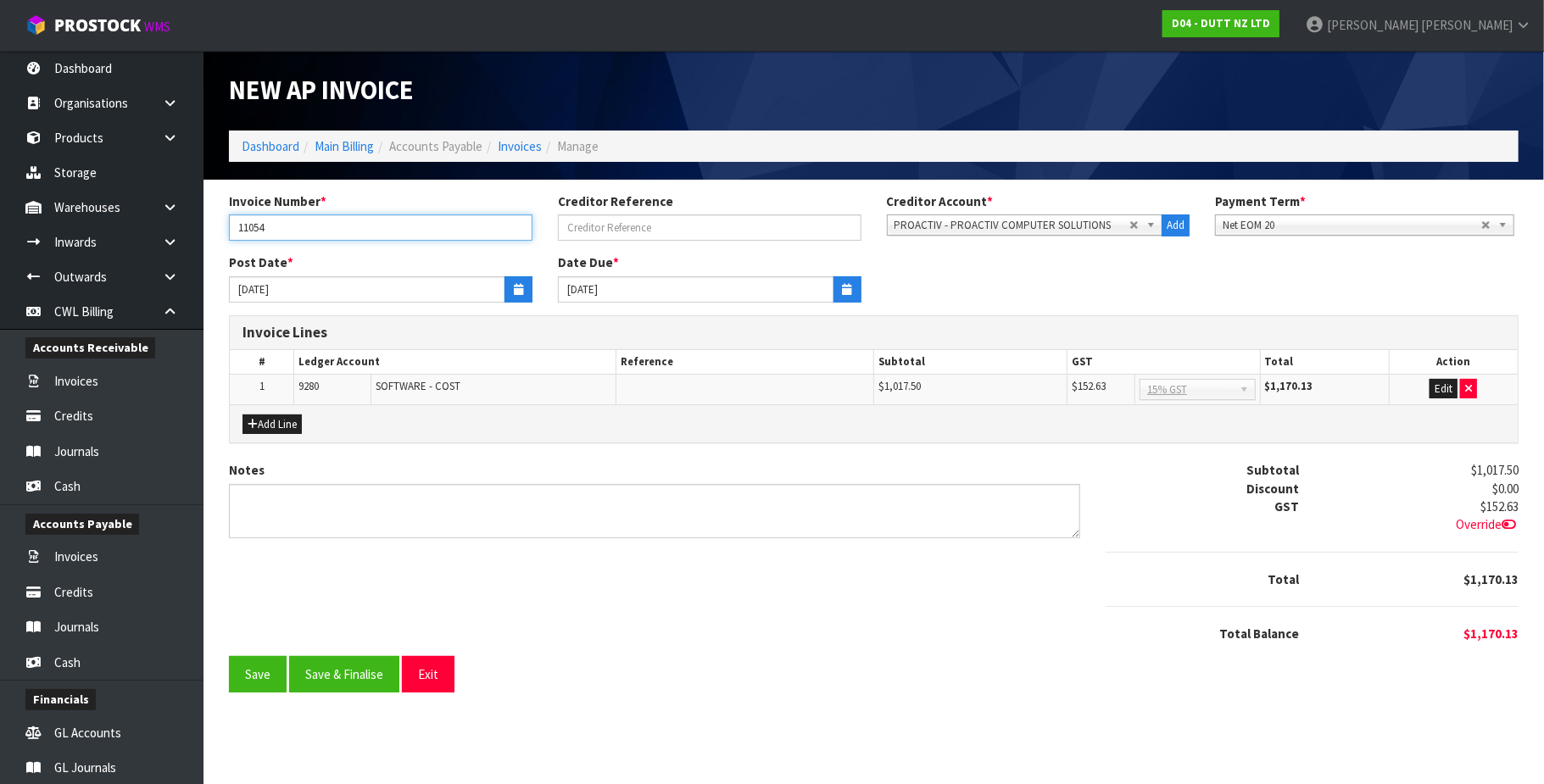
click at [347, 227] on input "11054" at bounding box center [380, 228] width 303 height 26
type input "11054."
drag, startPoint x: 346, startPoint y: 673, endPoint x: 351, endPoint y: 663, distance: 11.2
click at [346, 671] on button "Save & Finalise" at bounding box center [344, 674] width 111 height 36
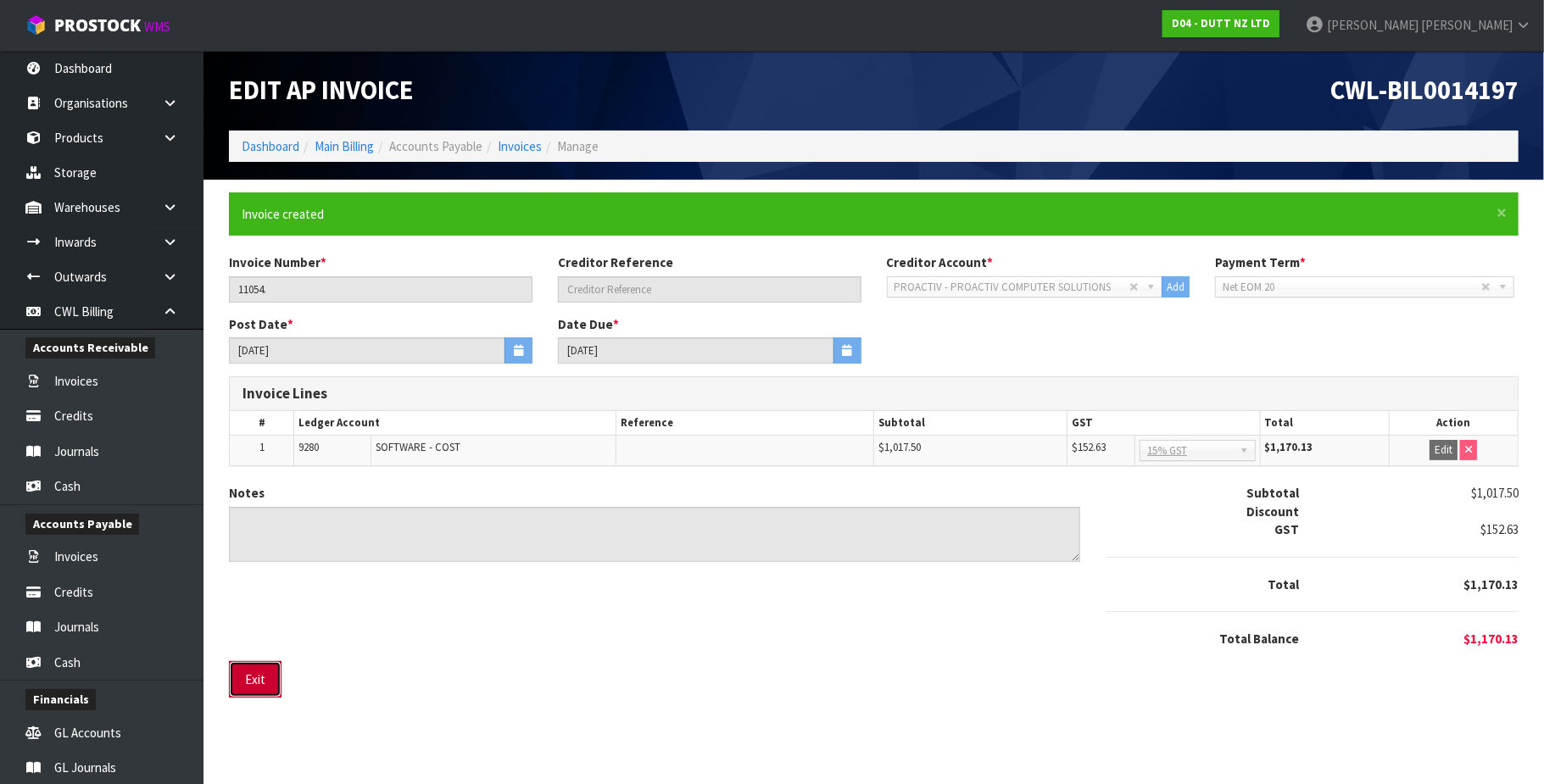
click at [262, 685] on button "Exit" at bounding box center [255, 679] width 53 height 36
